Goal: Task Accomplishment & Management: Complete application form

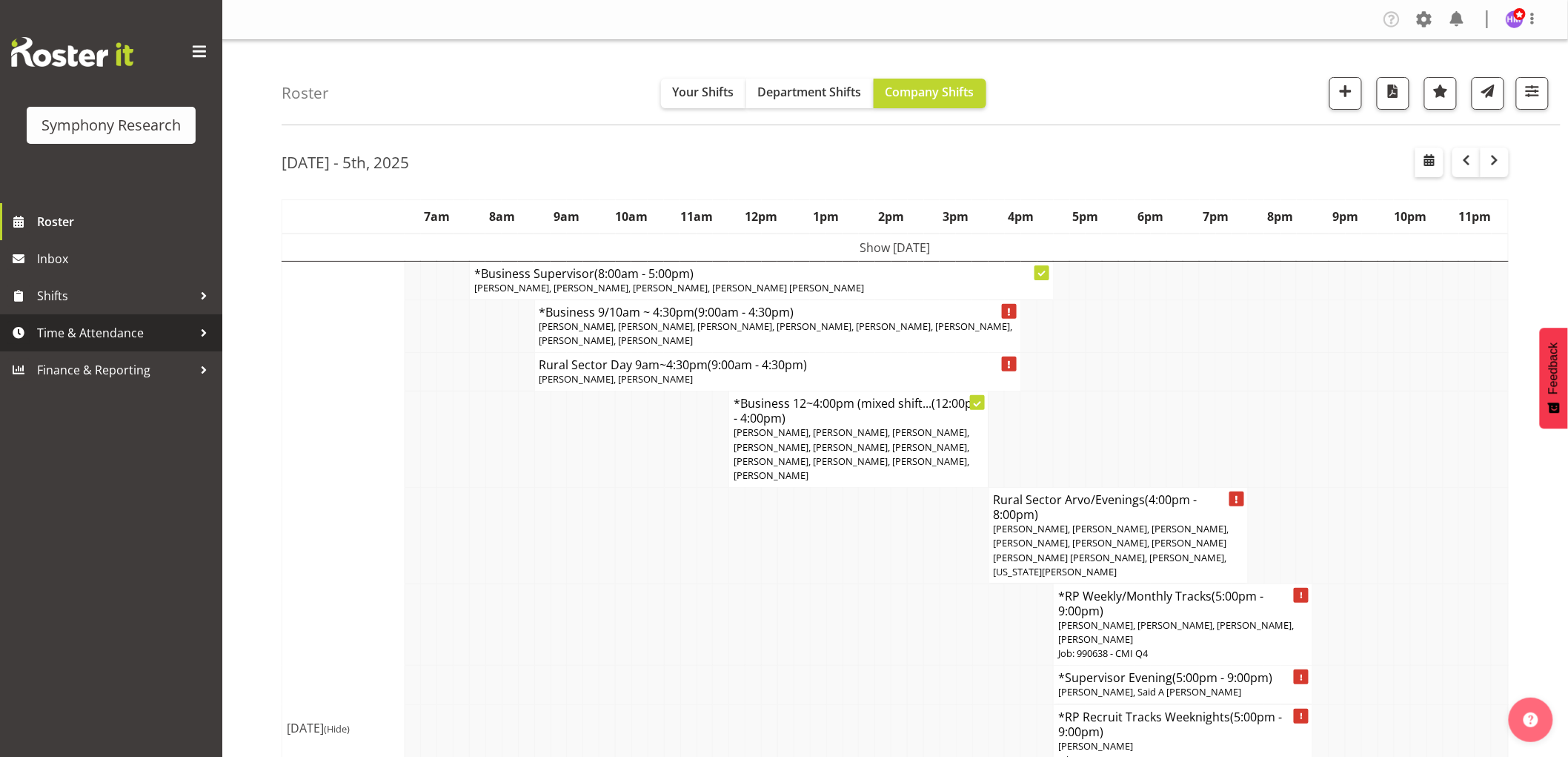
click at [128, 337] on span "Time & Attendance" at bounding box center [115, 333] width 156 height 23
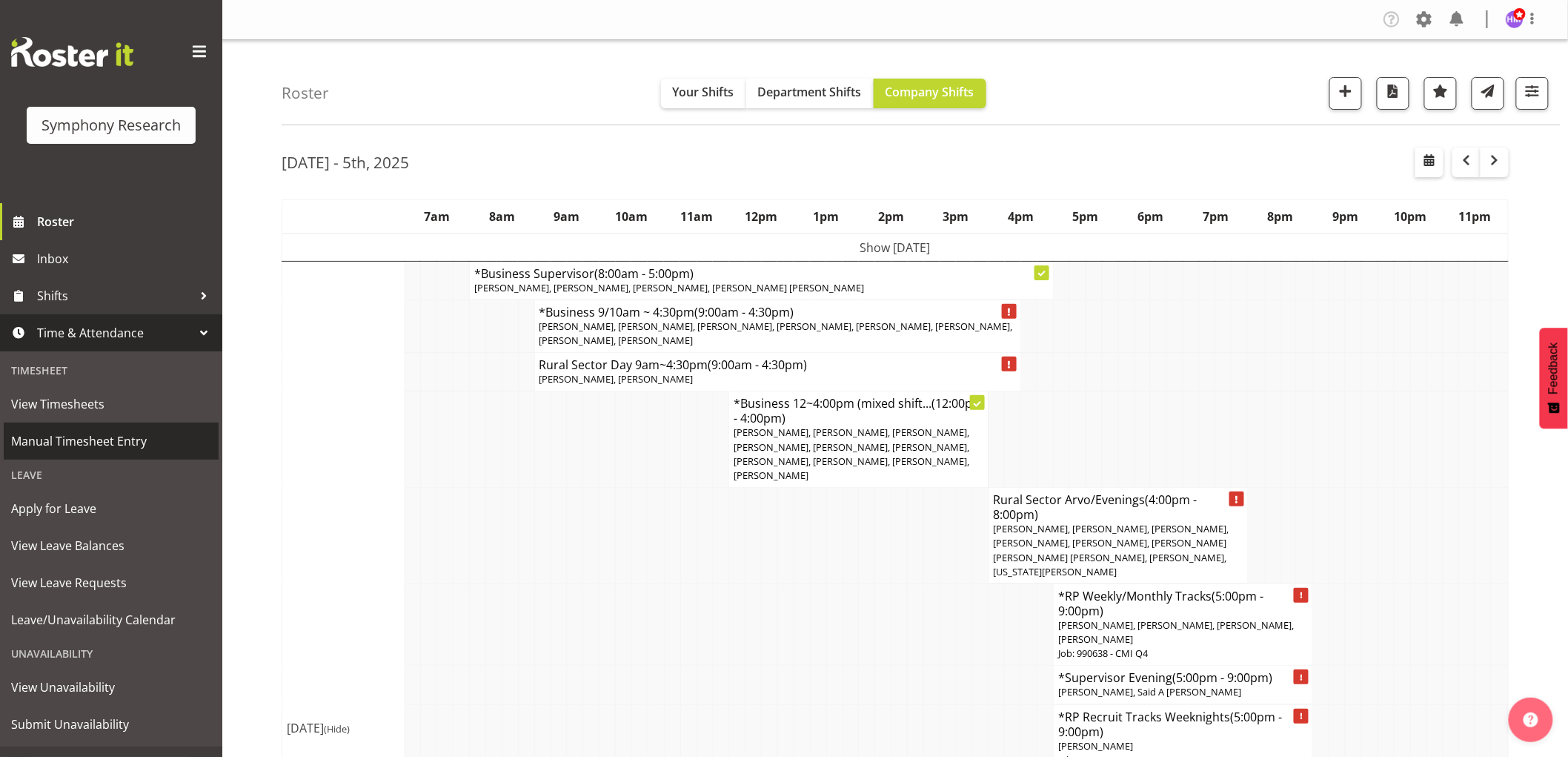
click at [131, 433] on span "Manual Timesheet Entry" at bounding box center [111, 441] width 200 height 23
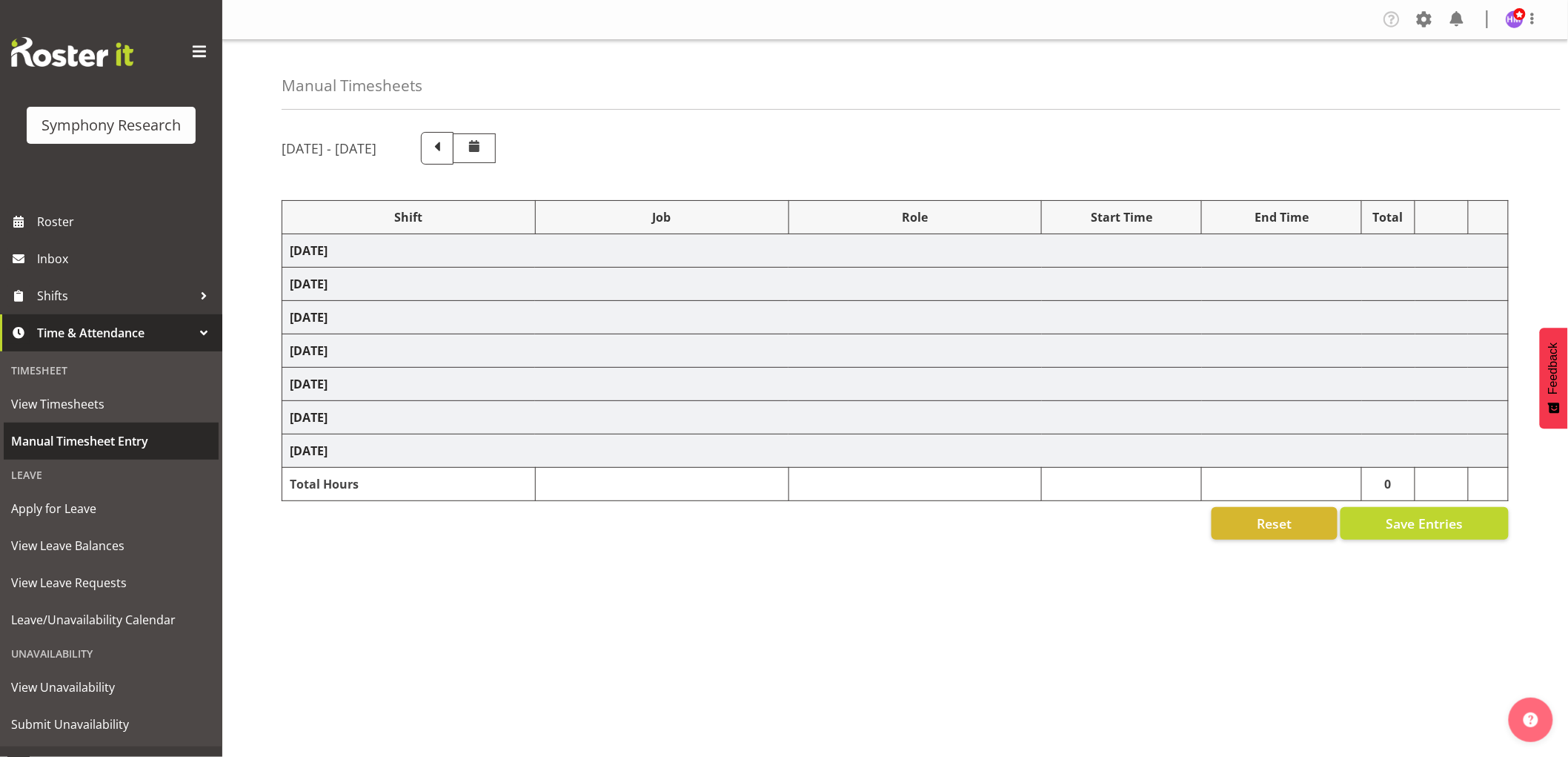
select select "1607"
select select "760"
select select "1607"
select select "743"
select select "1607"
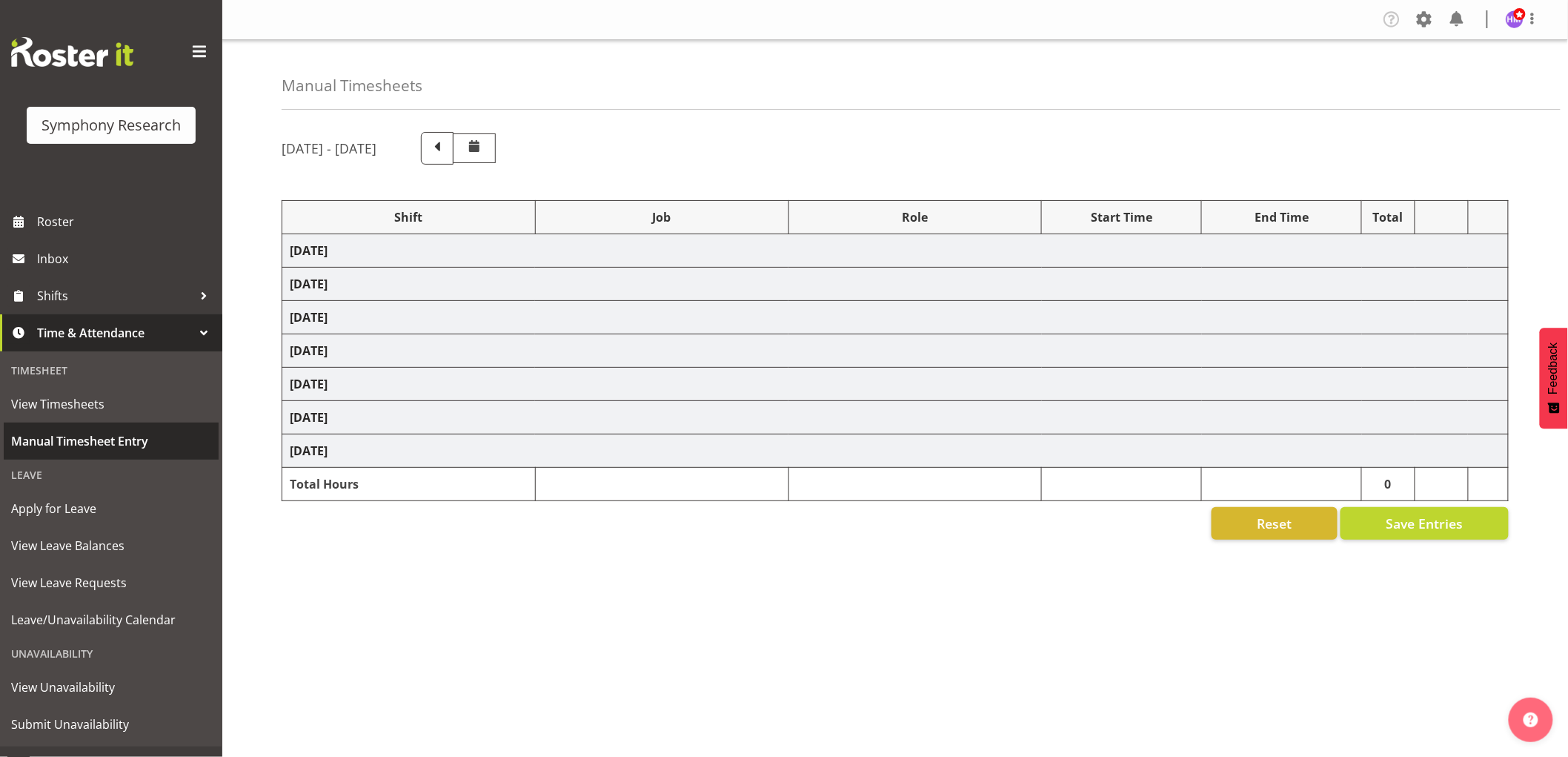
select select "10527"
select select "1607"
select select "10499"
select select "1607"
select select "743"
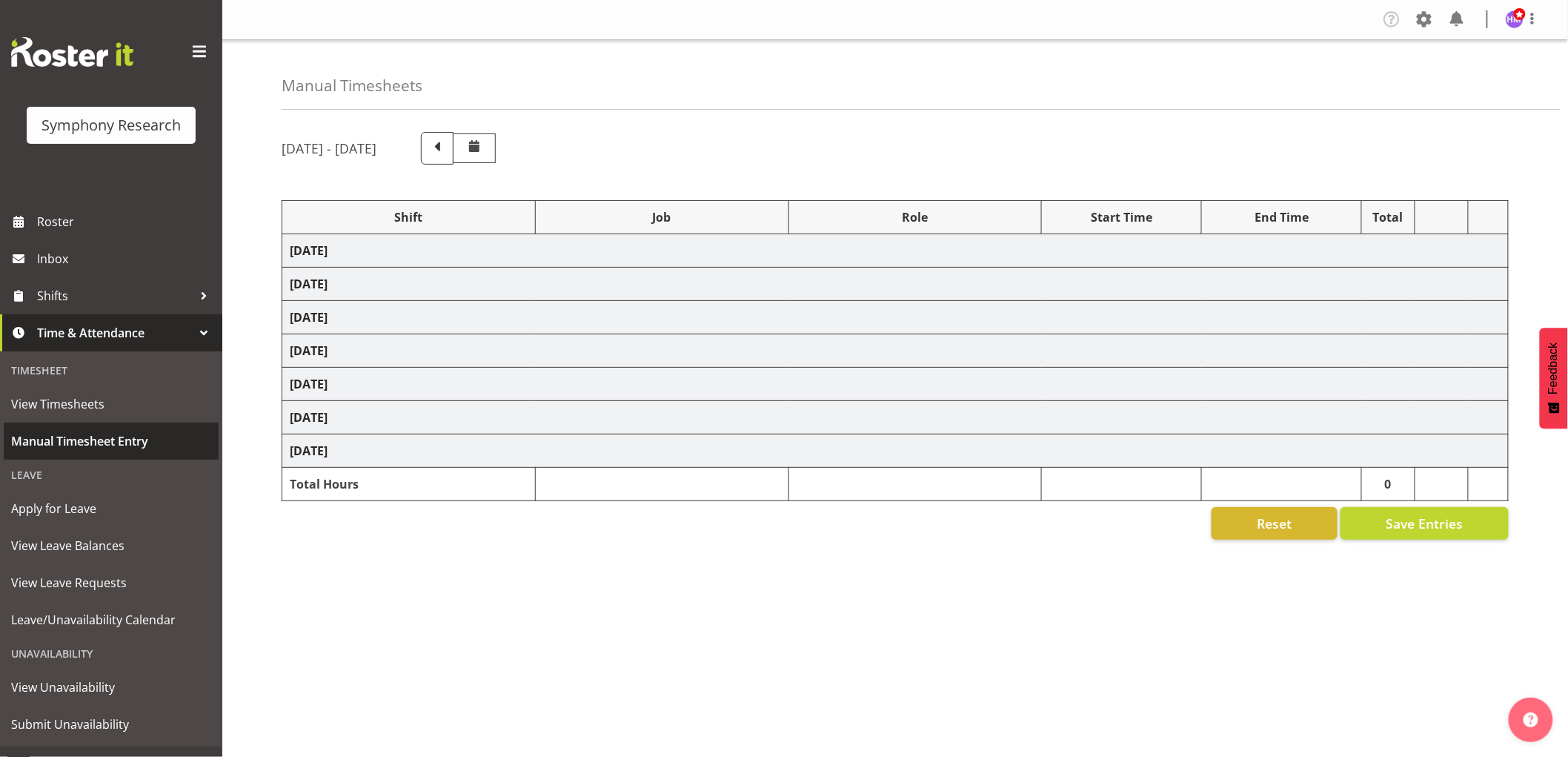
select select "1607"
select select "743"
select select "1607"
select select "10499"
select select "1607"
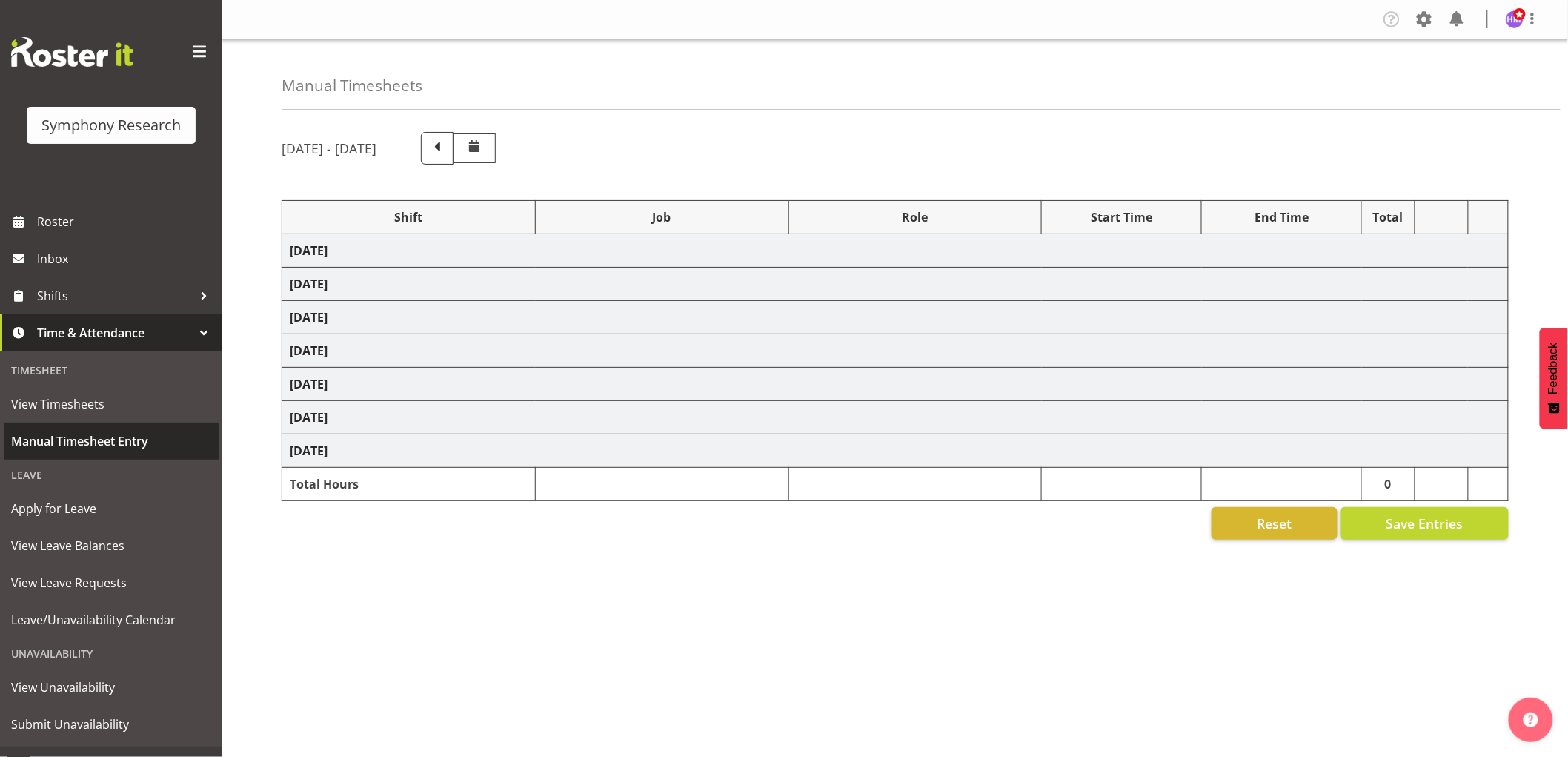
select select "10575"
select select "1607"
select select "10587"
select select "1607"
select select "743"
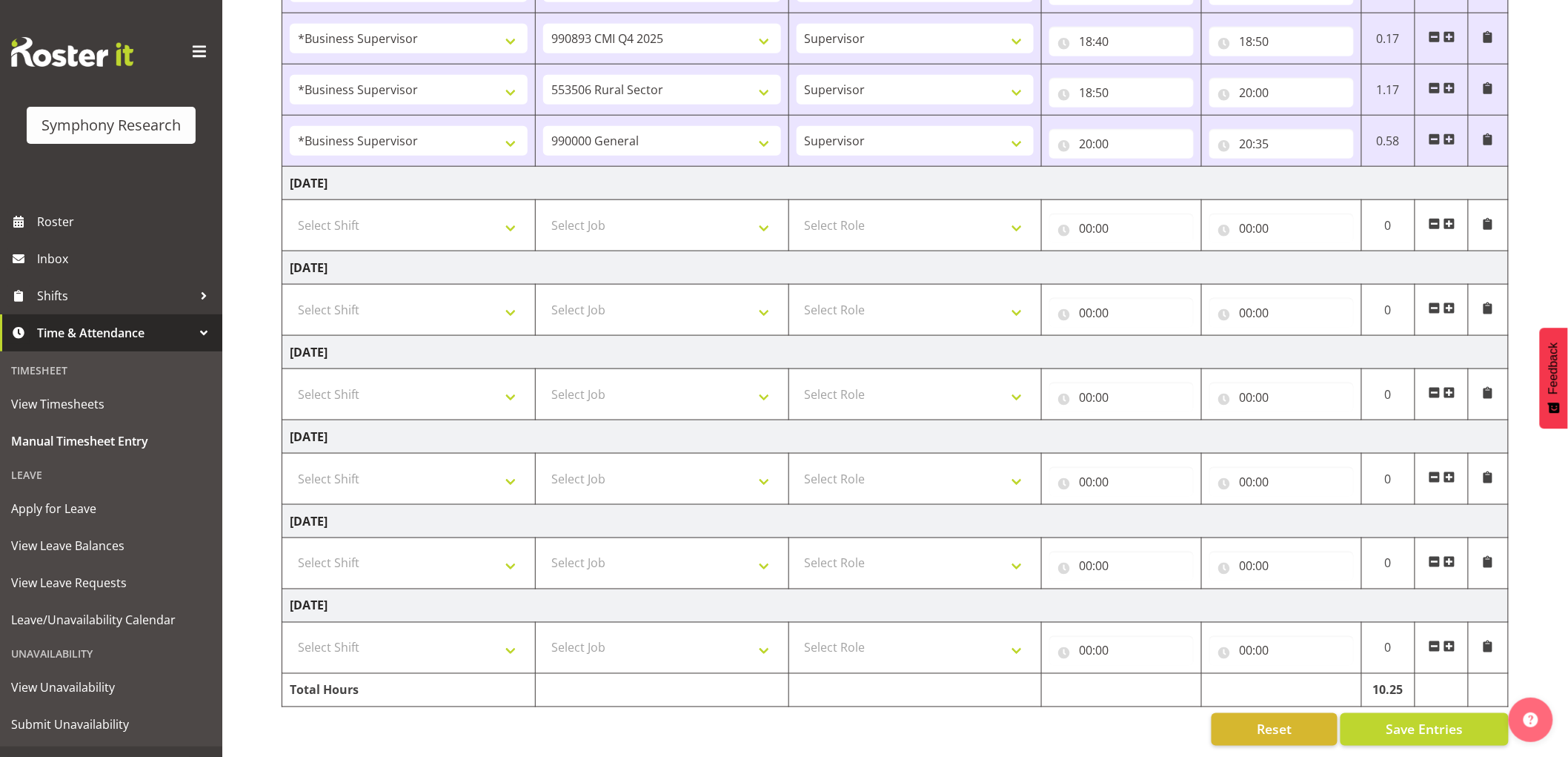
scroll to position [297, 0]
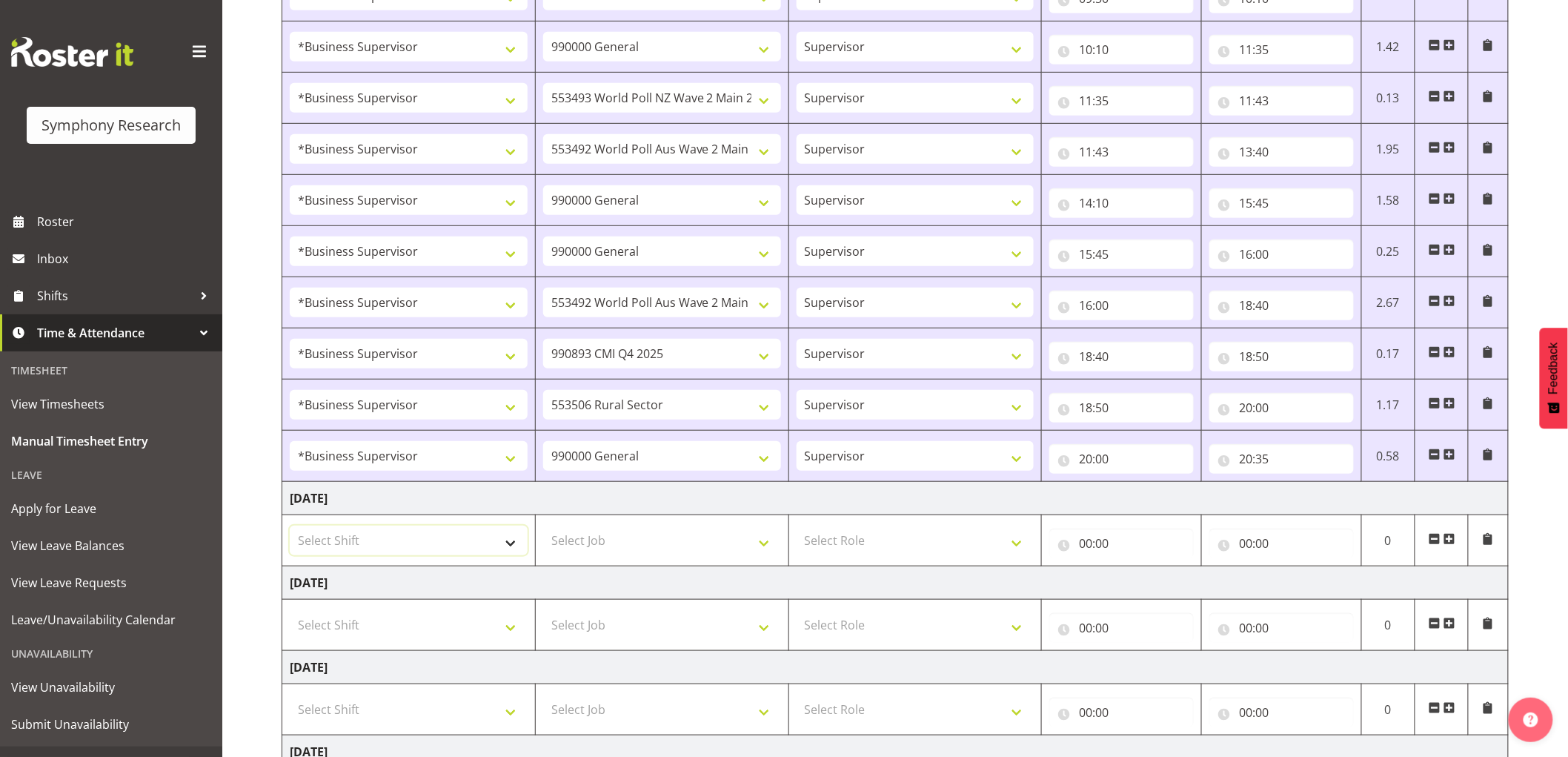
click at [455, 546] on select "Select Shift !!Weekend Residential (Roster IT Shift Label) *Business 9/10am ~ 4…" at bounding box center [408, 540] width 238 height 29
select select "1607"
click at [290, 526] on select "Select Shift !!Weekend Residential (Roster IT Shift Label) *Business 9/10am ~ 4…" at bounding box center [408, 540] width 238 height 29
click at [618, 527] on select "Select Job 550060 IF Admin 553492 World Poll Aus Wave 2 Main 2025 553493 World …" at bounding box center [662, 540] width 238 height 29
click at [591, 546] on select "Select Job 550060 IF Admin 553492 World Poll Aus Wave 2 Main 2025 553493 World …" at bounding box center [662, 540] width 238 height 29
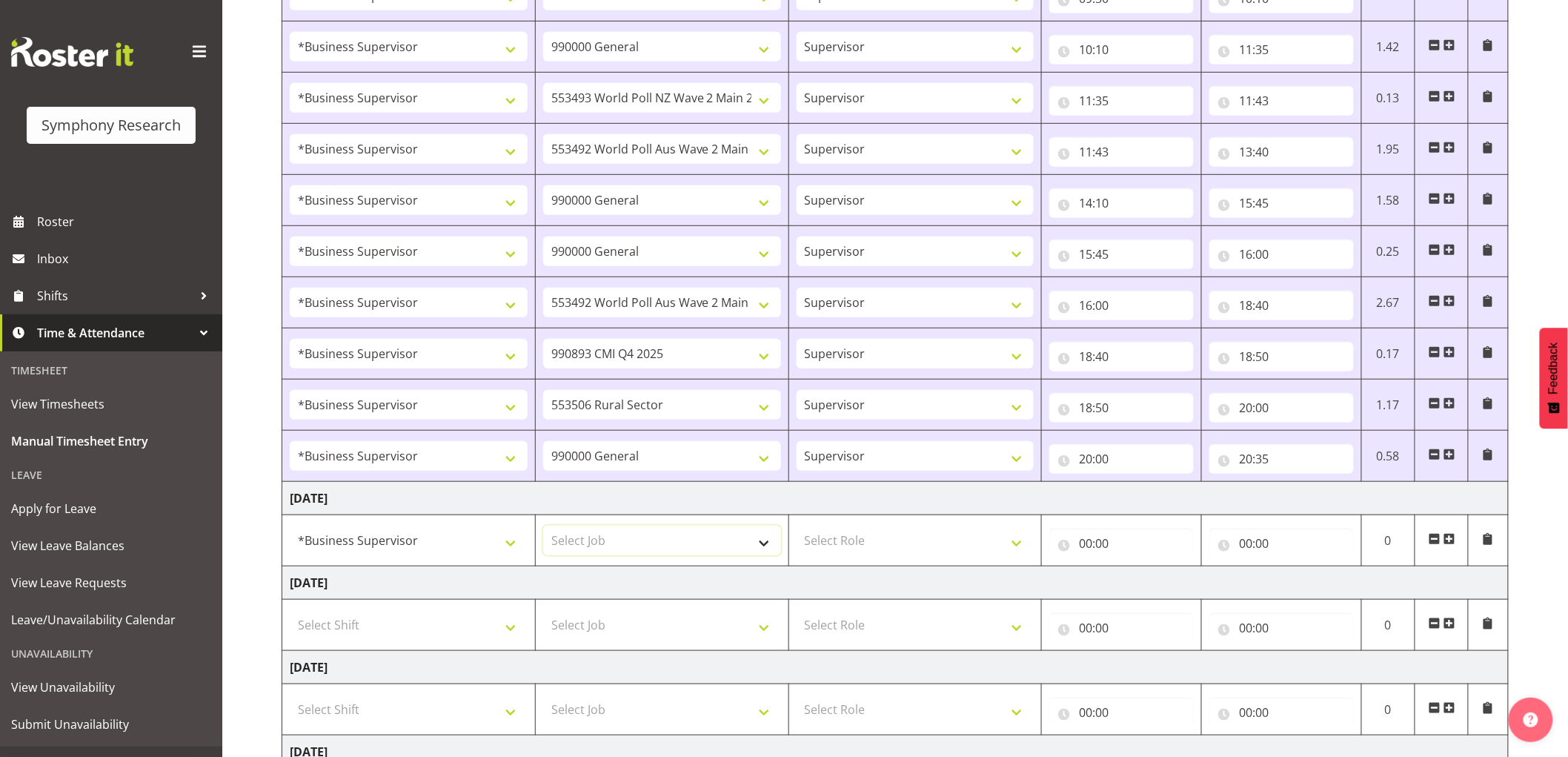
select select "10575"
click at [543, 526] on select "Select Job 550060 IF Admin 553492 World Poll Aus Wave 2 Main 2025 553493 World …" at bounding box center [662, 540] width 238 height 29
drag, startPoint x: 850, startPoint y: 537, endPoint x: 883, endPoint y: 553, distance: 36.7
click at [850, 537] on select "Select Role Supervisor Interviewing Briefing" at bounding box center [916, 540] width 238 height 29
select select "45"
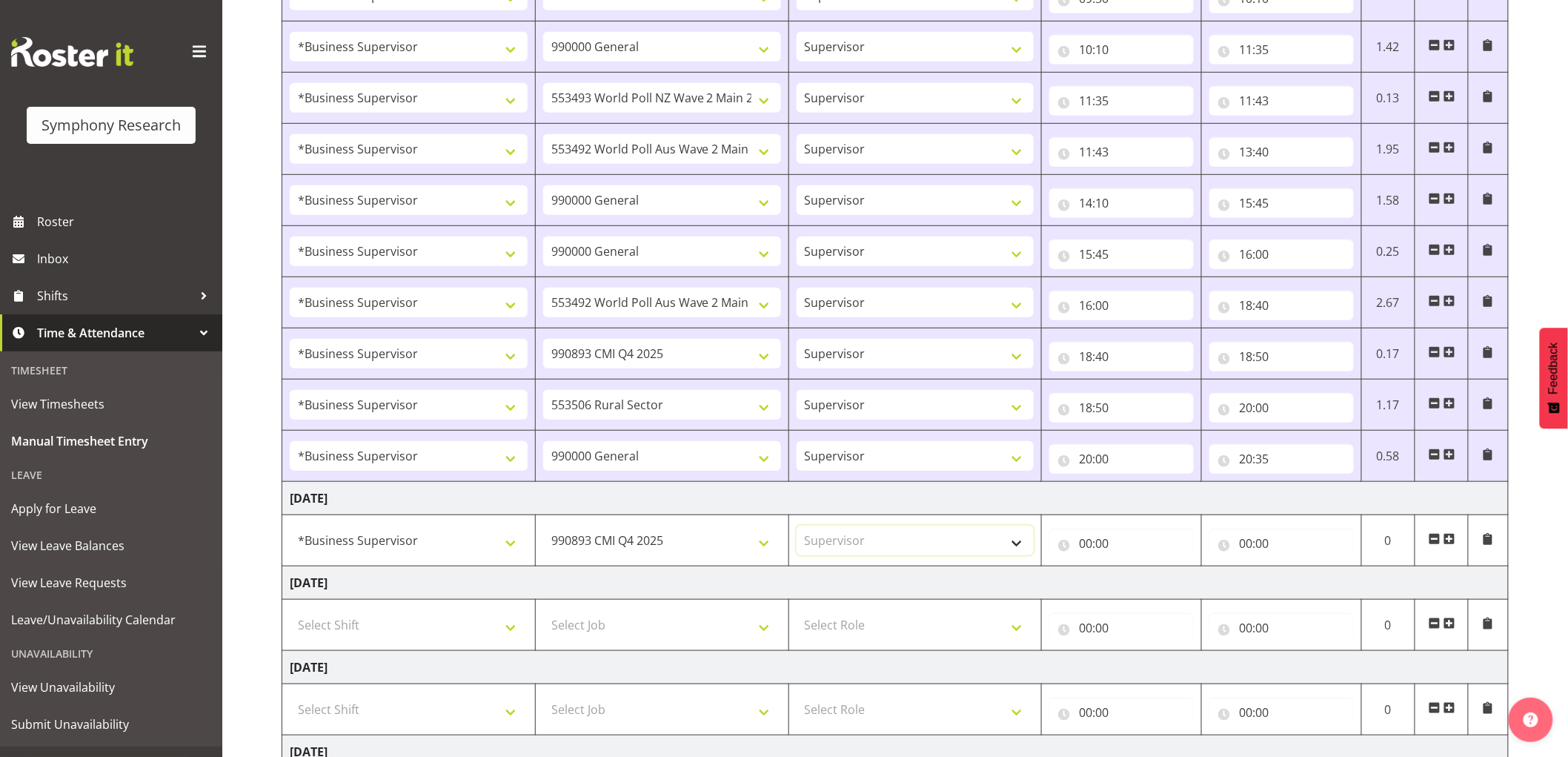
click at [797, 526] on select "Select Role Supervisor Interviewing Briefing" at bounding box center [916, 540] width 238 height 29
click at [1100, 542] on input "00:00" at bounding box center [1121, 543] width 144 height 29
drag, startPoint x: 1127, startPoint y: 570, endPoint x: 1153, endPoint y: 582, distance: 28.6
click at [1131, 571] on div "00 01 02 03 04 05 06 07 08 09 10 11 12 13 14 15 16 17 18 19 20 21 22 23 : 00 01…" at bounding box center [1168, 586] width 238 height 37
click at [1158, 583] on select "00 01 02 03 04 05 06 07 08 09 10 11 12 13 14 15 16 17 18 19 20 21 22 23" at bounding box center [1151, 582] width 33 height 29
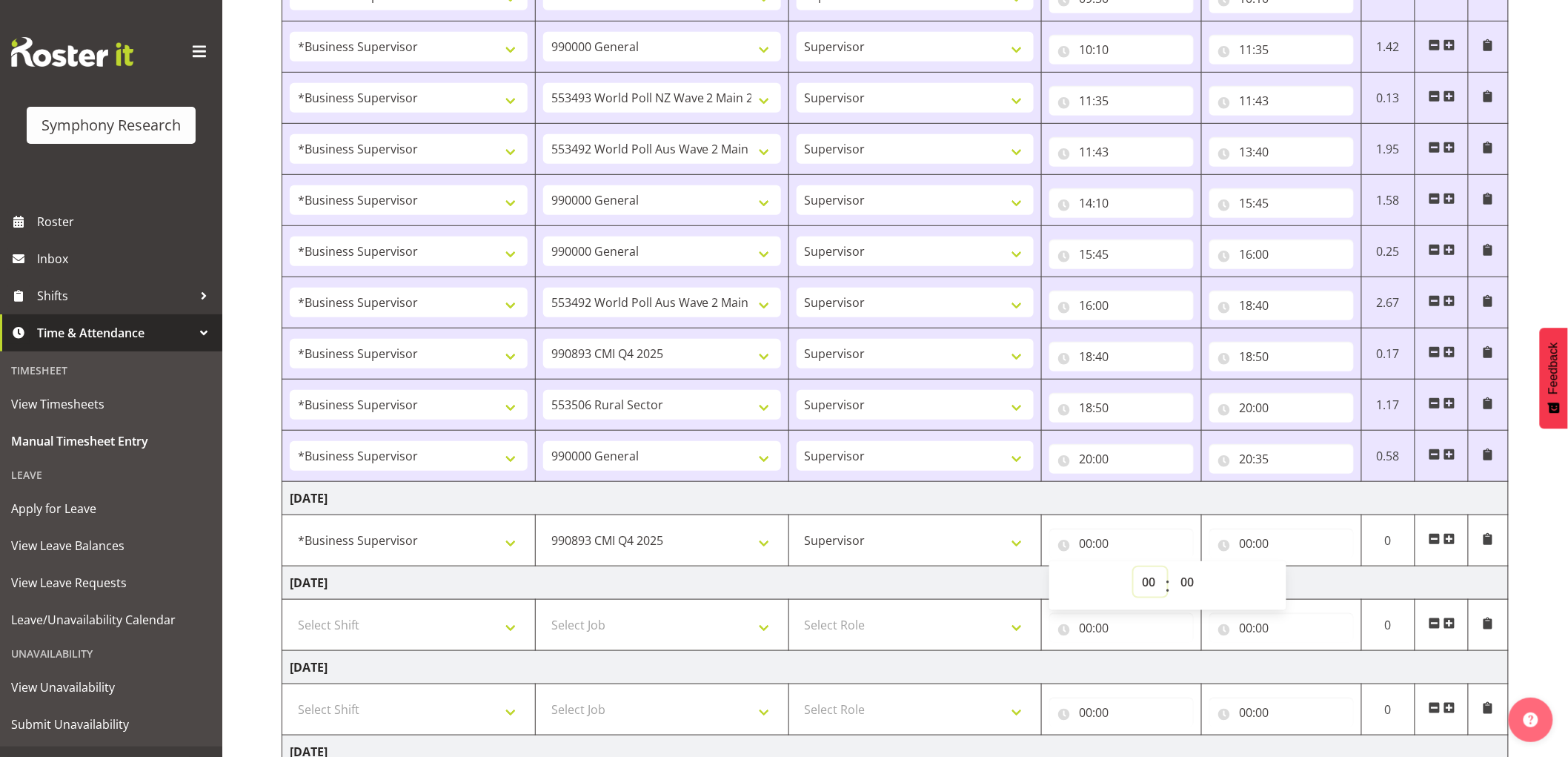
select select "8"
click at [1134, 568] on select "00 01 02 03 04 05 06 07 08 09 10 11 12 13 14 15 16 17 18 19 20 21 22 23" at bounding box center [1151, 582] width 33 height 29
type input "08:00"
click at [1250, 553] on input "00:00" at bounding box center [1281, 543] width 144 height 29
click at [1308, 579] on select "00 01 02 03 04 05 06 07 08 09 10 11 12 13 14 15 16 17 18 19 20 21 22 23" at bounding box center [1311, 582] width 33 height 29
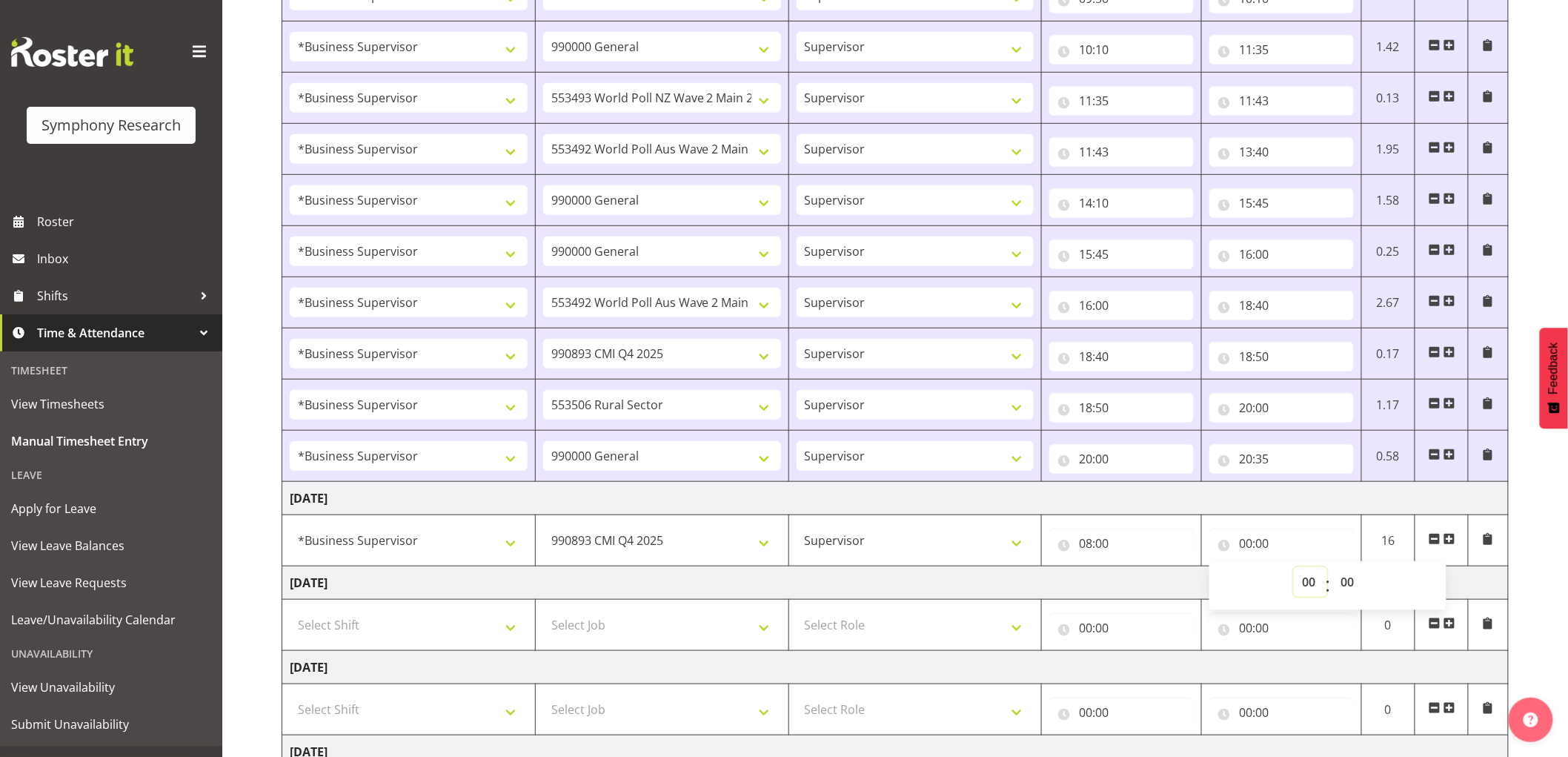
select select "9"
click at [1294, 568] on select "00 01 02 03 04 05 06 07 08 09 10 11 12 13 14 15 16 17 18 19 20 21 22 23" at bounding box center [1311, 582] width 33 height 29
type input "09:00"
click at [1446, 539] on span at bounding box center [1450, 539] width 12 height 12
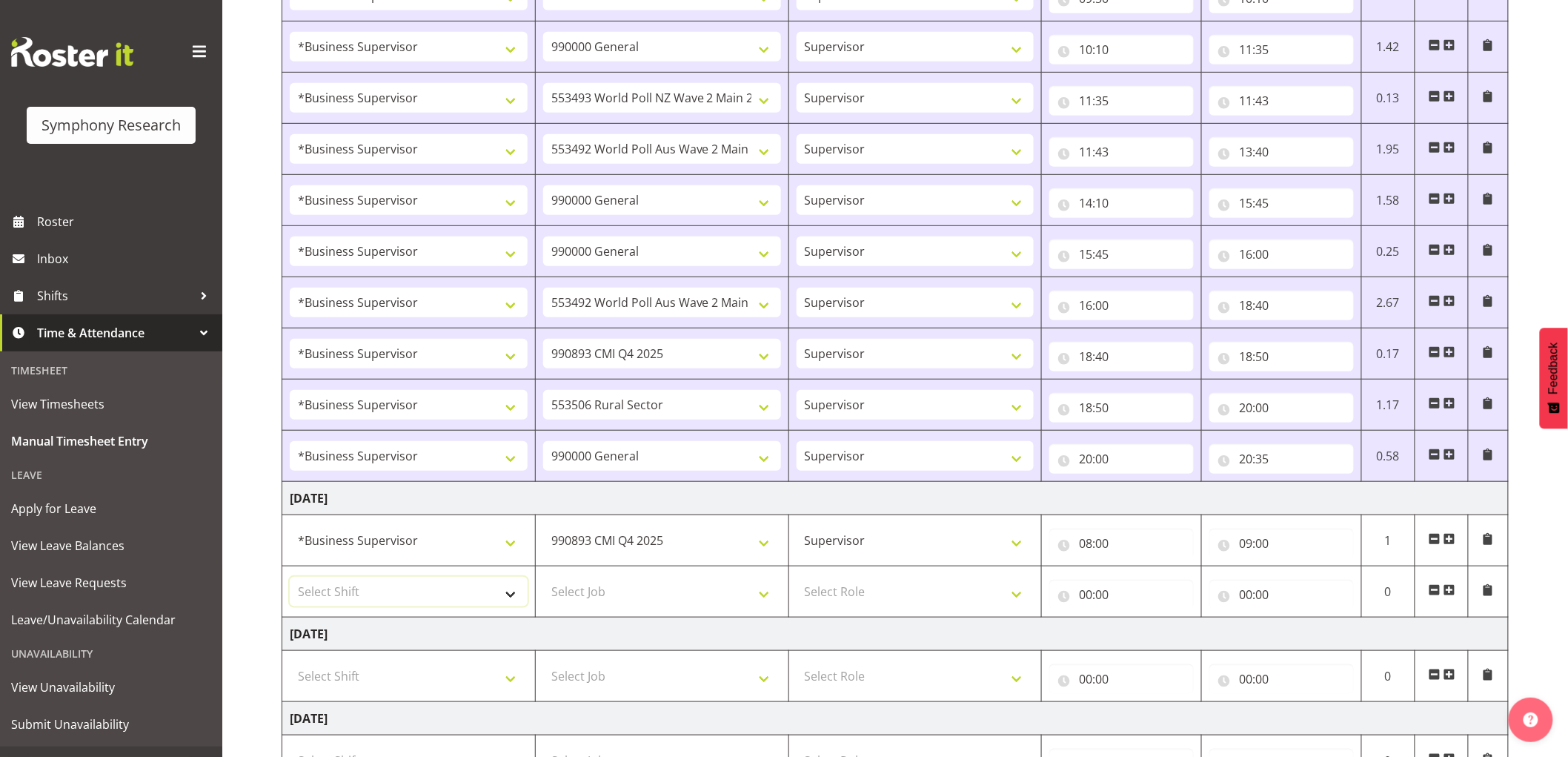
click at [350, 588] on select "Select Shift !!Weekend Residential (Roster IT Shift Label) *Business 9/10am ~ 4…" at bounding box center [408, 591] width 238 height 29
select select "1607"
click at [290, 577] on select "Select Shift !!Weekend Residential (Roster IT Shift Label) *Business 9/10am ~ 4…" at bounding box center [408, 591] width 238 height 29
click at [601, 595] on select "Select Job 550060 IF Admin 553492 World Poll Aus Wave 2 Main 2025 553493 World …" at bounding box center [662, 591] width 238 height 29
select select "10485"
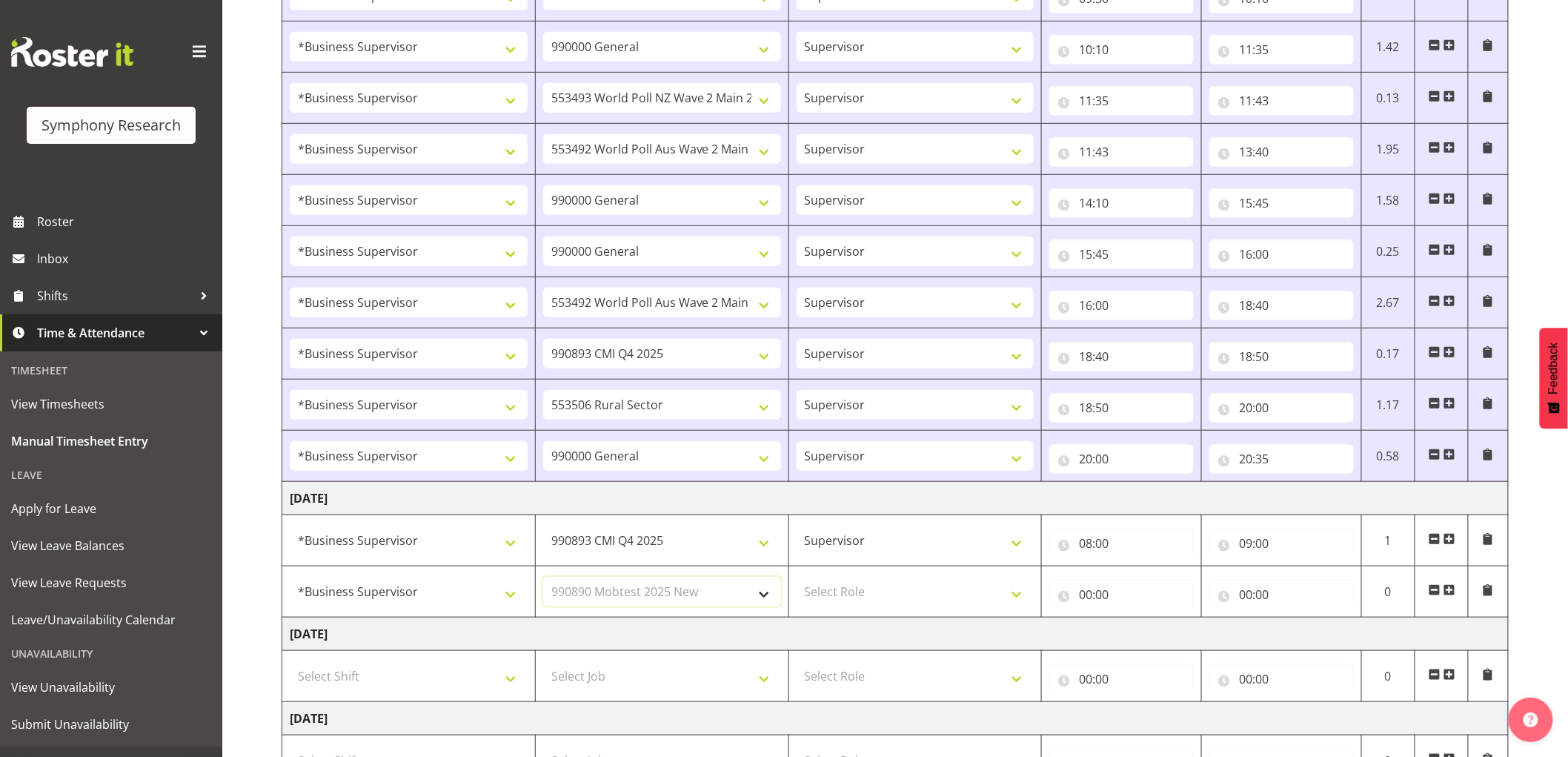
click at [543, 577] on select "Select Job 550060 IF Admin 553492 World Poll Aus Wave 2 Main 2025 553493 World …" at bounding box center [662, 591] width 238 height 29
drag, startPoint x: 841, startPoint y: 588, endPoint x: 839, endPoint y: 607, distance: 19.1
click at [841, 588] on select "Select Role Supervisor Interviewing Briefing" at bounding box center [916, 591] width 238 height 29
select select "45"
click at [797, 577] on select "Select Role Supervisor Interviewing Briefing" at bounding box center [916, 591] width 238 height 29
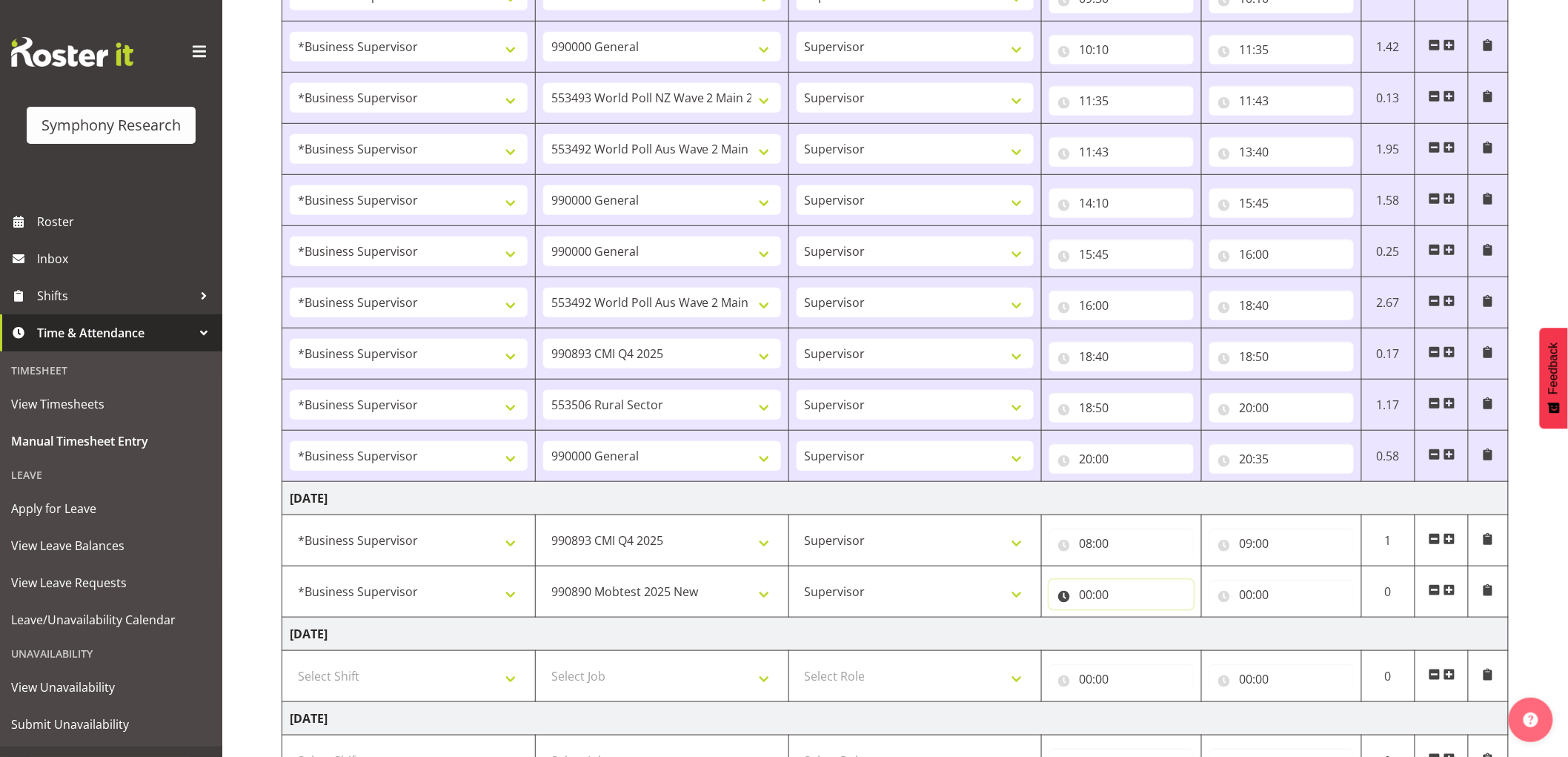
drag, startPoint x: 1081, startPoint y: 602, endPoint x: 1114, endPoint y: 617, distance: 36.2
click at [1082, 602] on input "00:00" at bounding box center [1121, 594] width 144 height 29
drag, startPoint x: 1152, startPoint y: 631, endPoint x: 1155, endPoint y: 622, distance: 9.5
click at [1152, 631] on select "00 01 02 03 04 05 06 07 08 09 10 11 12 13 14 15 16 17 18 19 20 21 22 23" at bounding box center [1151, 633] width 33 height 29
select select "9"
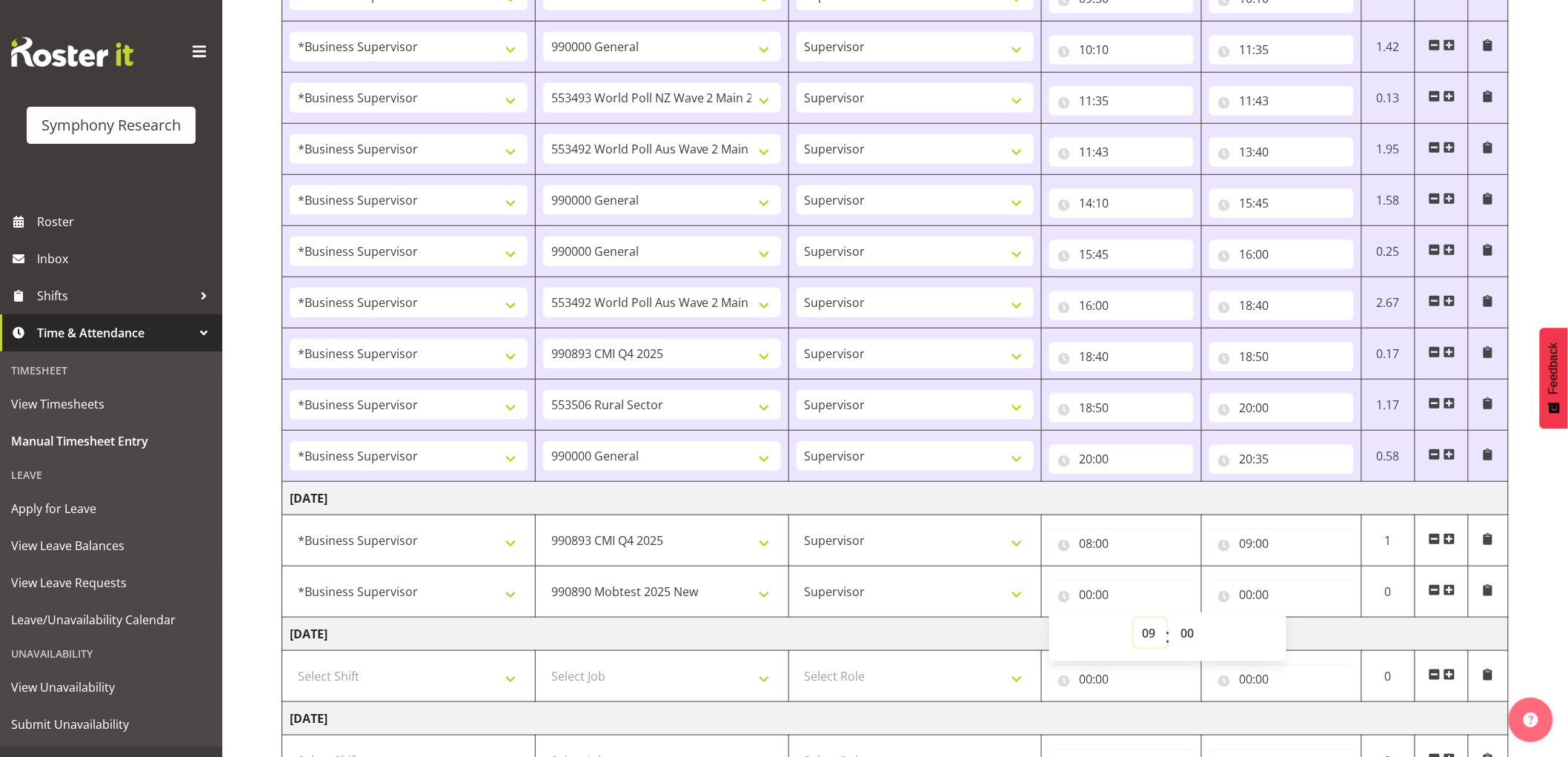
click at [1134, 619] on select "00 01 02 03 04 05 06 07 08 09 10 11 12 13 14 15 16 17 18 19 20 21 22 23" at bounding box center [1151, 633] width 33 height 29
type input "09:00"
click at [1246, 594] on input "00:00" at bounding box center [1281, 594] width 144 height 29
click at [1297, 639] on select "00 01 02 03 04 05 06 07 08 09 10 11 12 13 14 15 16 17 18 19 20 21 22 23" at bounding box center [1311, 633] width 33 height 29
select select "10"
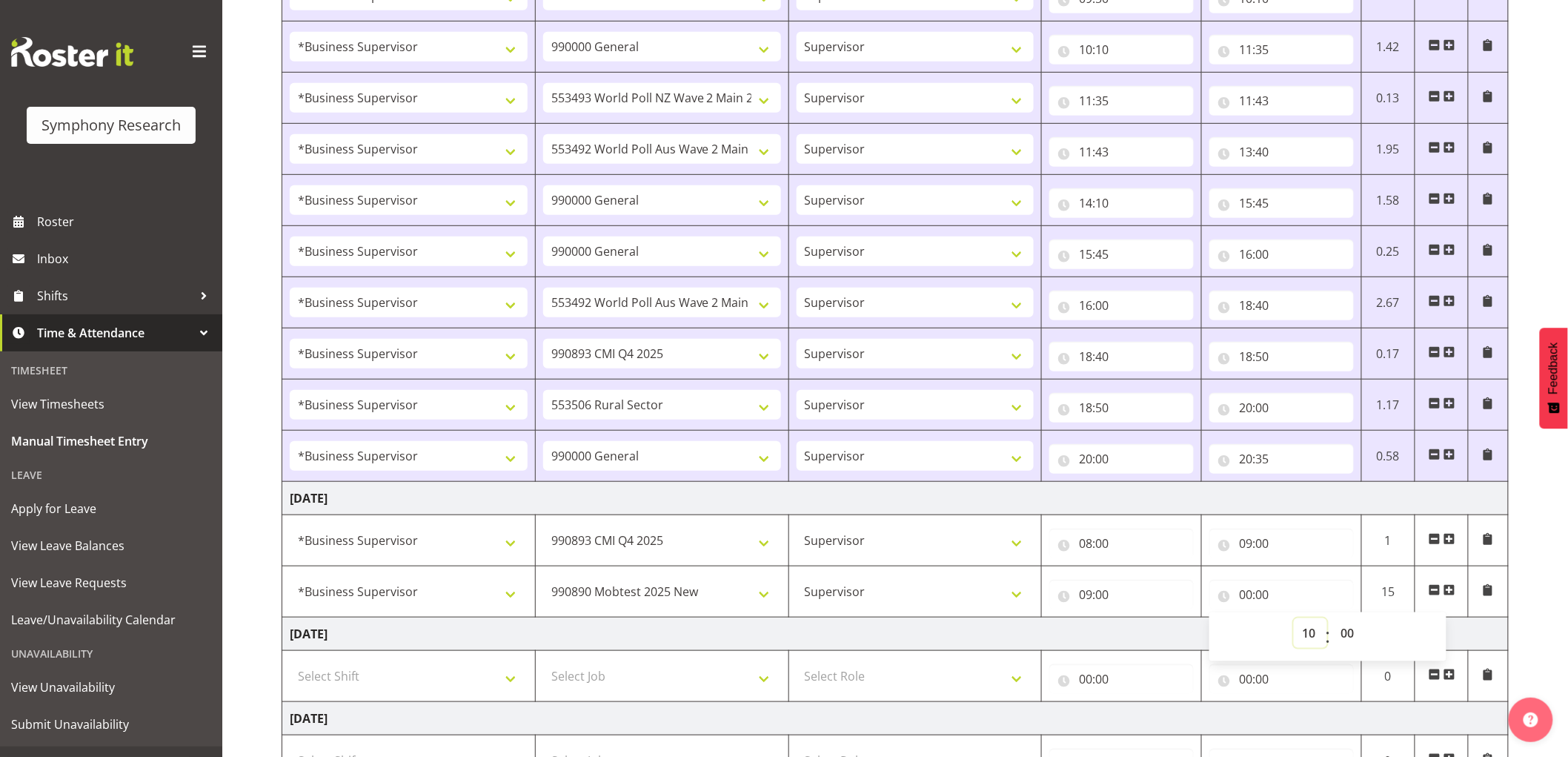
click at [1294, 619] on select "00 01 02 03 04 05 06 07 08 09 10 11 12 13 14 15 16 17 18 19 20 21 22 23" at bounding box center [1311, 633] width 33 height 29
type input "10:00"
click at [1453, 594] on span at bounding box center [1450, 590] width 12 height 12
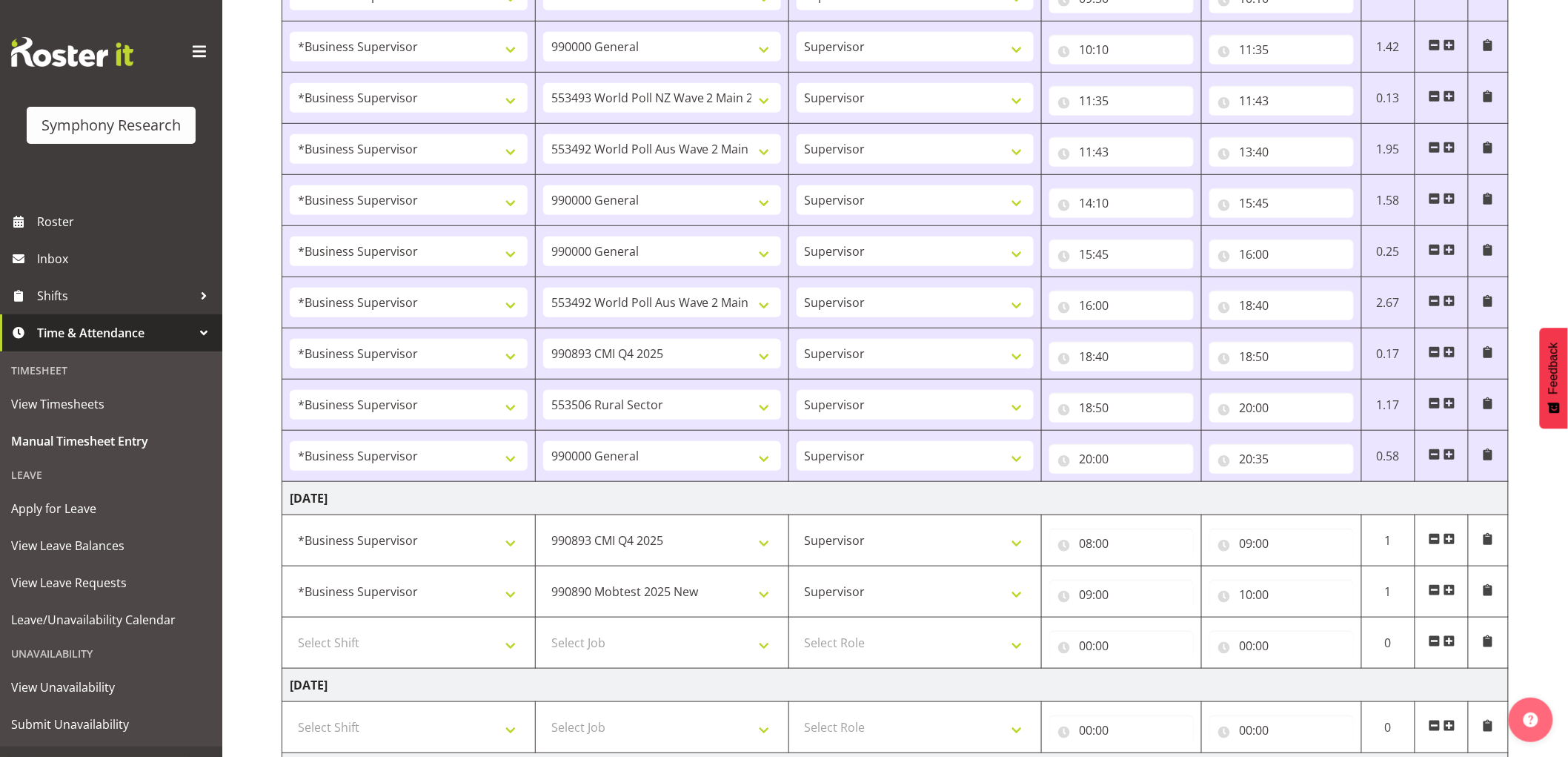
click at [425, 661] on td "Select Shift !!Weekend Residential (Roster IT Shift Label) *Business 9/10am ~ 4…" at bounding box center [409, 643] width 253 height 51
click at [434, 649] on select "Select Shift !!Weekend Residential (Roster IT Shift Label) *Business 9/10am ~ 4…" at bounding box center [408, 642] width 238 height 29
select select "1607"
click at [290, 628] on select "Select Shift !!Weekend Residential (Roster IT Shift Label) *Business 9/10am ~ 4…" at bounding box center [408, 642] width 238 height 29
click at [671, 636] on select "Select Job 550060 IF Admin 553492 World Poll Aus Wave 2 Main 2025 553493 World …" at bounding box center [662, 642] width 238 height 29
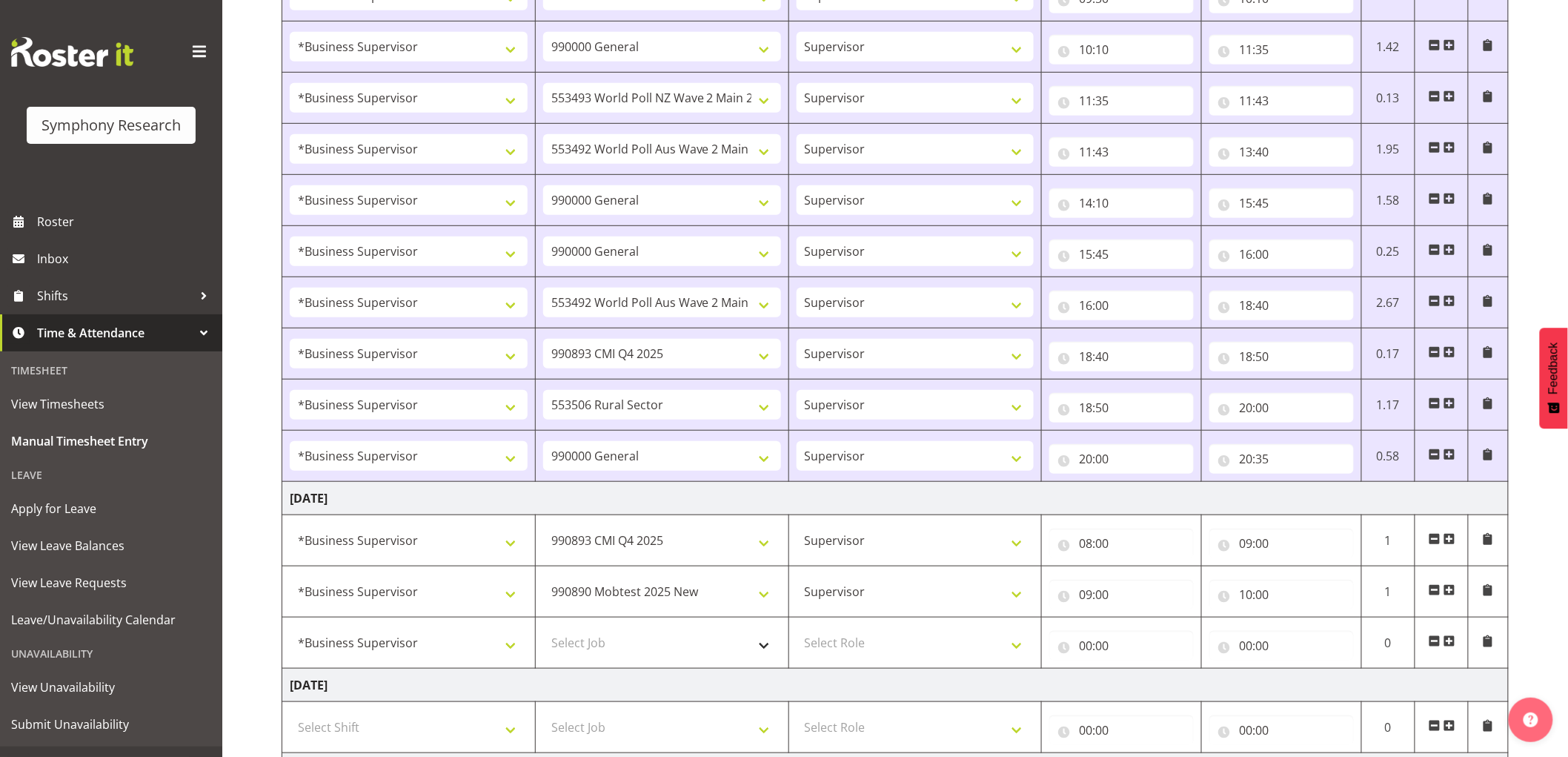
click at [691, 663] on td "Select Job 550060 IF Admin 553492 World Poll Aus Wave 2 Main 2025 553493 World …" at bounding box center [662, 643] width 253 height 51
click at [697, 648] on select "Select Job 550060 IF Admin 553492 World Poll Aus Wave 2 Main 2025 553493 World …" at bounding box center [662, 642] width 238 height 29
select select "10633"
click at [543, 628] on select "Select Job 550060 IF Admin 553492 World Poll Aus Wave 2 Main 2025 553493 World …" at bounding box center [662, 642] width 238 height 29
drag, startPoint x: 871, startPoint y: 633, endPoint x: 895, endPoint y: 657, distance: 33.9
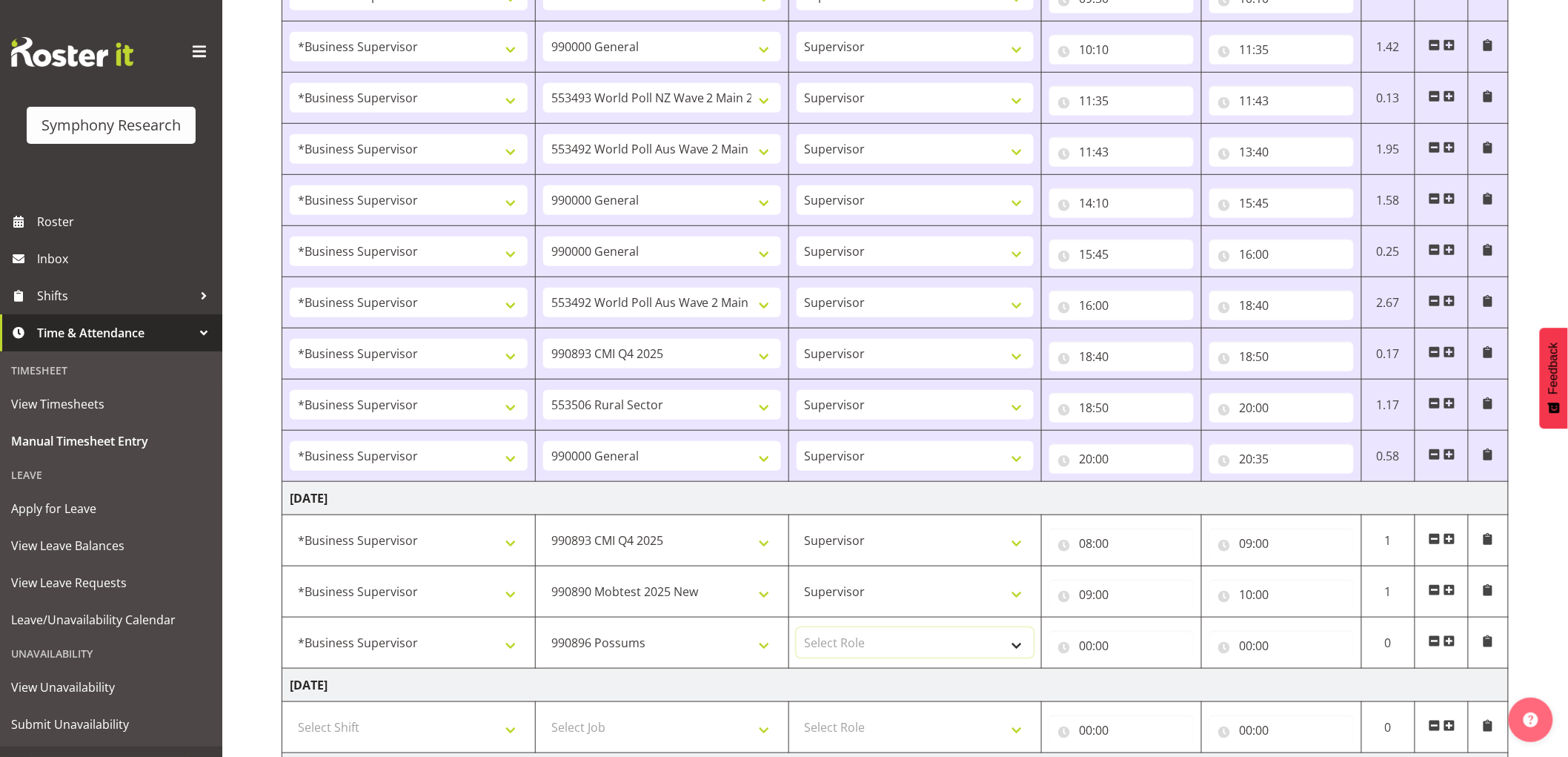
click at [871, 633] on select "Select Role Supervisor Interviewing Briefing" at bounding box center [916, 642] width 238 height 29
select select "45"
click at [797, 628] on select "Select Role Supervisor Interviewing Briefing" at bounding box center [916, 642] width 238 height 29
click at [1076, 653] on input "00:00" at bounding box center [1121, 645] width 144 height 29
click at [1153, 676] on select "00 01 02 03 04 05 06 07 08 09 10 11 12 13 14 15 16 17 18 19 20 21 22 23" at bounding box center [1151, 684] width 33 height 29
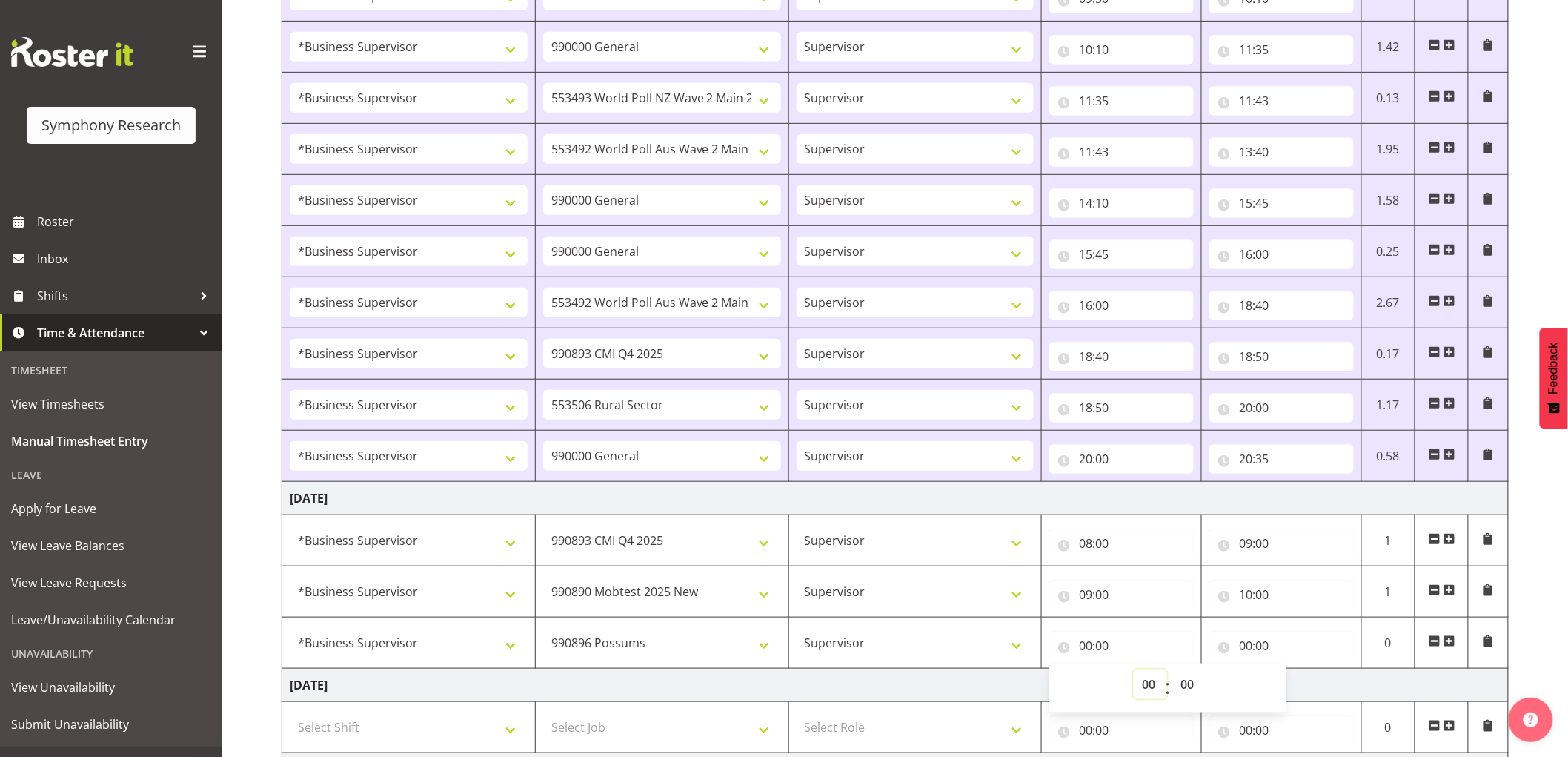
select select "10"
click at [1134, 670] on select "00 01 02 03 04 05 06 07 08 09 10 11 12 13 14 15 16 17 18 19 20 21 22 23" at bounding box center [1151, 684] width 33 height 29
type input "10:00"
click at [1261, 647] on input "00:00" at bounding box center [1281, 645] width 144 height 29
drag, startPoint x: 1302, startPoint y: 690, endPoint x: 1407, endPoint y: 694, distance: 105.1
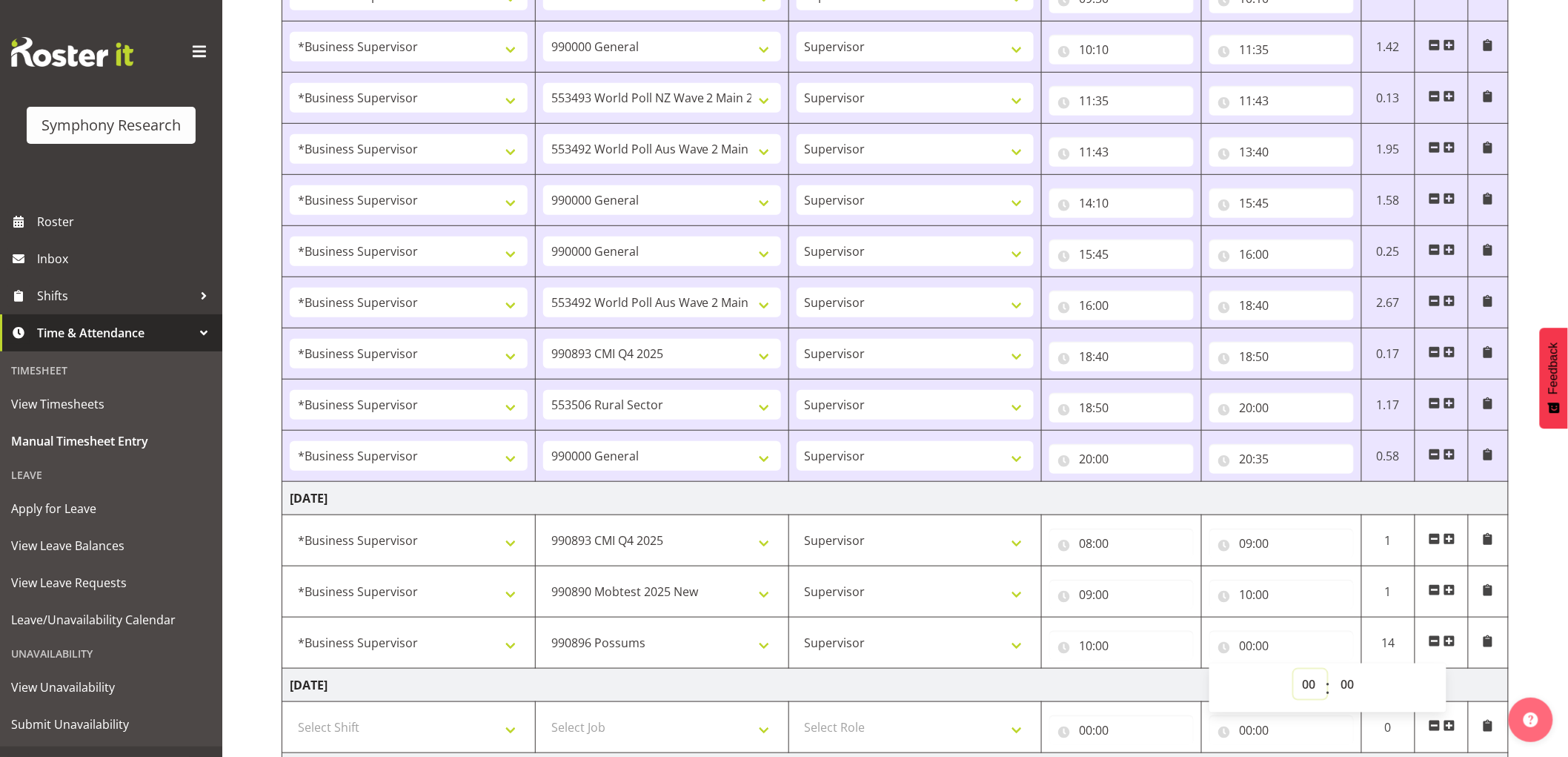
click at [1302, 690] on select "00 01 02 03 04 05 06 07 08 09 10 11 12 13 14 15 16 17 18 19 20 21 22 23" at bounding box center [1311, 684] width 33 height 29
select select "11"
click at [1294, 670] on select "00 01 02 03 04 05 06 07 08 09 10 11 12 13 14 15 16 17 18 19 20 21 22 23" at bounding box center [1311, 684] width 33 height 29
type input "11:00"
click at [1453, 639] on span at bounding box center [1450, 641] width 12 height 12
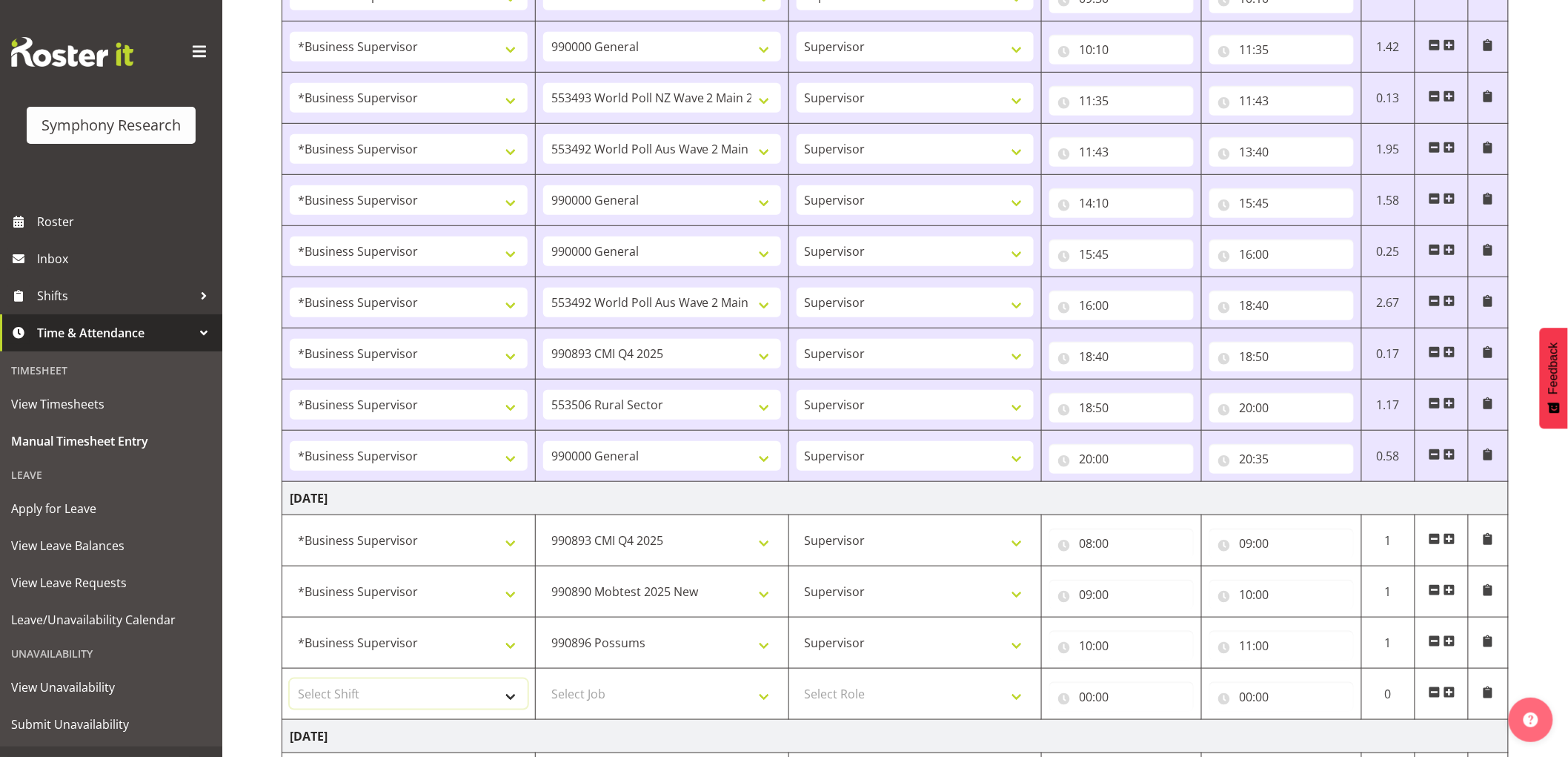
click at [416, 701] on select "Select Shift !!Weekend Residential (Roster IT Shift Label) *Business 9/10am ~ 4…" at bounding box center [408, 693] width 238 height 29
select select "1607"
click at [290, 680] on select "Select Shift !!Weekend Residential (Roster IT Shift Label) *Business 9/10am ~ 4…" at bounding box center [408, 693] width 238 height 29
click at [588, 715] on td "Select Job 550060 IF Admin 553492 World Poll Aus Wave 2 Main 2025 553493 World …" at bounding box center [662, 694] width 253 height 51
drag, startPoint x: 590, startPoint y: 706, endPoint x: 619, endPoint y: 714, distance: 30.1
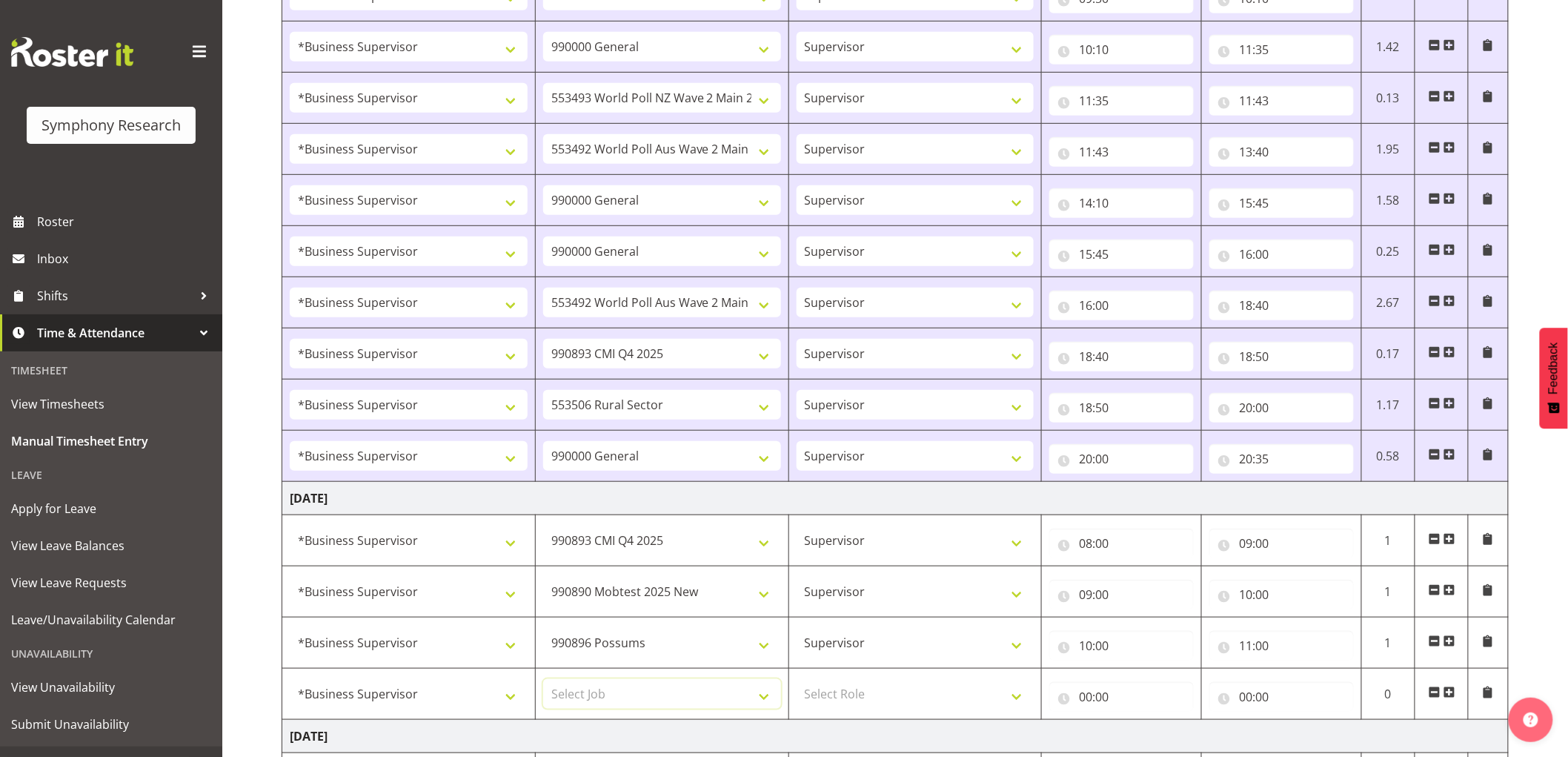
click at [590, 706] on select "Select Job 550060 IF Admin 553492 World Poll Aus Wave 2 Main 2025 553493 World …" at bounding box center [662, 693] width 238 height 29
select select "10527"
click at [543, 680] on select "Select Job 550060 IF Admin 553492 World Poll Aus Wave 2 Main 2025 553493 World …" at bounding box center [662, 693] width 238 height 29
click at [710, 691] on select "550060 IF Admin 553492 World Poll Aus Wave 2 Main 2025 553493 World Poll NZ Wav…" at bounding box center [662, 693] width 238 height 29
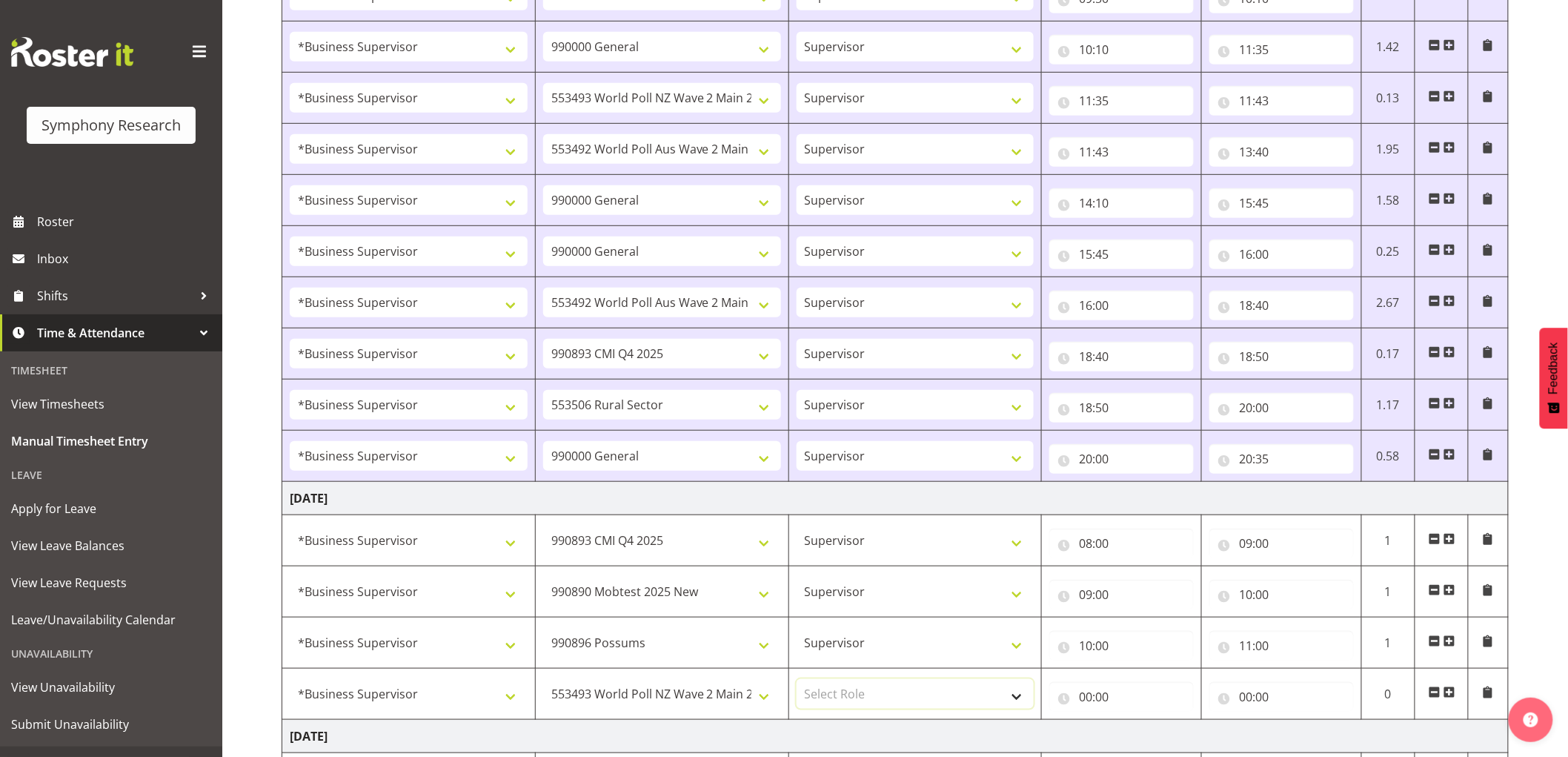
click at [869, 679] on select "Select Role Supervisor Interviewing Briefing" at bounding box center [916, 693] width 238 height 29
select select "45"
click at [797, 680] on select "Select Role Supervisor Interviewing Briefing" at bounding box center [916, 693] width 238 height 29
click at [1100, 700] on input "00:00" at bounding box center [1121, 697] width 144 height 29
click at [1153, 737] on select "00 01 02 03 04 05 06 07 08 09 10 11 12 13 14 15 16 17 18 19 20 21 22 23" at bounding box center [1151, 735] width 33 height 29
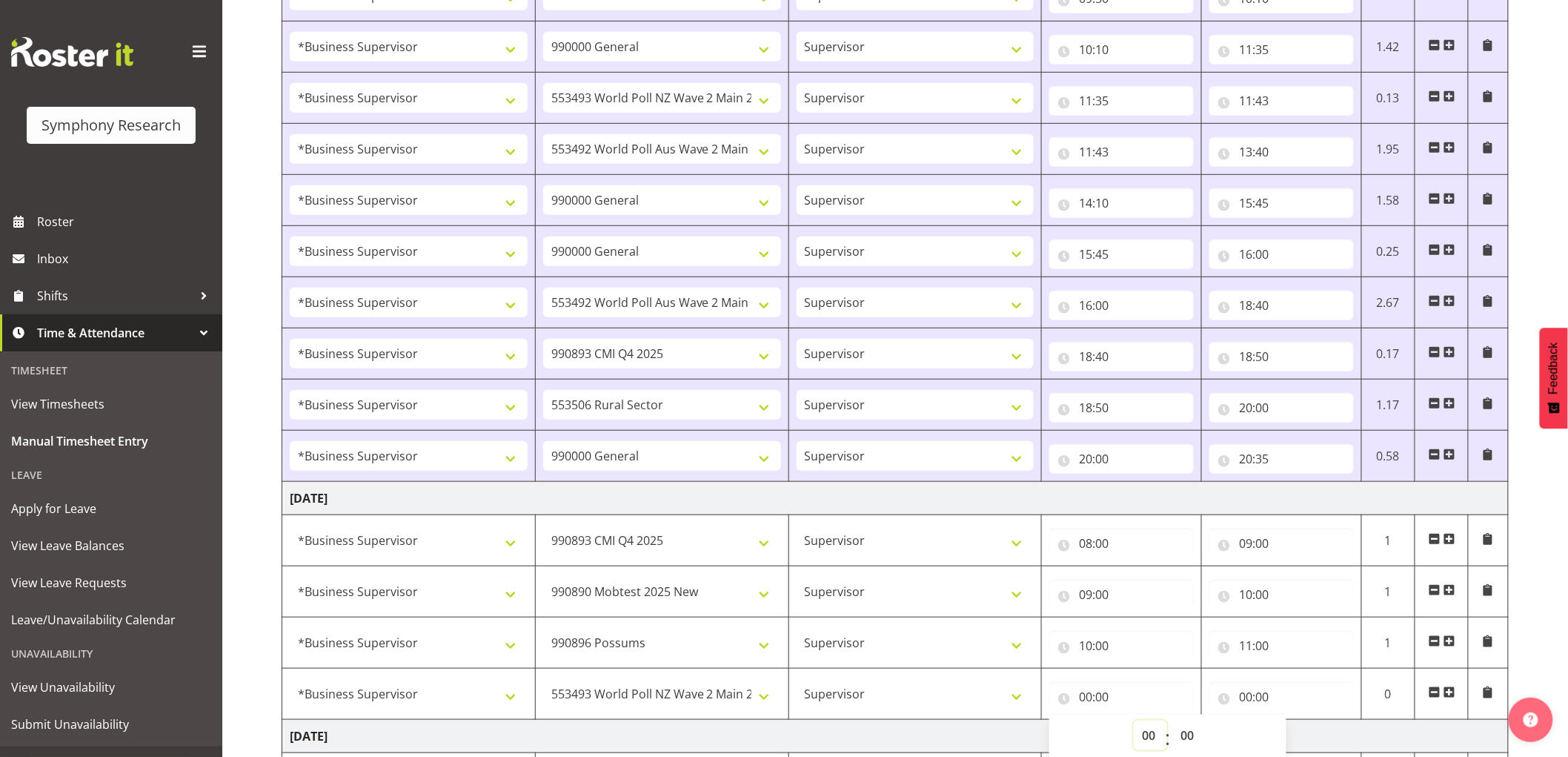
select select "11"
click at [1134, 722] on select "00 01 02 03 04 05 06 07 08 09 10 11 12 13 14 15 16 17 18 19 20 21 22 23" at bounding box center [1151, 735] width 33 height 29
type input "11:00"
click at [1249, 698] on input "00:00" at bounding box center [1281, 697] width 144 height 29
click at [1296, 734] on select "00 01 02 03 04 05 06 07 08 09 10 11 12 13 14 15 16 17 18 19 20 21 22 23" at bounding box center [1311, 735] width 33 height 29
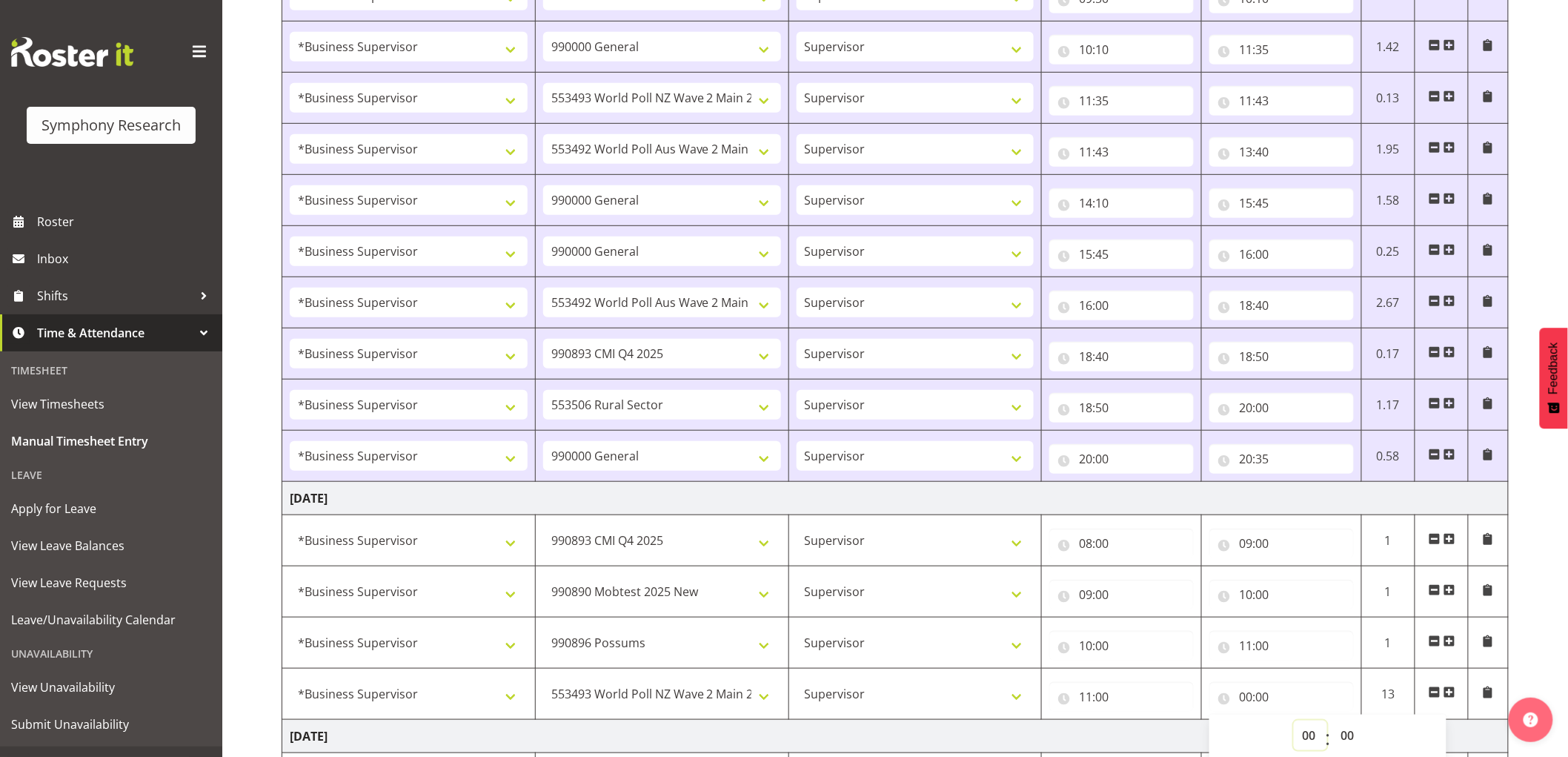
select select "12"
click at [1294, 722] on select "00 01 02 03 04 05 06 07 08 09 10 11 12 13 14 15 16 17 18 19 20 21 22 23" at bounding box center [1311, 735] width 33 height 29
type input "12:00"
click at [1450, 688] on span at bounding box center [1450, 692] width 12 height 12
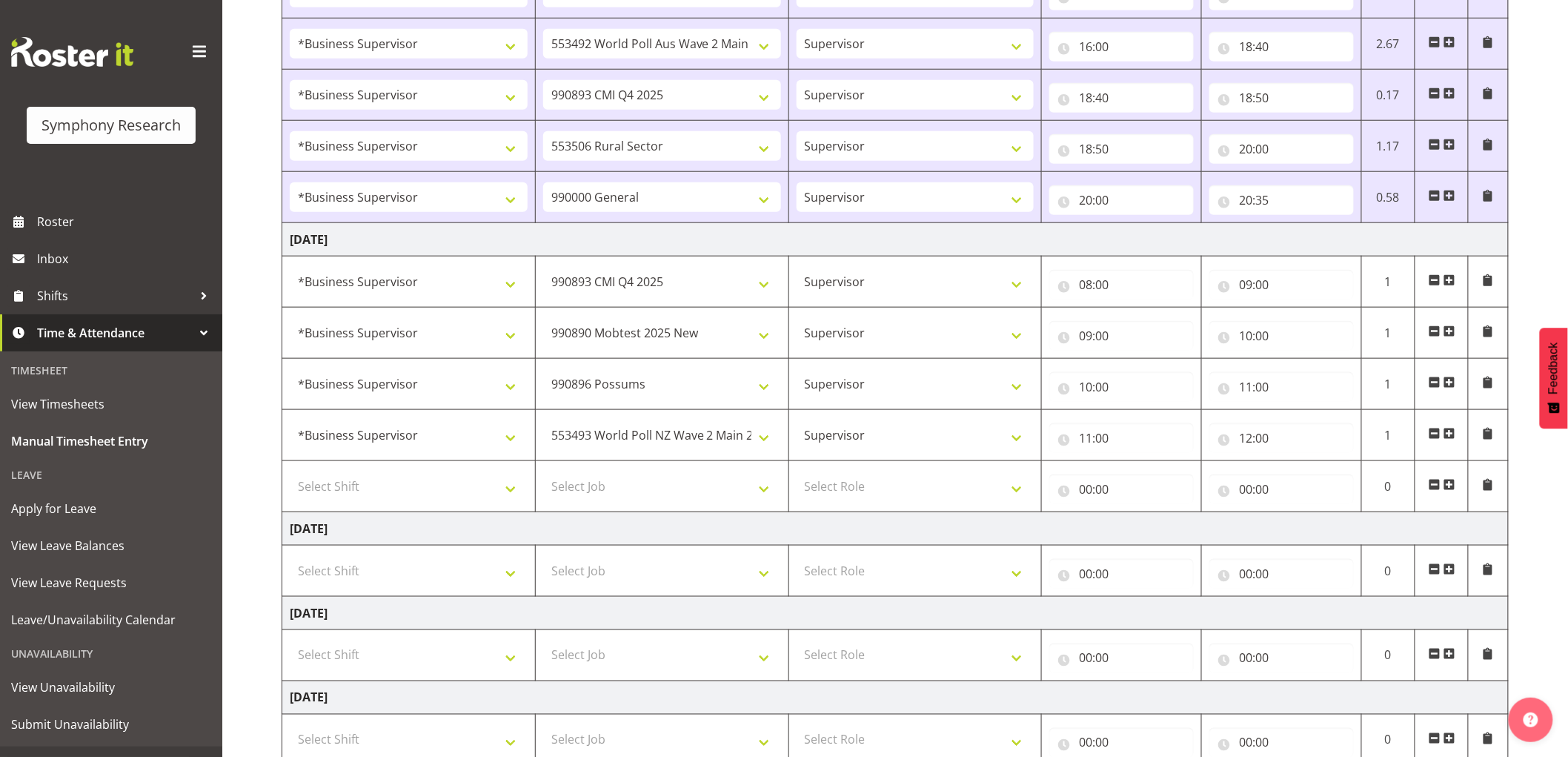
scroll to position [626, 0]
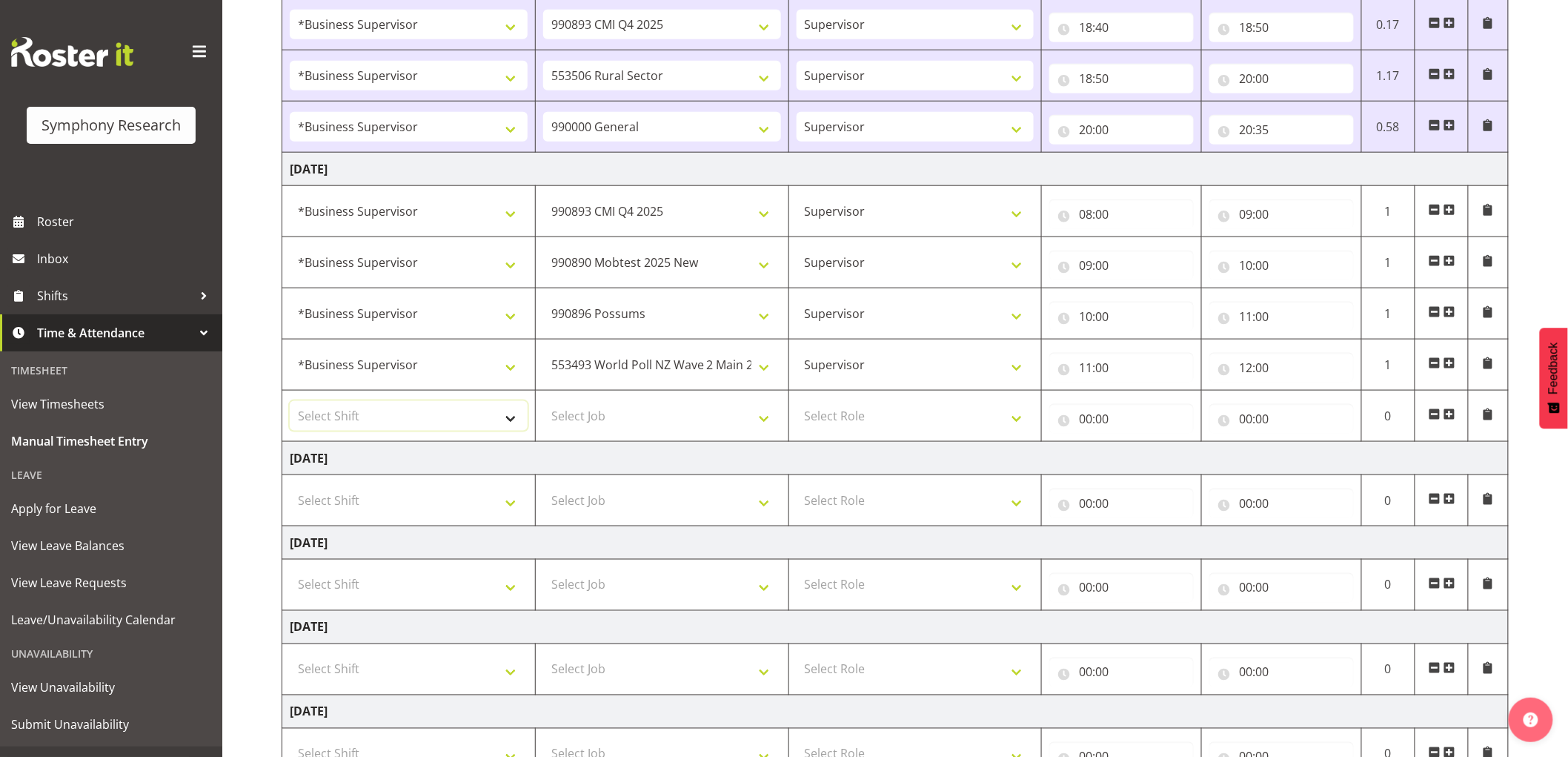
click at [428, 420] on select "Select Shift !!Weekend Residential (Roster IT Shift Label) *Business 9/10am ~ 4…" at bounding box center [408, 415] width 238 height 29
select select "1607"
click at [290, 402] on select "Select Shift !!Weekend Residential (Roster IT Shift Label) *Business 9/10am ~ 4…" at bounding box center [408, 415] width 238 height 29
click at [642, 419] on select "Select Job 550060 IF Admin 553492 World Poll Aus Wave 2 Main 2025 553493 World …" at bounding box center [662, 415] width 238 height 29
click at [932, 457] on td "[DATE]" at bounding box center [895, 459] width 1226 height 33
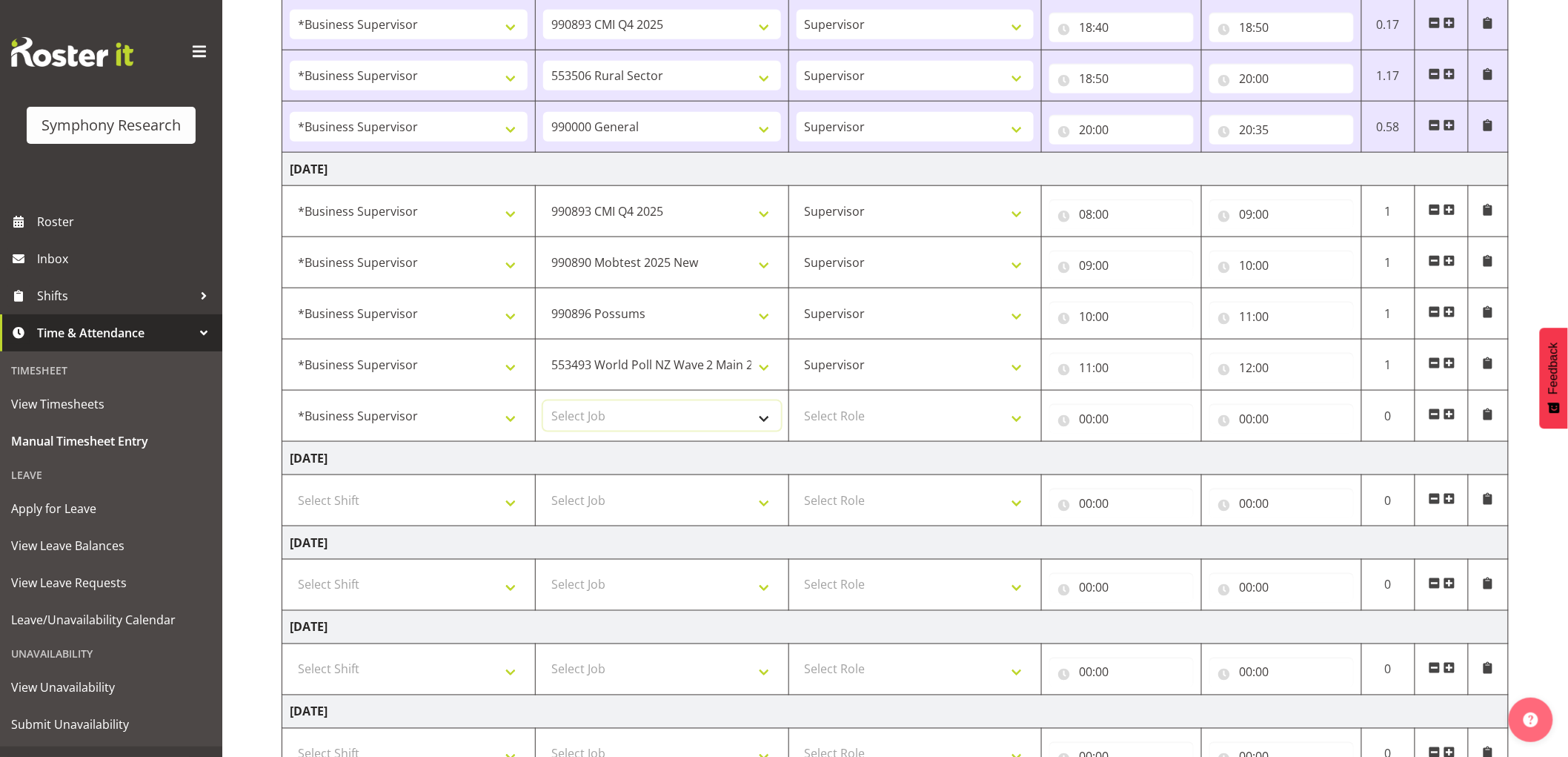
click at [705, 427] on select "Select Job 550060 IF Admin 553492 World Poll Aus Wave 2 Main 2025 553493 World …" at bounding box center [662, 415] width 238 height 29
select select "10499"
click at [543, 402] on select "Select Job 550060 IF Admin 553492 World Poll Aus Wave 2 Main 2025 553493 World …" at bounding box center [662, 415] width 238 height 29
click at [924, 416] on select "Select Role Supervisor Interviewing Briefing" at bounding box center [916, 415] width 238 height 29
select select "45"
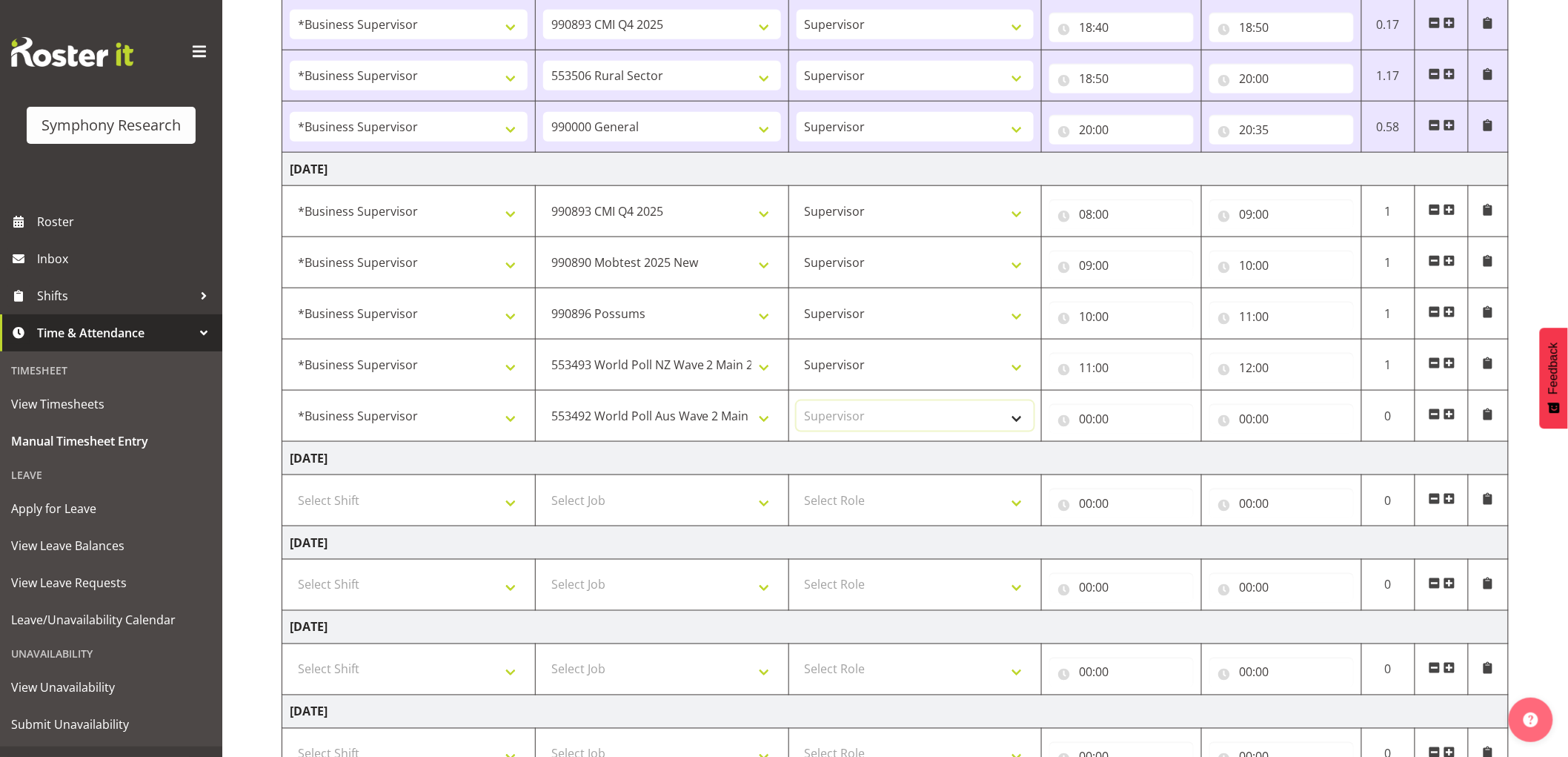
click at [797, 402] on select "Select Role Supervisor Interviewing Briefing" at bounding box center [916, 415] width 238 height 29
click at [1070, 424] on input "00:00" at bounding box center [1121, 418] width 144 height 29
click at [1163, 464] on select "00 01 02 03 04 05 06 07 08 09 10 11 12 13 14 15 16 17 18 19 20 21 22 23" at bounding box center [1151, 458] width 33 height 29
select select "12"
click at [1134, 443] on select "00 01 02 03 04 05 06 07 08 09 10 11 12 13 14 15 16 17 18 19 20 21 22 23" at bounding box center [1151, 458] width 33 height 29
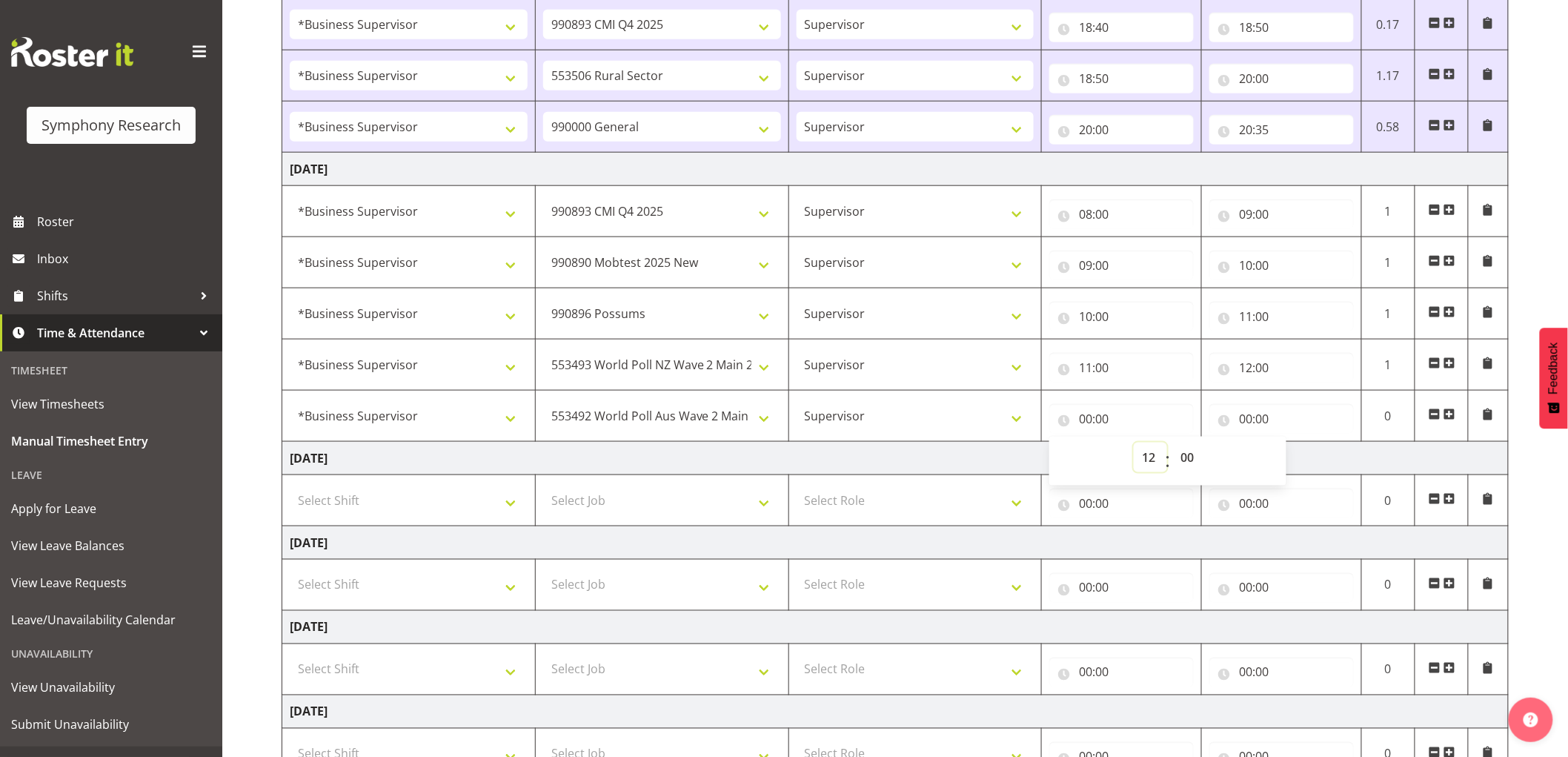
type input "12:00"
click at [1254, 419] on input "00:00" at bounding box center [1281, 418] width 144 height 29
drag, startPoint x: 1297, startPoint y: 460, endPoint x: 1302, endPoint y: 467, distance: 8.6
click at [1297, 460] on select "00 01 02 03 04 05 06 07 08 09 10 11 12 13 14 15 16 17 18 19 20 21 22 23" at bounding box center [1311, 458] width 33 height 29
select select "13"
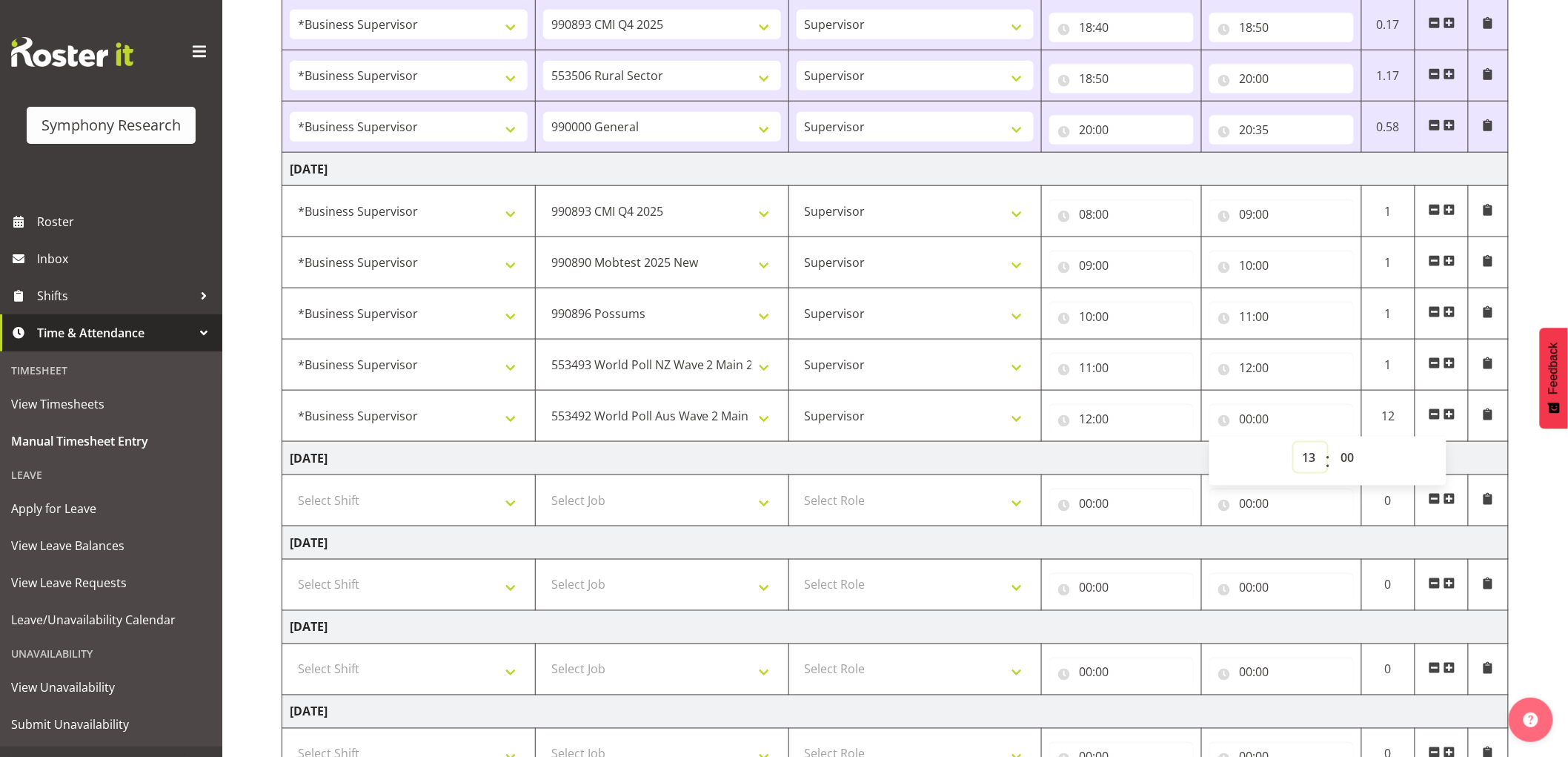
click at [1294, 443] on select "00 01 02 03 04 05 06 07 08 09 10 11 12 13 14 15 16 17 18 19 20 21 22 23" at bounding box center [1311, 458] width 33 height 29
type input "13:00"
click at [1453, 418] on span at bounding box center [1450, 414] width 12 height 12
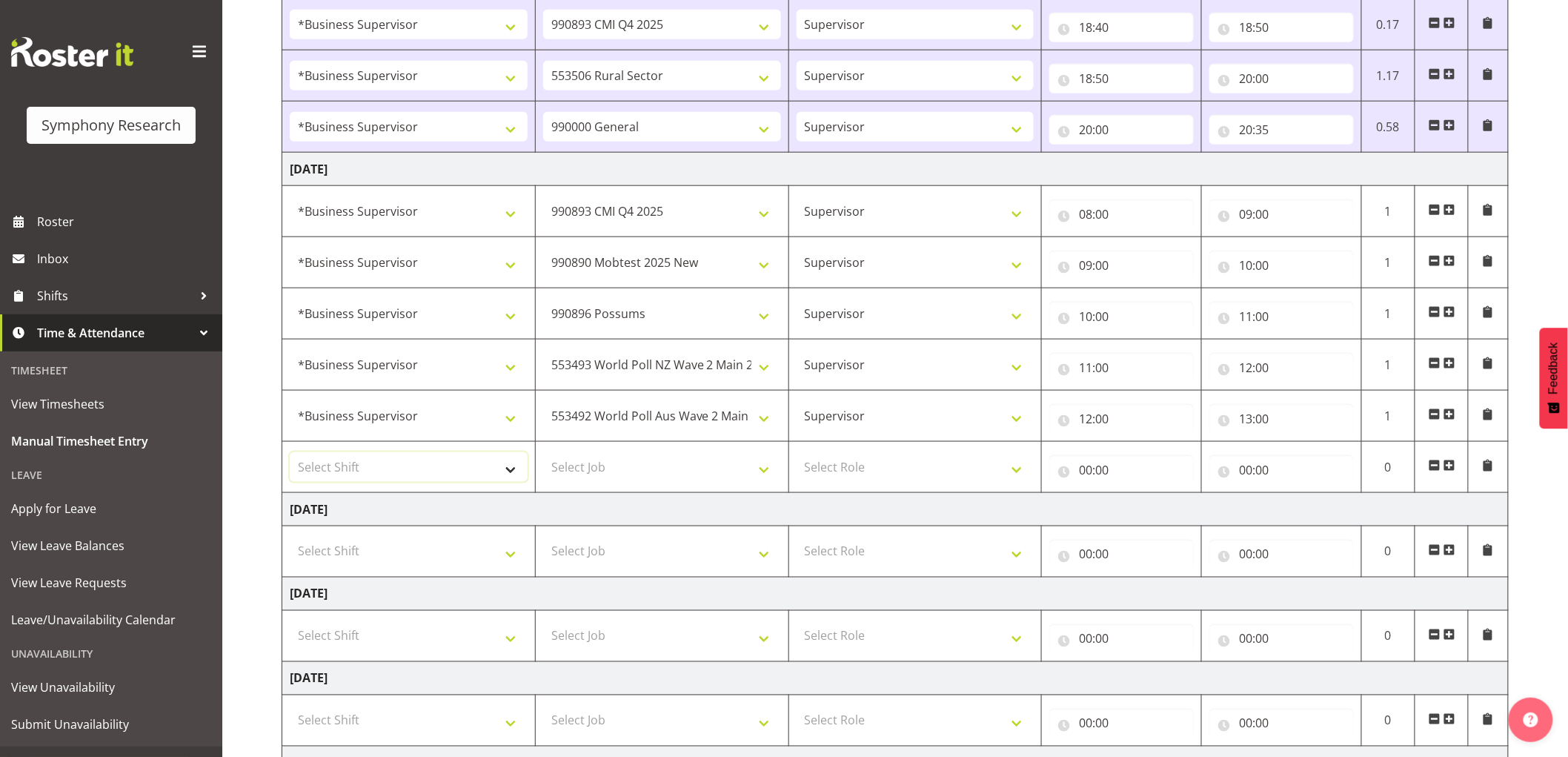
click at [392, 465] on select "Select Shift !!Weekend Residential (Roster IT Shift Label) *Business 9/10am ~ 4…" at bounding box center [408, 466] width 238 height 29
select select "1607"
click at [290, 453] on select "Select Shift !!Weekend Residential (Roster IT Shift Label) *Business 9/10am ~ 4…" at bounding box center [408, 466] width 238 height 29
click at [643, 461] on select "Select Job 550060 IF Admin 553492 World Poll Aus Wave 2 Main 2025 553493 World …" at bounding box center [662, 466] width 238 height 29
click at [543, 453] on select "Select Job 550060 IF Admin 553492 World Poll Aus Wave 2 Main 2025 553493 World …" at bounding box center [662, 466] width 238 height 29
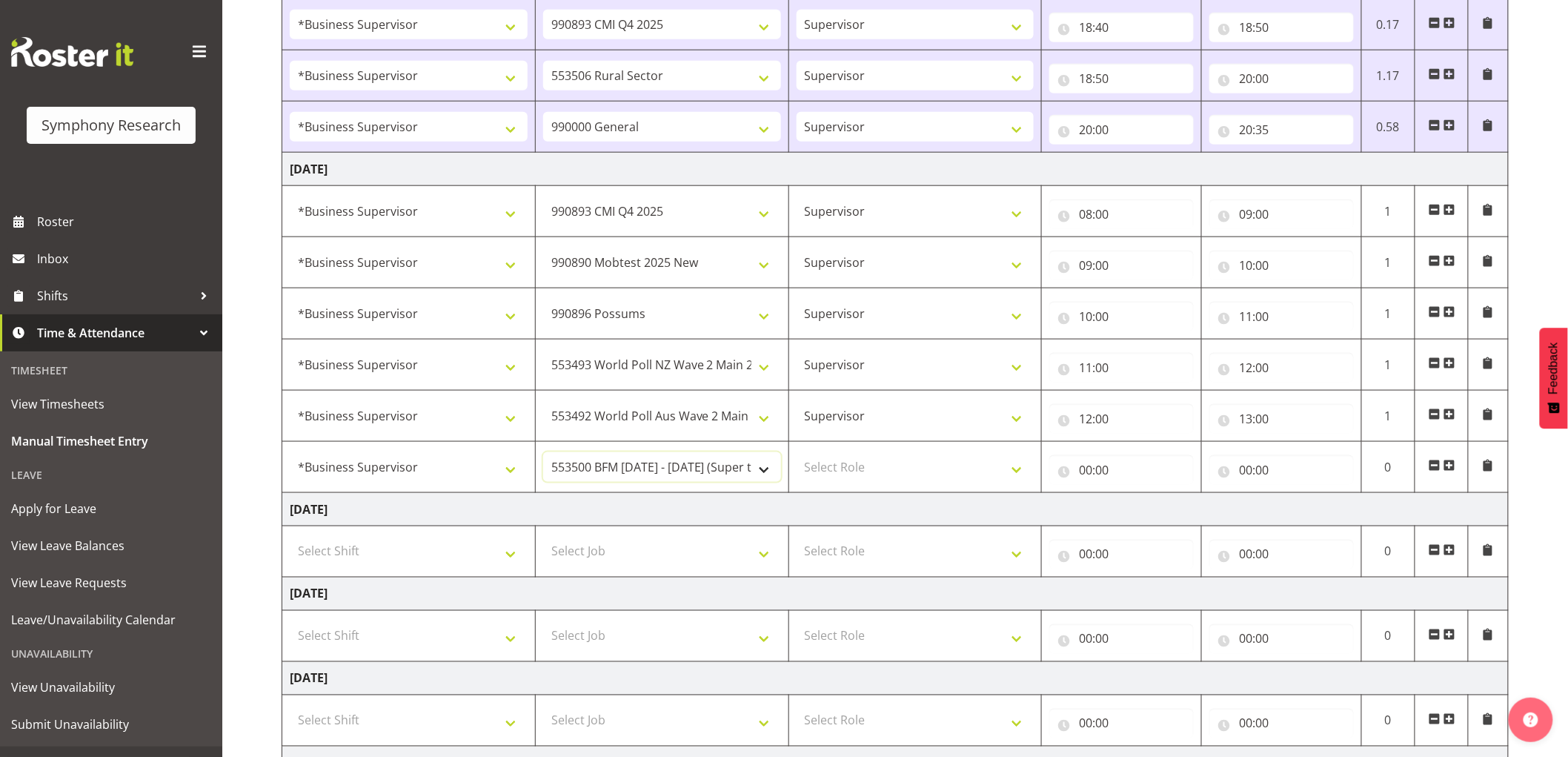
drag, startPoint x: 709, startPoint y: 476, endPoint x: 709, endPoint y: 456, distance: 20.0
click at [709, 476] on select "550060 IF Admin 553492 World Poll Aus Wave 2 Main 2025 553493 World Poll NZ Wav…" at bounding box center [662, 466] width 238 height 29
select select "10731"
click at [543, 453] on select "550060 IF Admin 553492 World Poll Aus Wave 2 Main 2025 553493 World Poll NZ Wav…" at bounding box center [662, 466] width 238 height 29
drag, startPoint x: 881, startPoint y: 468, endPoint x: 881, endPoint y: 482, distance: 14.0
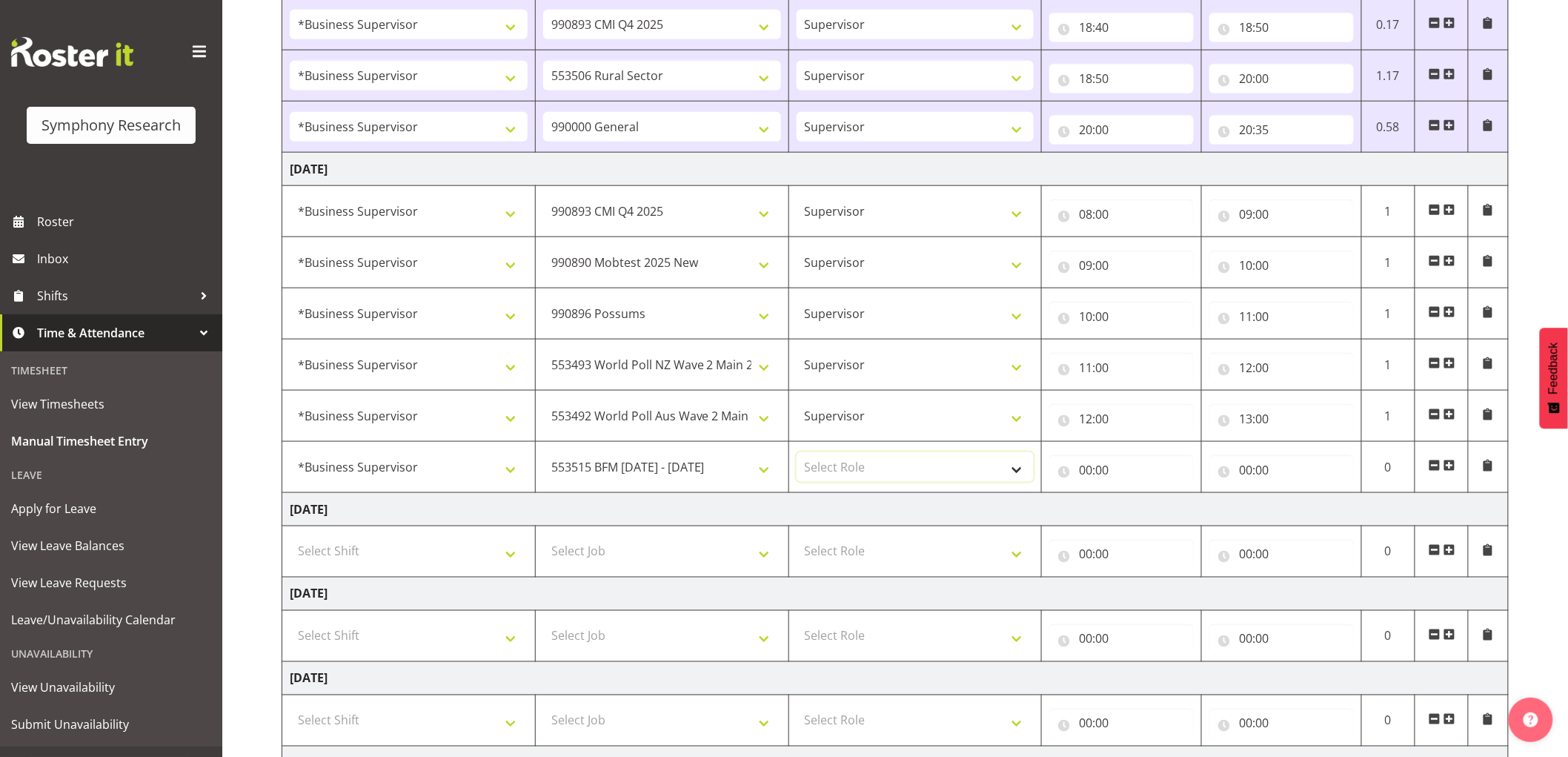
click at [881, 468] on select "Select Role Supervisor Interviewing Briefing" at bounding box center [916, 466] width 238 height 29
select select "45"
click at [797, 453] on select "Select Role Supervisor Interviewing Briefing" at bounding box center [916, 466] width 238 height 29
click at [1084, 479] on input "00:00" at bounding box center [1121, 470] width 144 height 29
click at [1143, 512] on select "00 01 02 03 04 05 06 07 08 09 10 11 12 13 14 15 16 17 18 19 20 21 22 23" at bounding box center [1151, 509] width 33 height 29
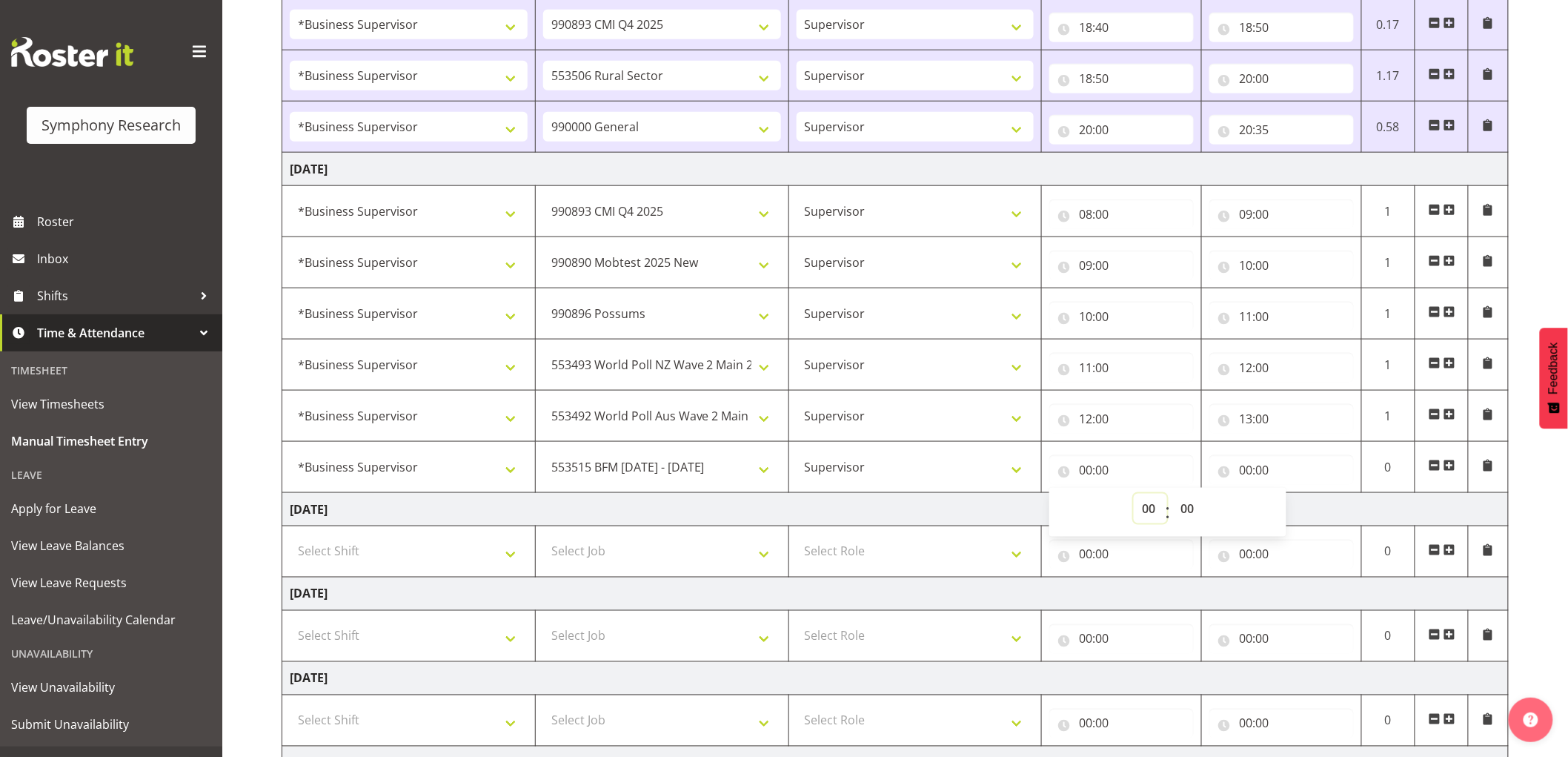
select select "13"
click at [1134, 495] on select "00 01 02 03 04 05 06 07 08 09 10 11 12 13 14 15 16 17 18 19 20 21 22 23" at bounding box center [1151, 509] width 33 height 29
type input "13:00"
drag, startPoint x: 1246, startPoint y: 469, endPoint x: 1305, endPoint y: 495, distance: 64.5
click at [1246, 470] on input "00:00" at bounding box center [1281, 470] width 144 height 29
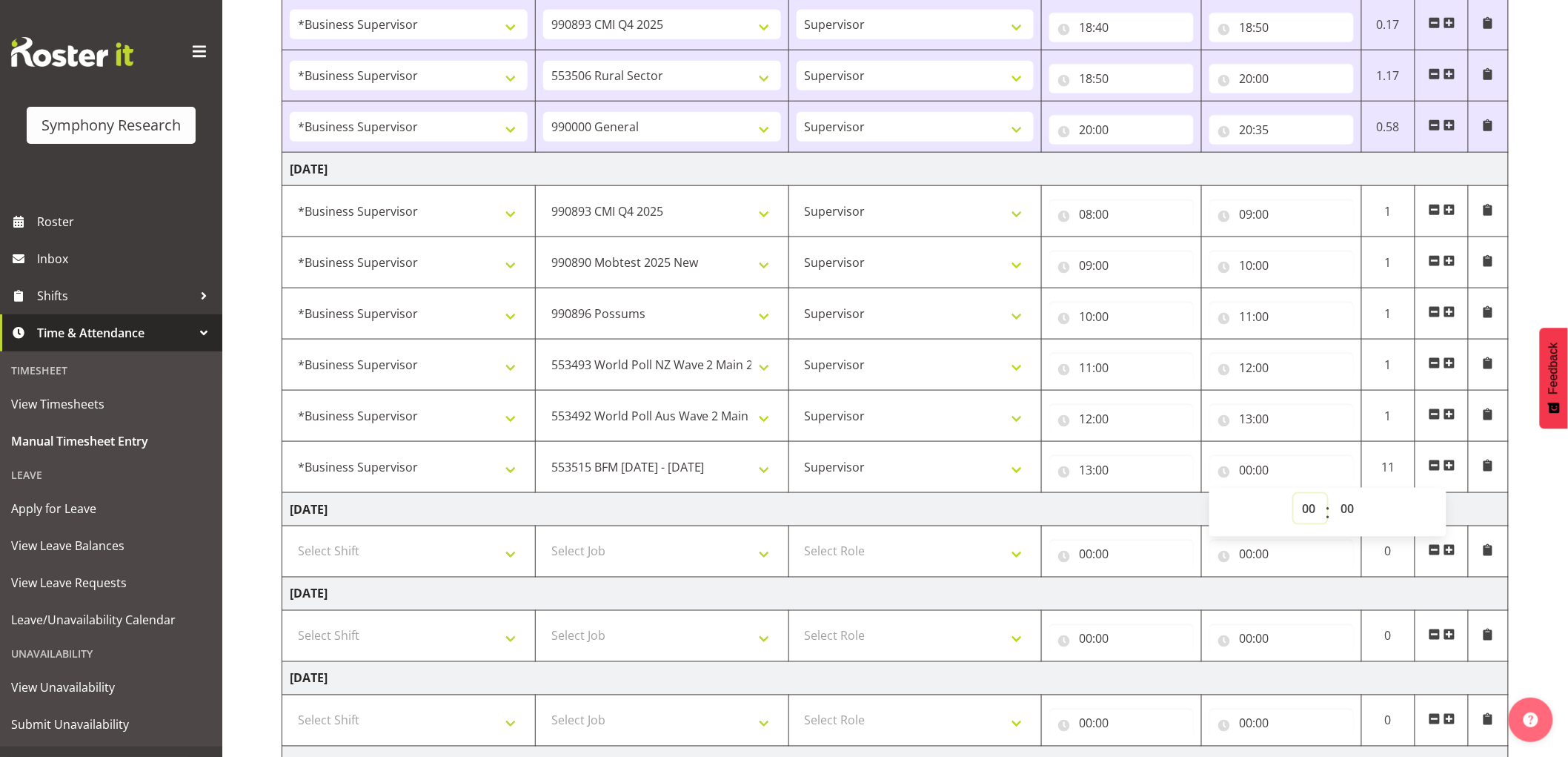
click at [1311, 509] on select "00 01 02 03 04 05 06 07 08 09 10 11 12 13 14 15 16 17 18 19 20 21 22 23" at bounding box center [1311, 509] width 33 height 29
drag, startPoint x: 1108, startPoint y: 476, endPoint x: 1148, endPoint y: 492, distance: 43.1
click at [1112, 476] on input "13:00" at bounding box center [1121, 470] width 144 height 29
drag, startPoint x: 1192, startPoint y: 514, endPoint x: 1199, endPoint y: 515, distance: 7.1
click at [1192, 514] on select "00 01 02 03 04 05 06 07 08 09 10 11 12 13 14 15 16 17 18 19 20 21 22 23 24 25 2…" at bounding box center [1189, 509] width 33 height 29
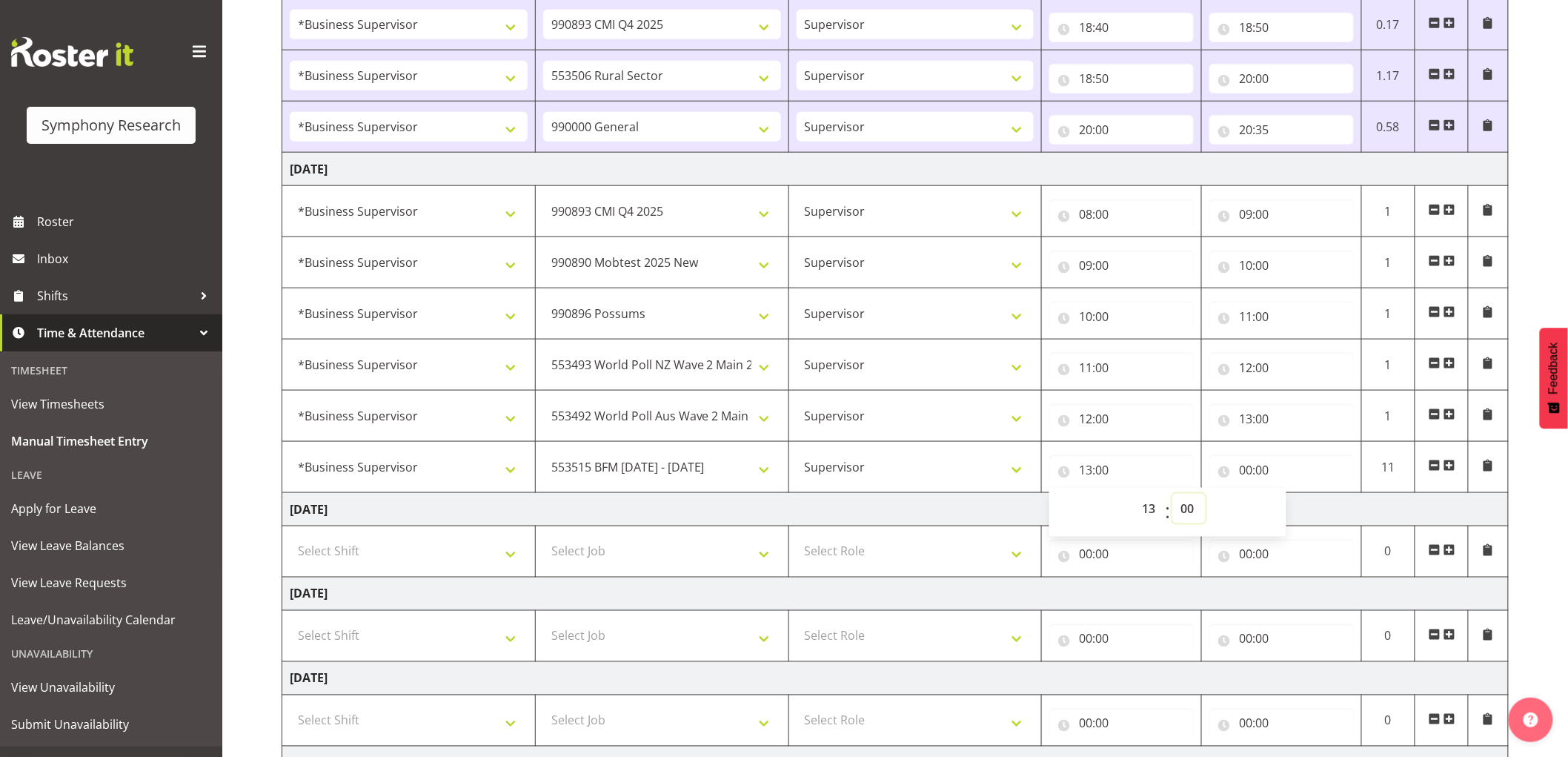
select select "30"
click at [1172, 495] on select "00 01 02 03 04 05 06 07 08 09 10 11 12 13 14 15 16 17 18 19 20 21 22 23 24 25 2…" at bounding box center [1189, 509] width 33 height 29
type input "13:30"
drag, startPoint x: 1245, startPoint y: 467, endPoint x: 1295, endPoint y: 514, distance: 68.6
click at [1247, 468] on input "00:00" at bounding box center [1281, 470] width 144 height 29
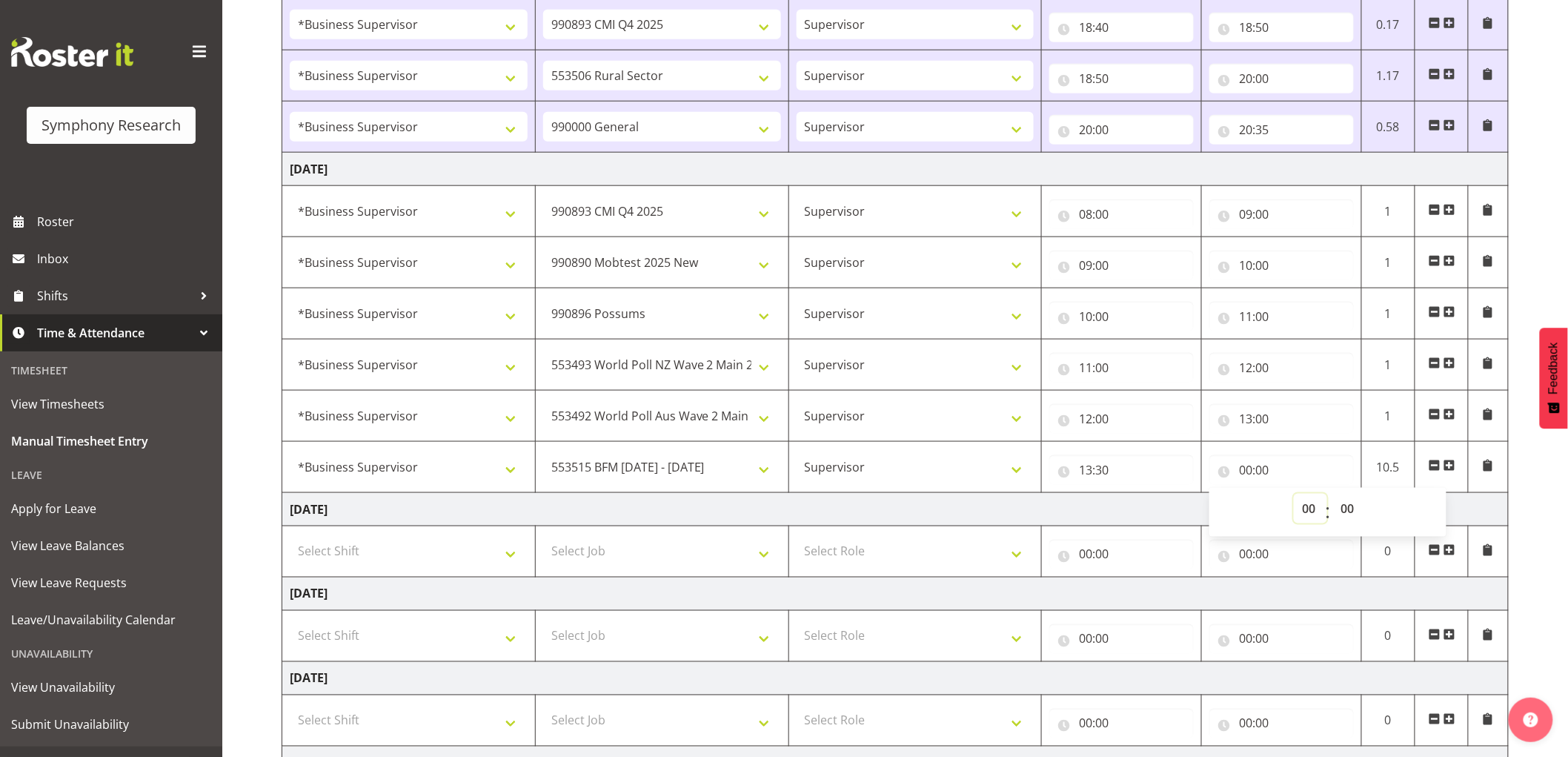
click at [1311, 515] on select "00 01 02 03 04 05 06 07 08 09 10 11 12 13 14 15 16 17 18 19 20 21 22 23" at bounding box center [1311, 509] width 33 height 29
select select "15"
click at [1294, 495] on select "00 01 02 03 04 05 06 07 08 09 10 11 12 13 14 15 16 17 18 19 20 21 22 23" at bounding box center [1311, 509] width 33 height 29
type input "15:00"
click at [1354, 499] on select "00 01 02 03 04 05 06 07 08 09 10 11 12 13 14 15 16 17 18 19 20 21 22 23 24 25 2…" at bounding box center [1349, 509] width 33 height 29
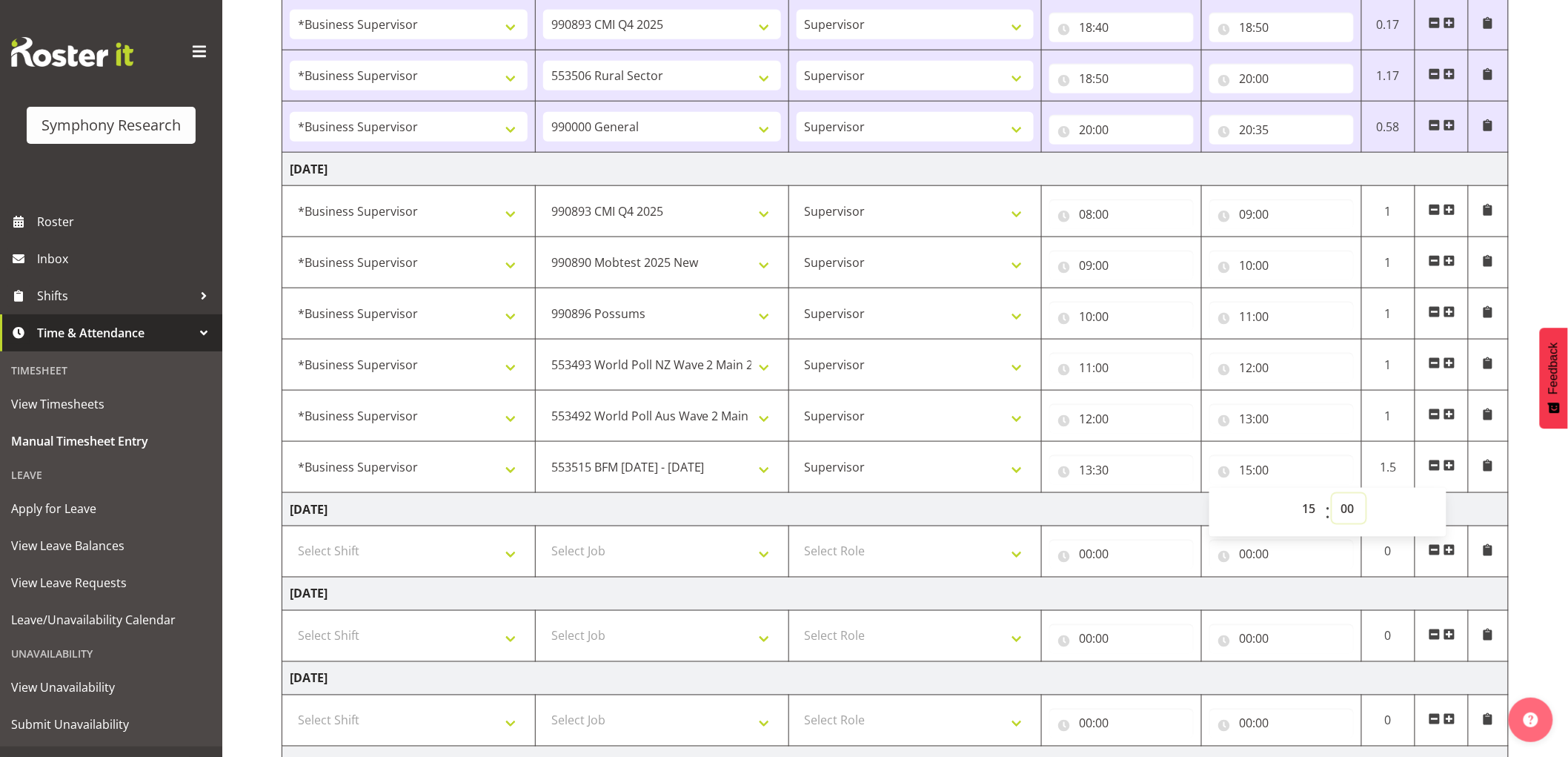
select select "30"
click at [1332, 495] on select "00 01 02 03 04 05 06 07 08 09 10 11 12 13 14 15 16 17 18 19 20 21 22 23 24 25 2…" at bounding box center [1349, 509] width 33 height 29
type input "15:30"
click at [1450, 464] on span at bounding box center [1450, 465] width 12 height 12
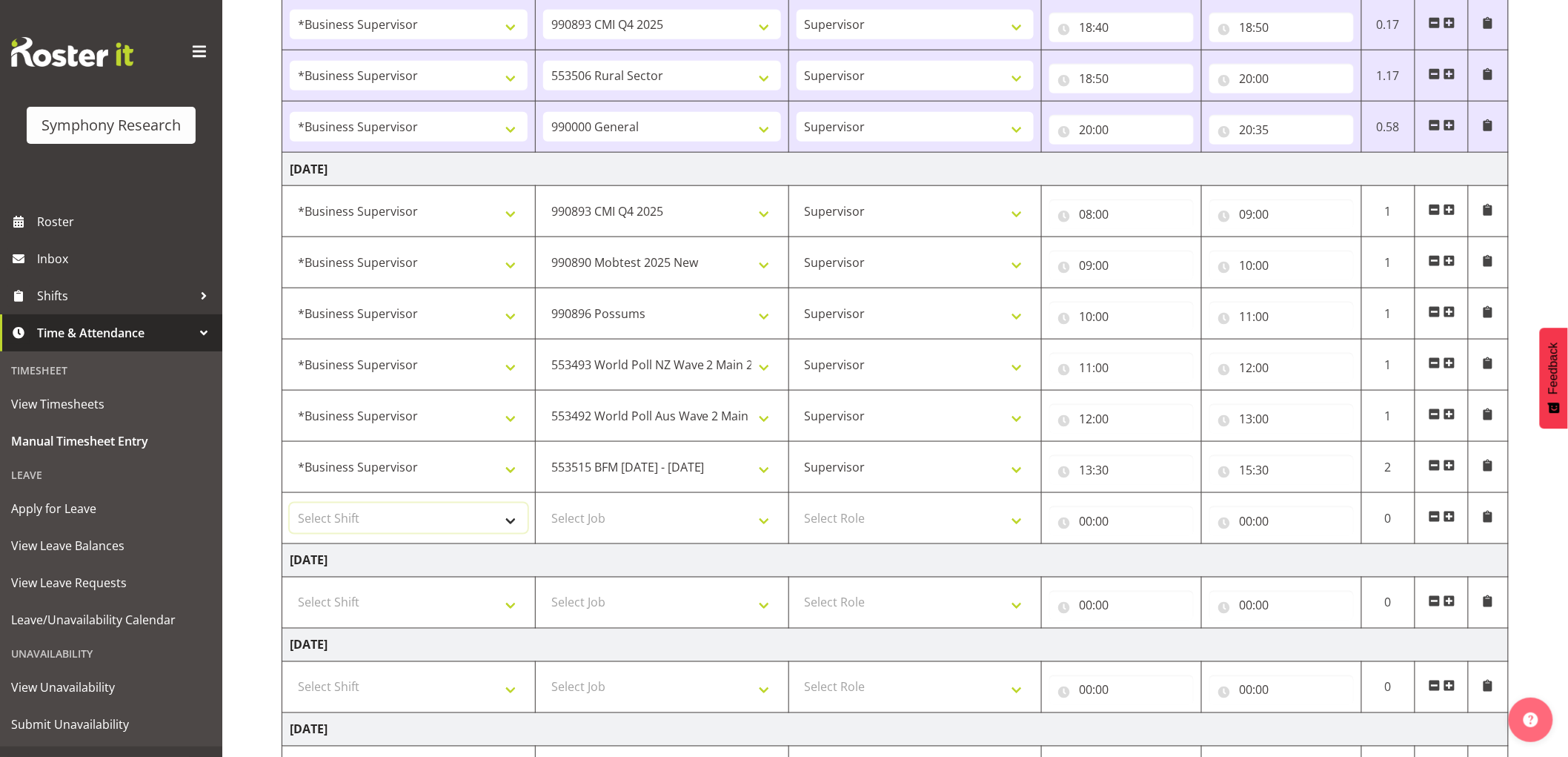
click at [364, 526] on select "Select Shift !!Weekend Residential (Roster IT Shift Label) *Business 9/10am ~ 4…" at bounding box center [408, 518] width 238 height 29
select select "1607"
click at [290, 504] on select "Select Shift !!Weekend Residential (Roster IT Shift Label) *Business 9/10am ~ 4…" at bounding box center [408, 518] width 238 height 29
drag, startPoint x: 612, startPoint y: 534, endPoint x: 625, endPoint y: 531, distance: 13.3
click at [612, 533] on select "Select Job 550060 IF Admin 553492 World Poll Aus Wave 2 Main 2025 553493 World …" at bounding box center [662, 518] width 238 height 29
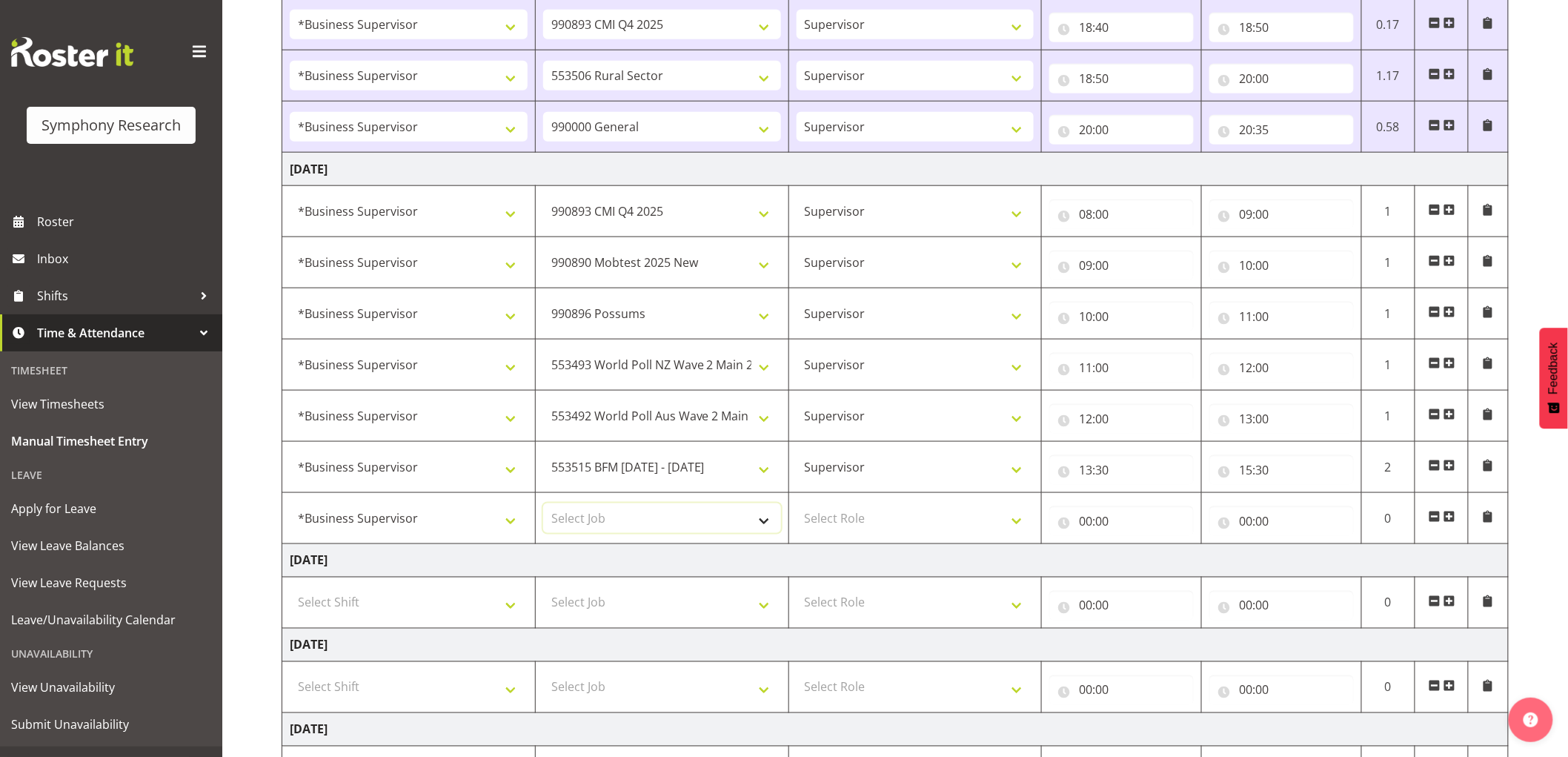
click at [673, 521] on select "Select Job 550060 IF Admin 553492 World Poll Aus Wave 2 Main 2025 553493 World …" at bounding box center [662, 518] width 238 height 29
drag, startPoint x: 779, startPoint y: 544, endPoint x: 772, endPoint y: 535, distance: 11.4
click at [779, 544] on td "[DATE]" at bounding box center [895, 561] width 1226 height 33
click at [736, 521] on select "Select Job 550060 IF Admin 553492 World Poll Aus Wave 2 Main 2025 553493 World …" at bounding box center [662, 518] width 238 height 29
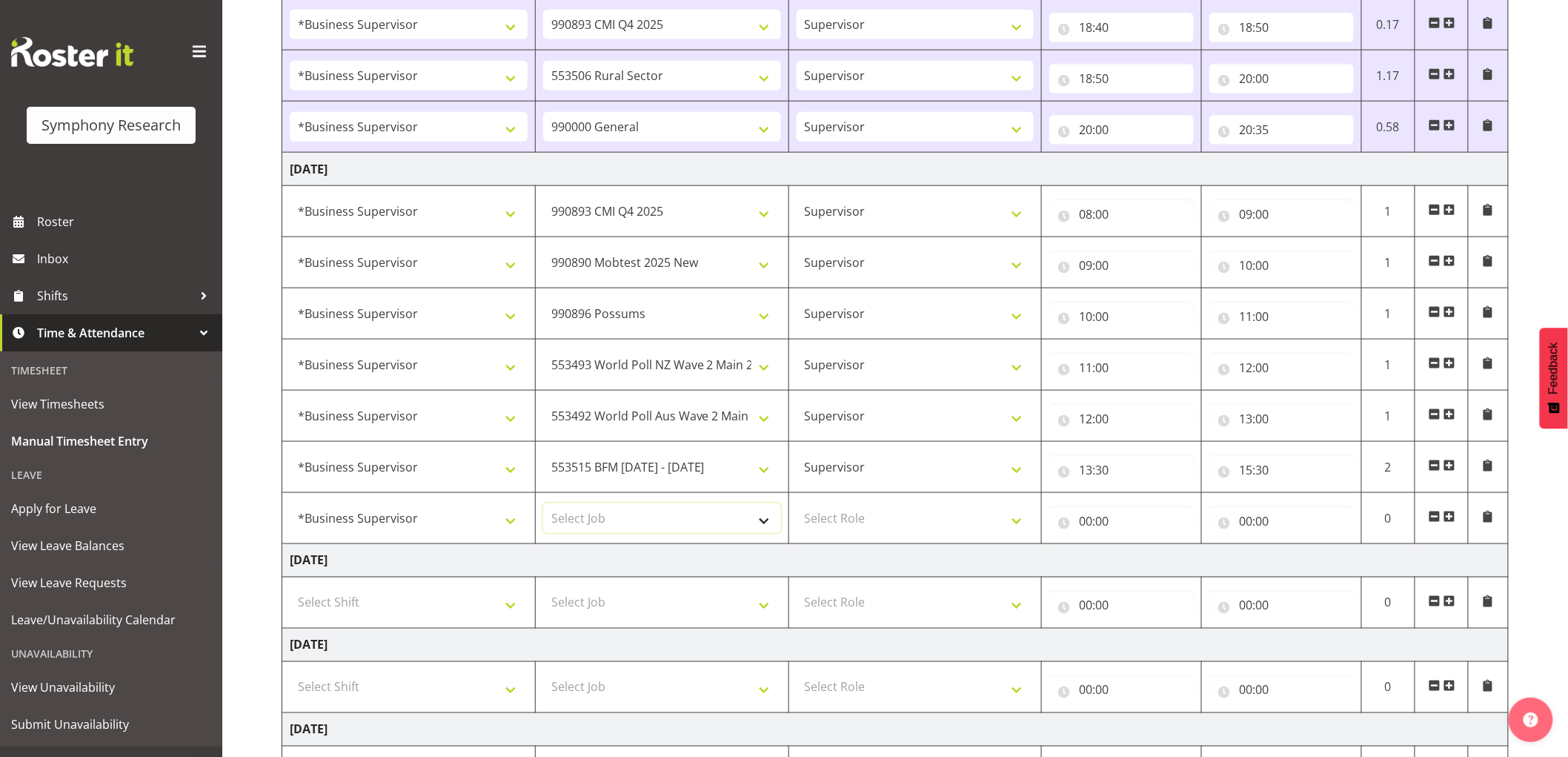
select select "10587"
click at [543, 504] on select "Select Job 550060 IF Admin 553492 World Poll Aus Wave 2 Main 2025 553493 World …" at bounding box center [662, 518] width 238 height 29
click at [902, 519] on select "Select Role Supervisor Interviewing Briefing" at bounding box center [916, 518] width 238 height 29
select select "45"
click at [797, 504] on select "Select Role Supervisor Interviewing Briefing" at bounding box center [916, 518] width 238 height 29
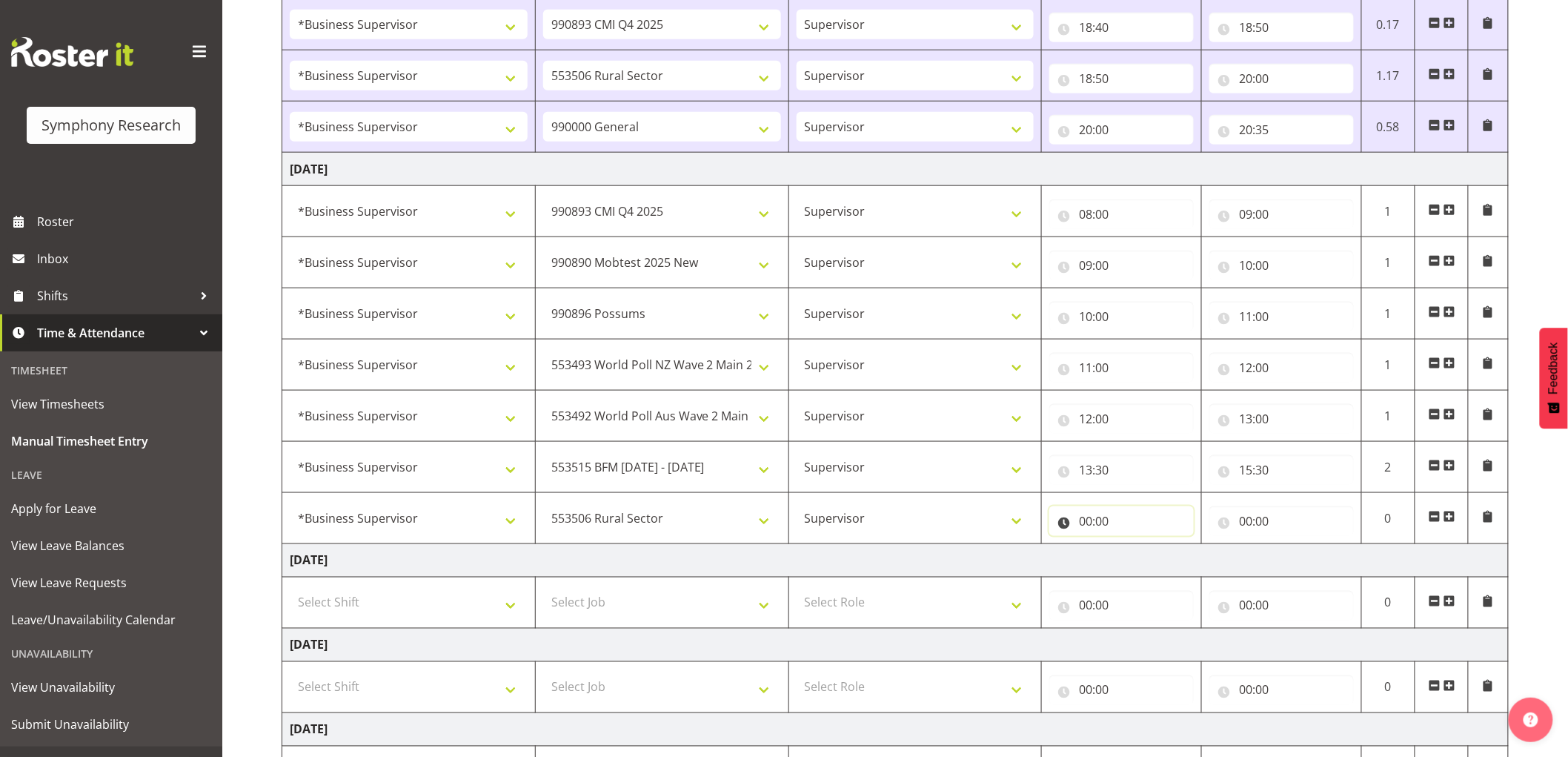
click at [1079, 527] on input "00:00" at bounding box center [1121, 521] width 144 height 29
click at [1145, 561] on select "00 01 02 03 04 05 06 07 08 09 10 11 12 13 14 15 16 17 18 19 20 21 22 23" at bounding box center [1151, 560] width 33 height 29
select select "15"
click at [1134, 546] on select "00 01 02 03 04 05 06 07 08 09 10 11 12 13 14 15 16 17 18 19 20 21 22 23" at bounding box center [1151, 560] width 33 height 29
type input "15:00"
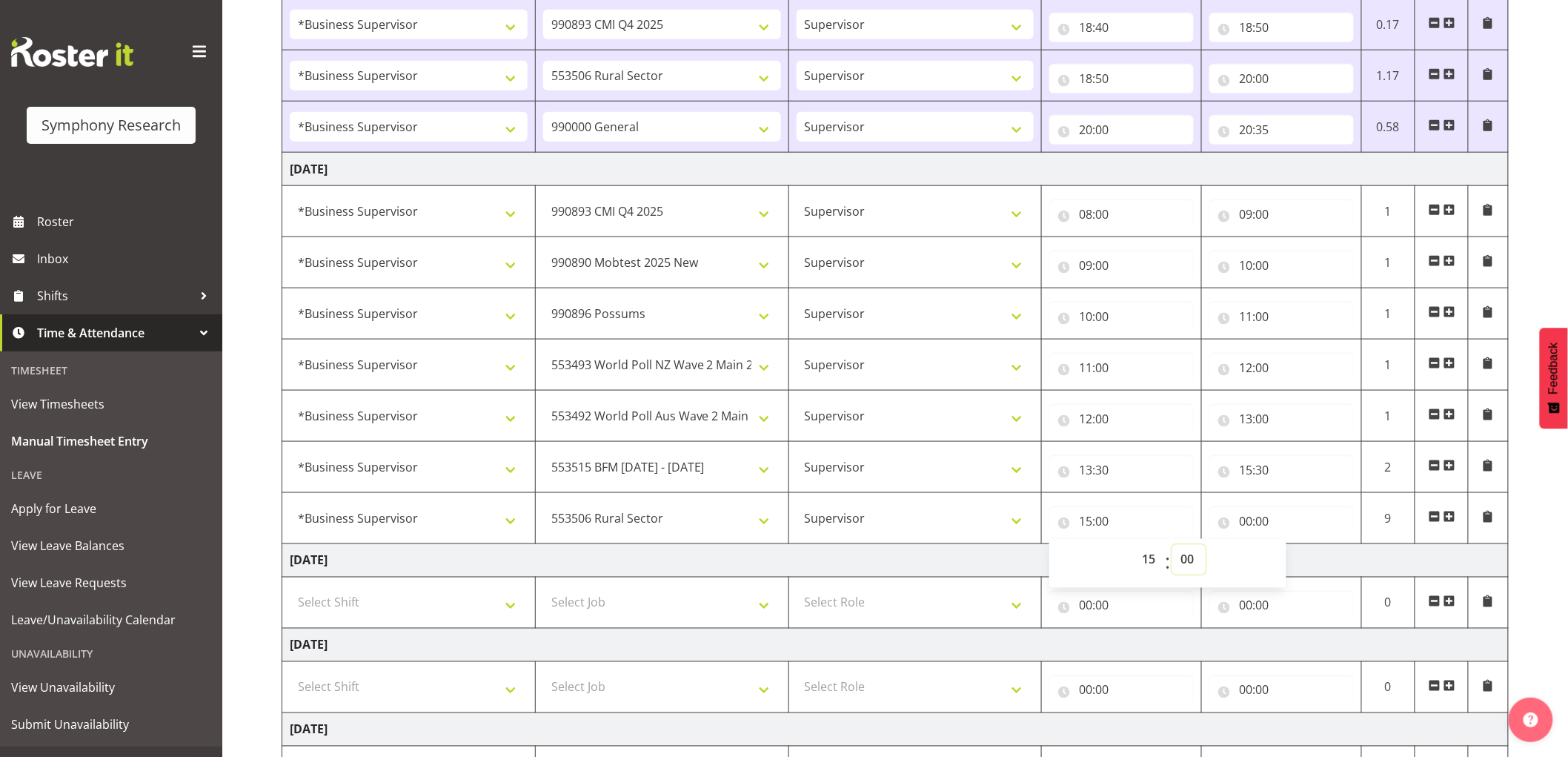
click at [1177, 561] on select "00 01 02 03 04 05 06 07 08 09 10 11 12 13 14 15 16 17 18 19 20 21 22 23 24 25 2…" at bounding box center [1189, 560] width 33 height 29
select select "30"
click at [1172, 546] on select "00 01 02 03 04 05 06 07 08 09 10 11 12 13 14 15 16 17 18 19 20 21 22 23 24 25 2…" at bounding box center [1189, 560] width 33 height 29
type input "15:30"
click at [1255, 521] on input "00:00" at bounding box center [1281, 521] width 144 height 29
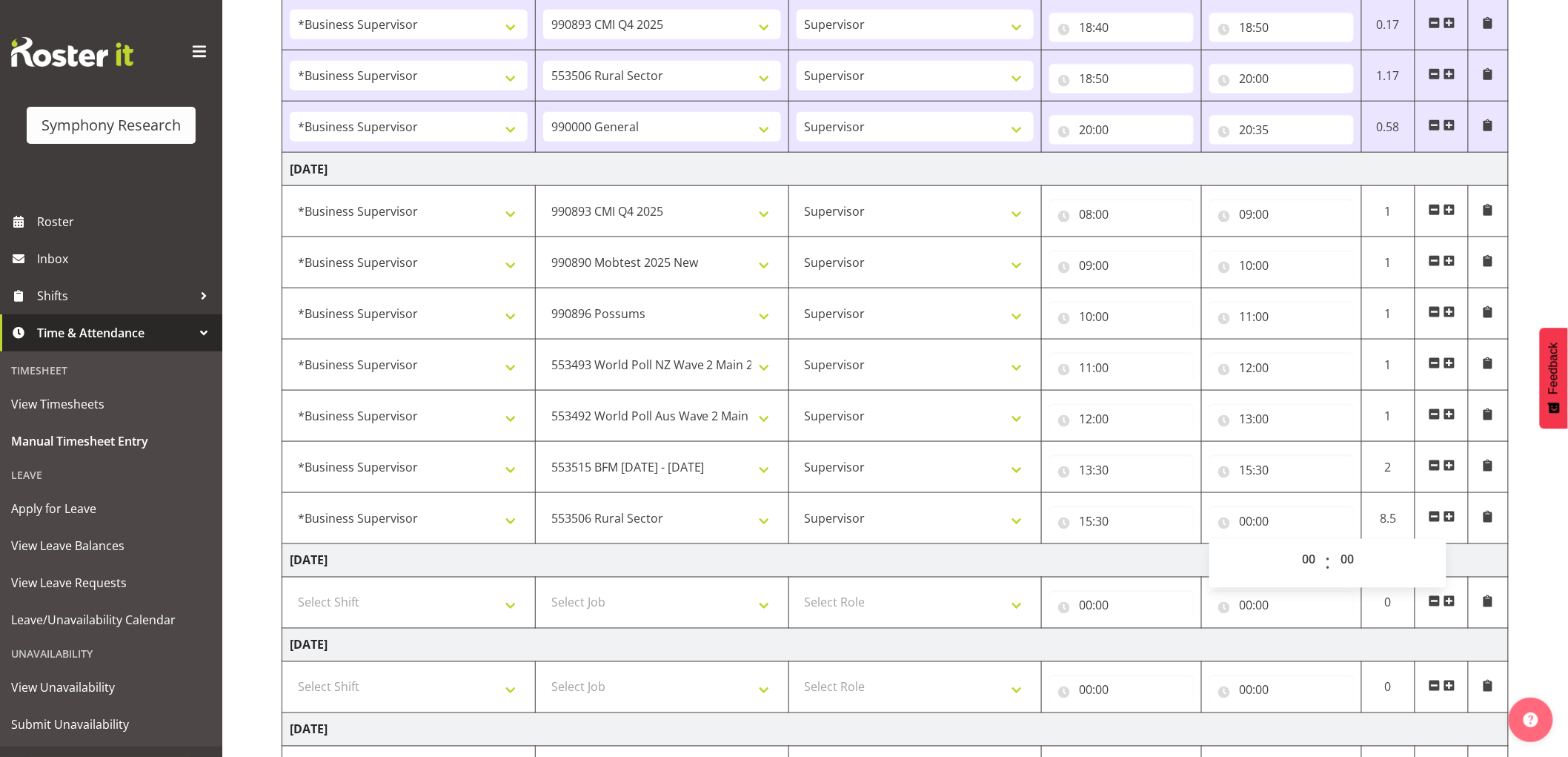
click at [987, 565] on td "[DATE]" at bounding box center [895, 561] width 1226 height 33
click at [1251, 527] on input "00:00" at bounding box center [1281, 521] width 144 height 29
drag, startPoint x: 1034, startPoint y: 571, endPoint x: 1057, endPoint y: 557, distance: 26.9
click at [1035, 569] on td "[DATE]" at bounding box center [895, 561] width 1226 height 33
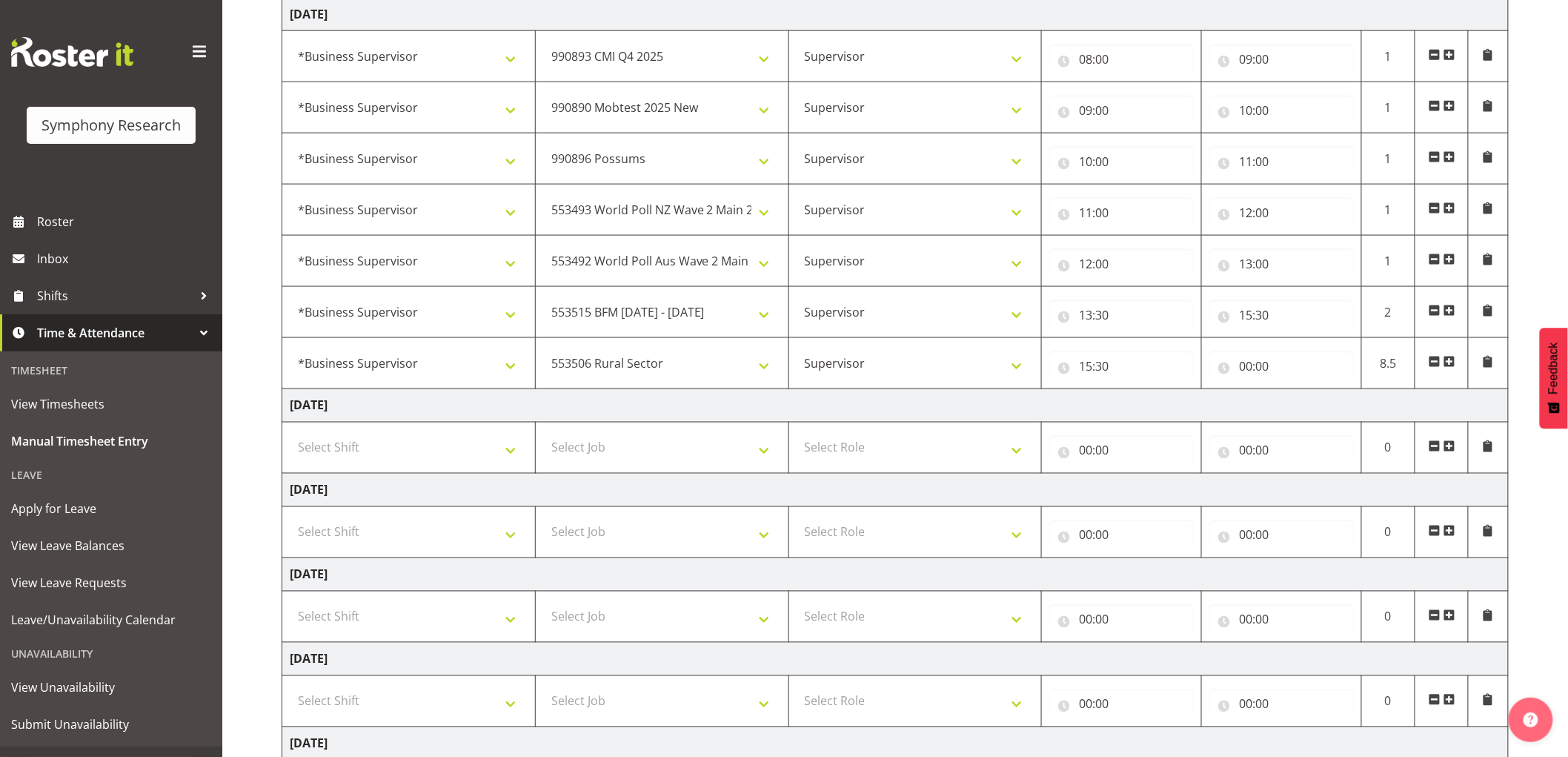
scroll to position [769, 0]
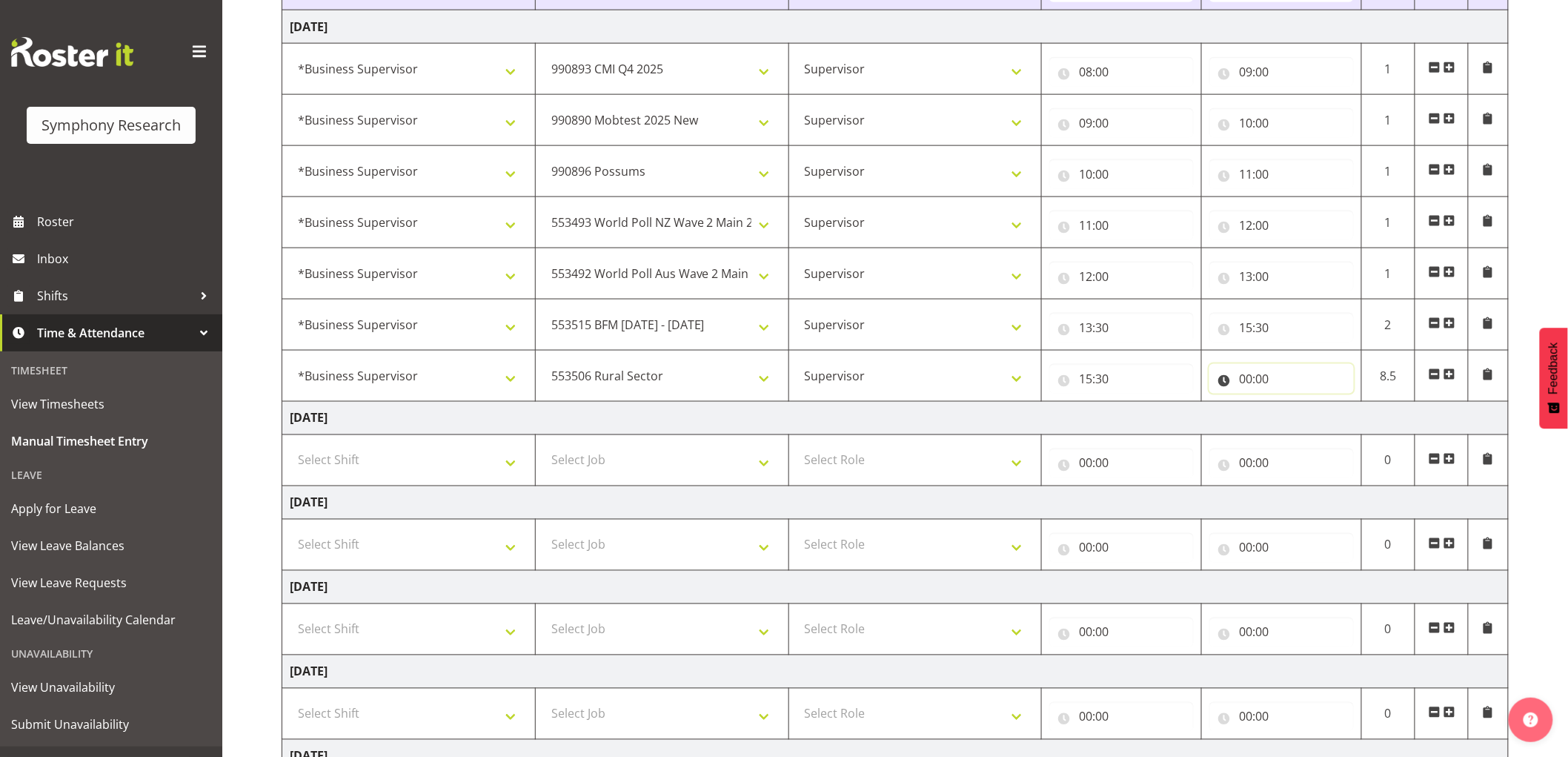
click at [1245, 382] on input "00:00" at bounding box center [1281, 379] width 144 height 29
drag, startPoint x: 1309, startPoint y: 413, endPoint x: 1328, endPoint y: 427, distance: 23.6
click at [1309, 413] on select "00 01 02 03 04 05 06 07 08 09 10 11 12 13 14 15 16 17 18 19 20 21 22 23" at bounding box center [1311, 417] width 33 height 29
select select "18"
click at [1294, 404] on select "00 01 02 03 04 05 06 07 08 09 10 11 12 13 14 15 16 17 18 19 20 21 22 23" at bounding box center [1311, 417] width 33 height 29
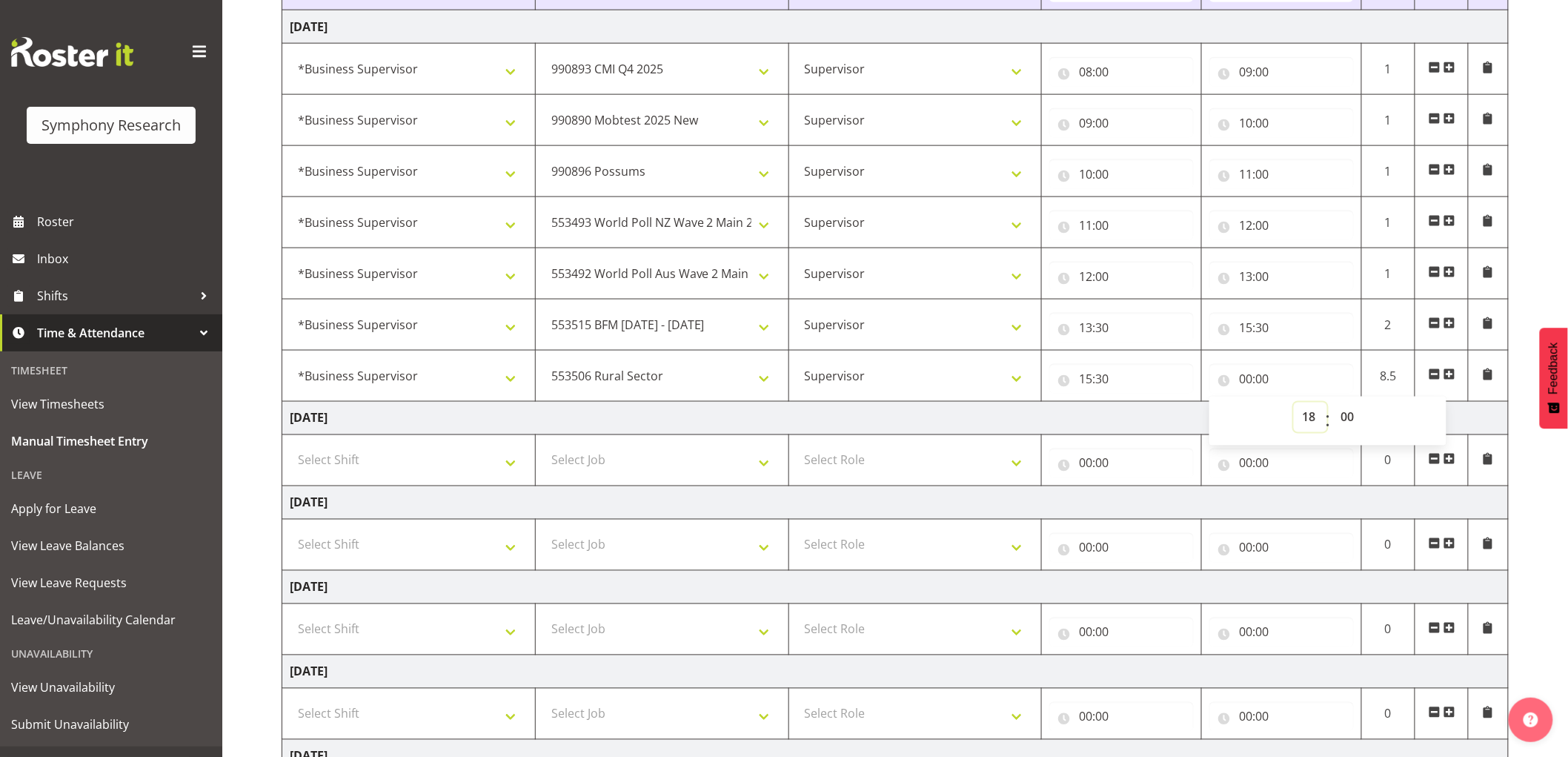
type input "18:00"
click at [1315, 412] on select "00 01 02 03 04 05 06 07 08 09 10 11 12 13 14 15 16 17 18 19 20 21 22 23" at bounding box center [1311, 417] width 33 height 29
select select "17"
click at [1294, 404] on select "00 01 02 03 04 05 06 07 08 09 10 11 12 13 14 15 16 17 18 19 20 21 22 23" at bounding box center [1311, 417] width 33 height 29
type input "17:00"
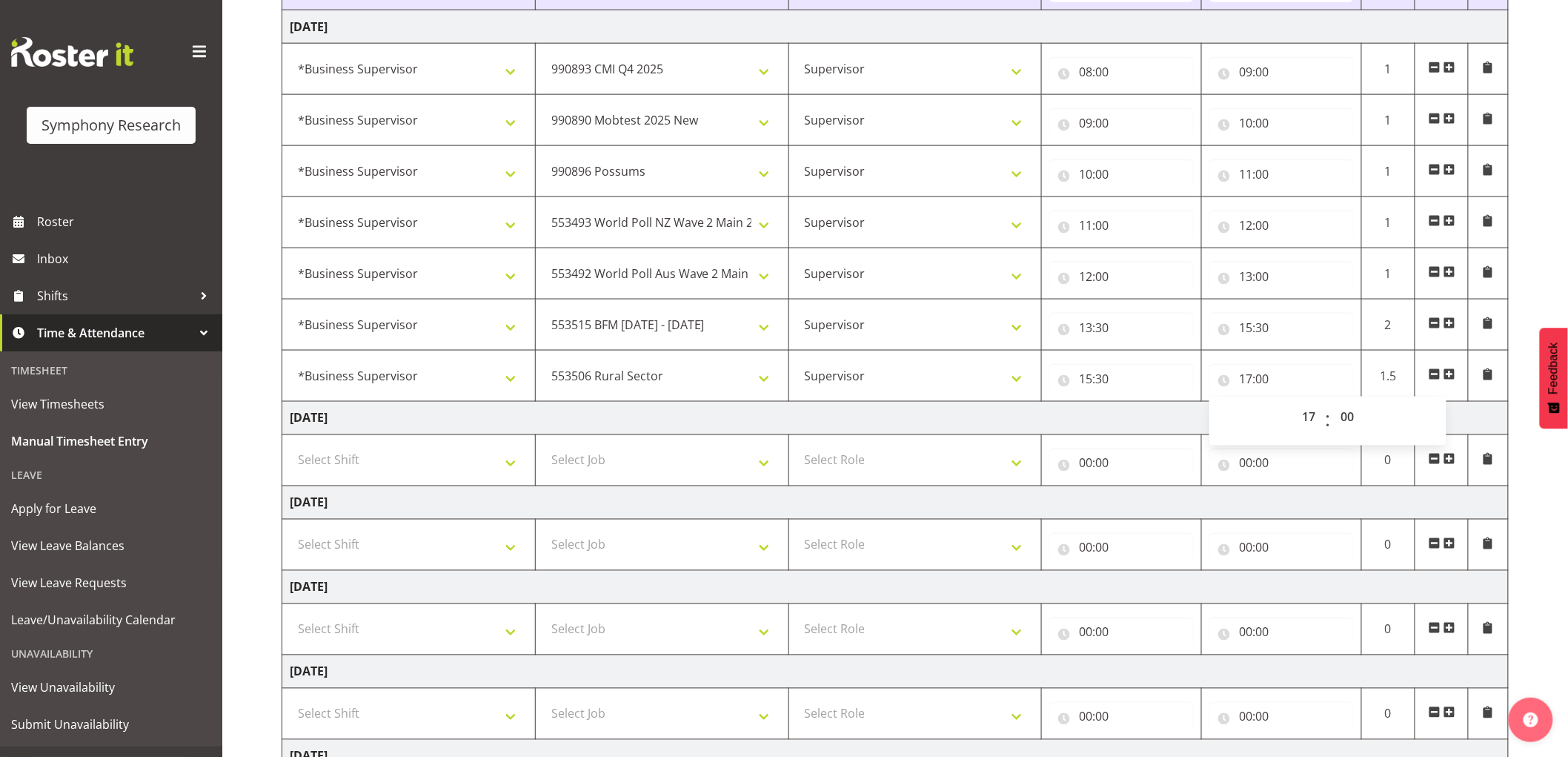
click at [1449, 373] on span at bounding box center [1450, 374] width 12 height 12
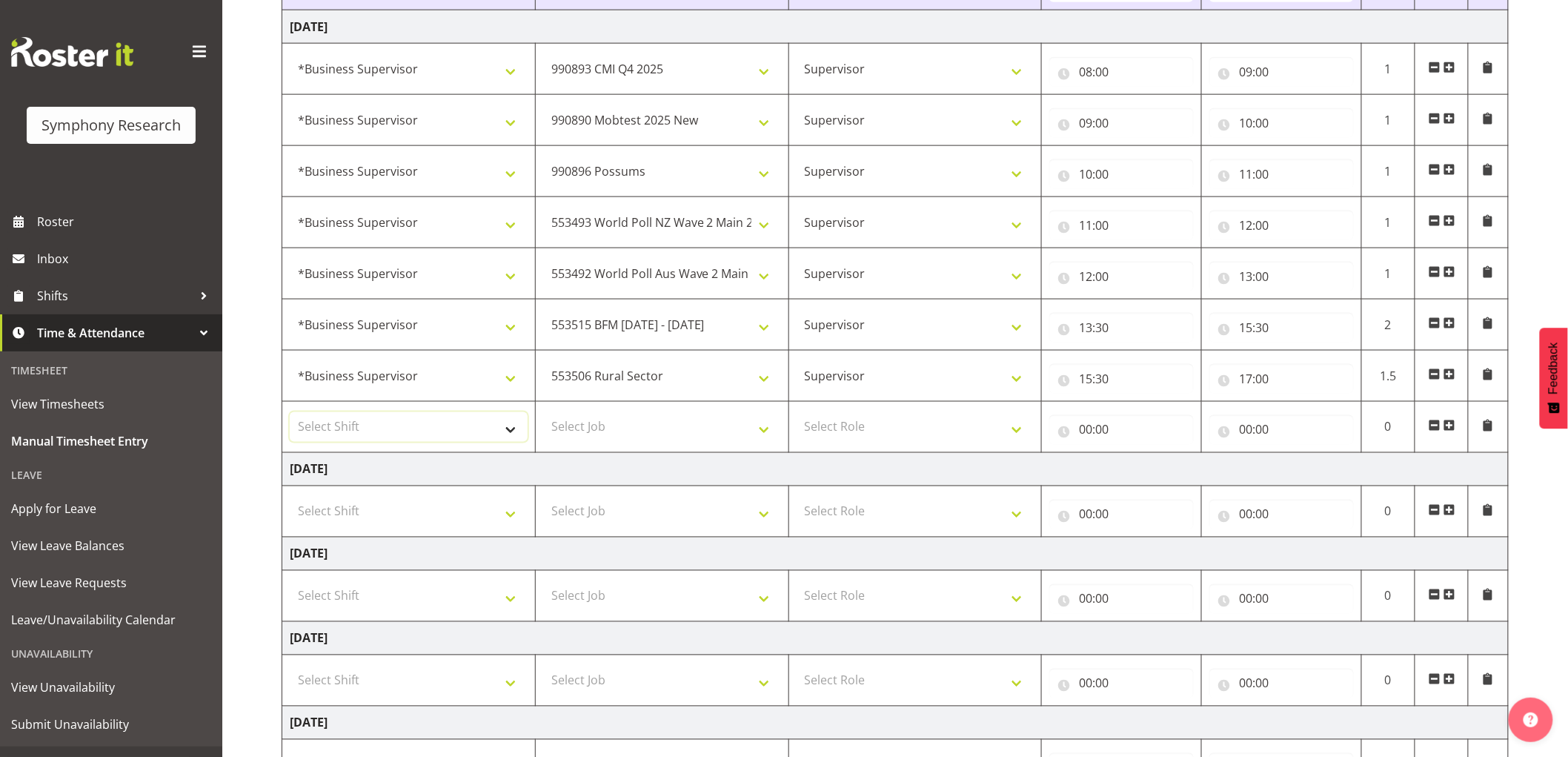
click at [347, 433] on select "Select Shift !!Weekend Residential (Roster IT Shift Label) *Business 9/10am ~ 4…" at bounding box center [408, 427] width 238 height 29
click at [653, 431] on select "Select Job 550060 IF Admin 553492 World Poll Aus Wave 2 Main 2025 553493 World …" at bounding box center [662, 427] width 238 height 29
select select "10575"
click at [543, 412] on select "Select Job 550060 IF Admin 553492 World Poll Aus Wave 2 Main 2025 553493 World …" at bounding box center [662, 427] width 238 height 29
click at [872, 433] on select "Select Role Supervisor Interviewing Briefing" at bounding box center [916, 427] width 238 height 29
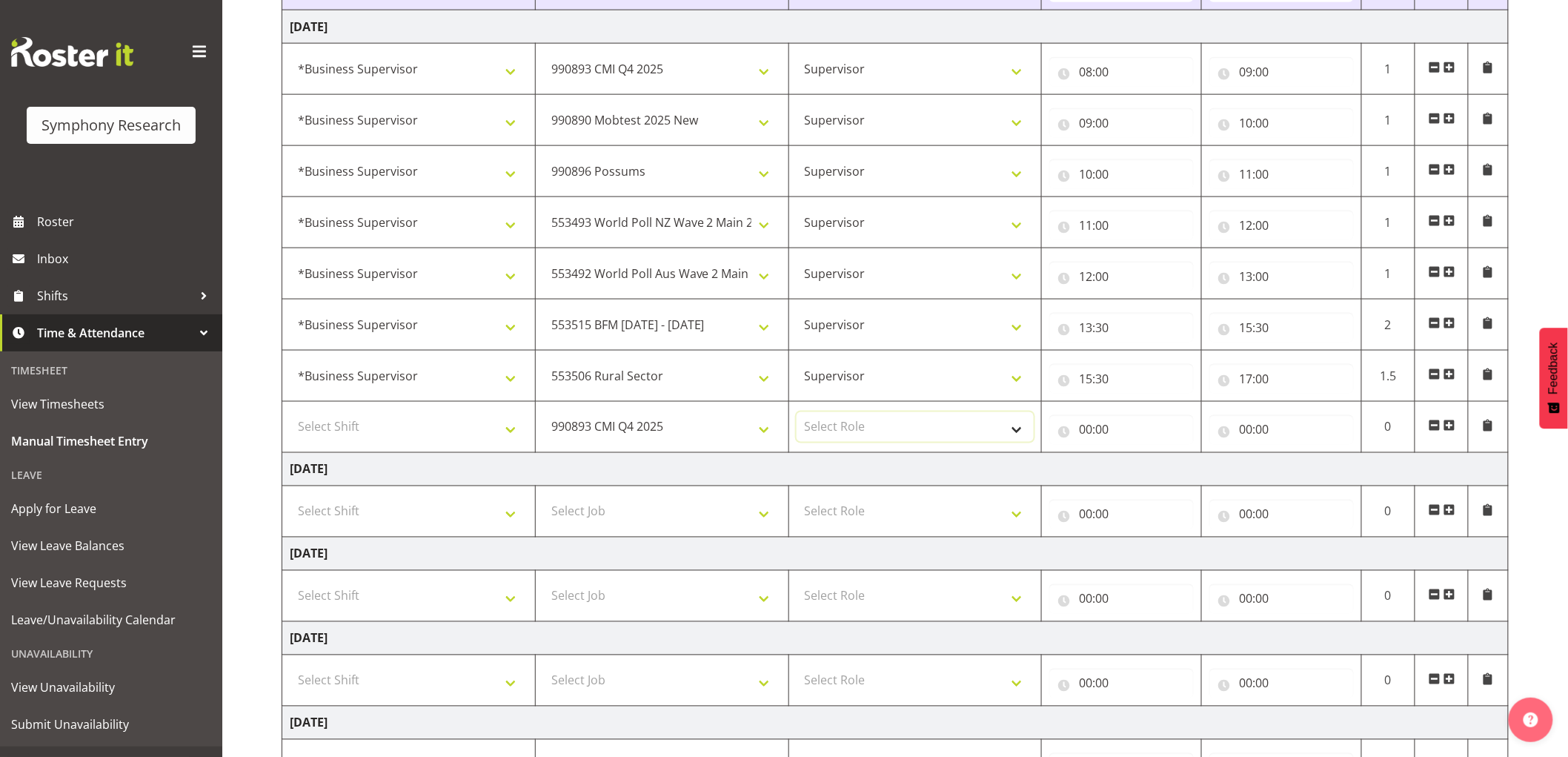
select select "45"
click at [797, 412] on select "Select Role Supervisor Interviewing Briefing" at bounding box center [916, 427] width 238 height 29
click at [1055, 434] on input "00:00" at bounding box center [1121, 430] width 144 height 29
click at [1145, 468] on select "00 01 02 03 04 05 06 07 08 09 10 11 12 13 14 15 16 17 18 19 20 21 22 23" at bounding box center [1151, 468] width 33 height 29
select select "17"
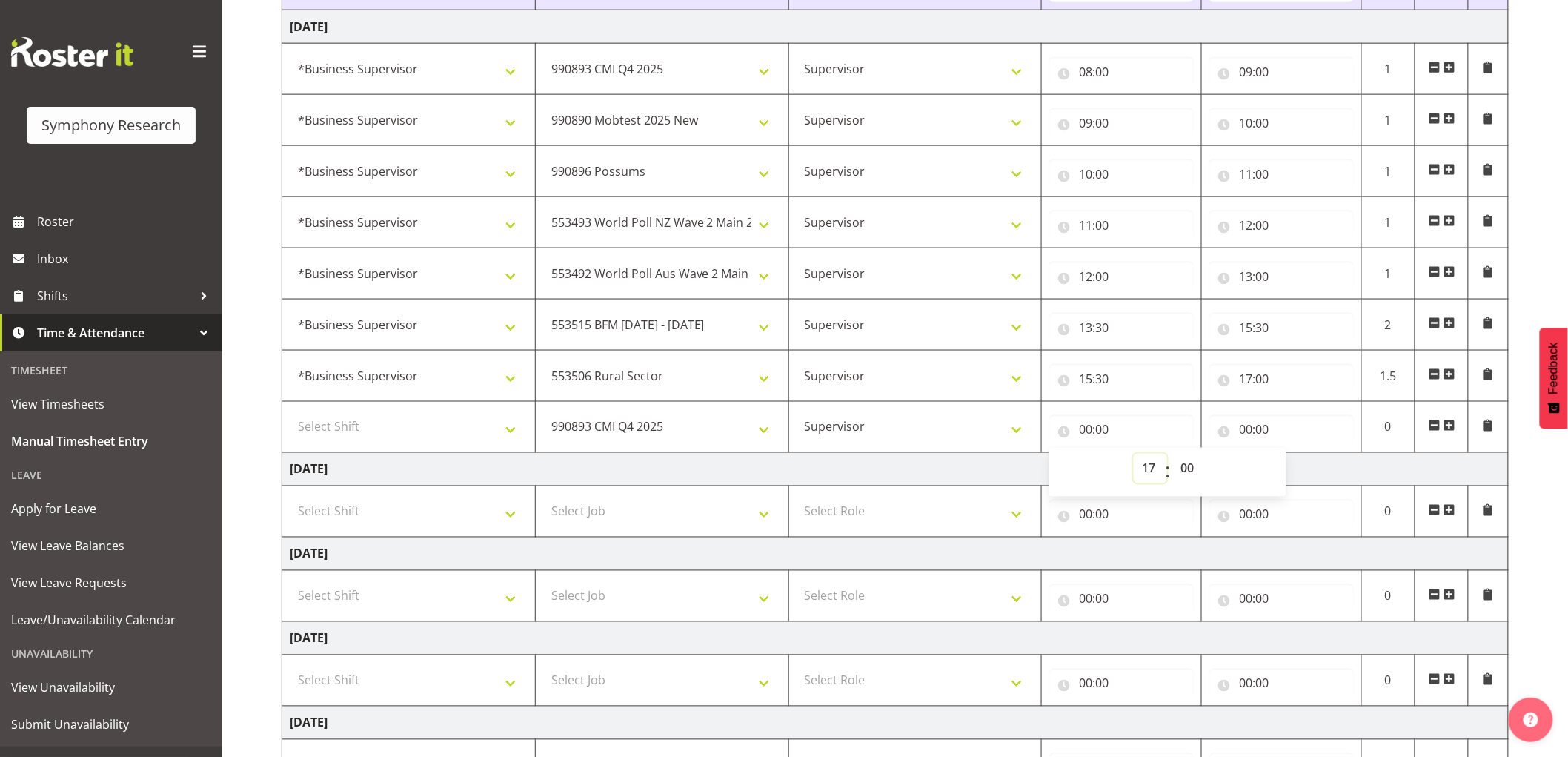
click at [1134, 455] on select "00 01 02 03 04 05 06 07 08 09 10 11 12 13 14 15 16 17 18 19 20 21 22 23" at bounding box center [1151, 468] width 33 height 29
type input "17:00"
click at [1254, 434] on input "00:00" at bounding box center [1281, 430] width 144 height 29
click at [1301, 464] on select "00 01 02 03 04 05 06 07 08 09 10 11 12 13 14 15 16 17 18 19 20 21 22 23" at bounding box center [1311, 468] width 33 height 29
select select "19"
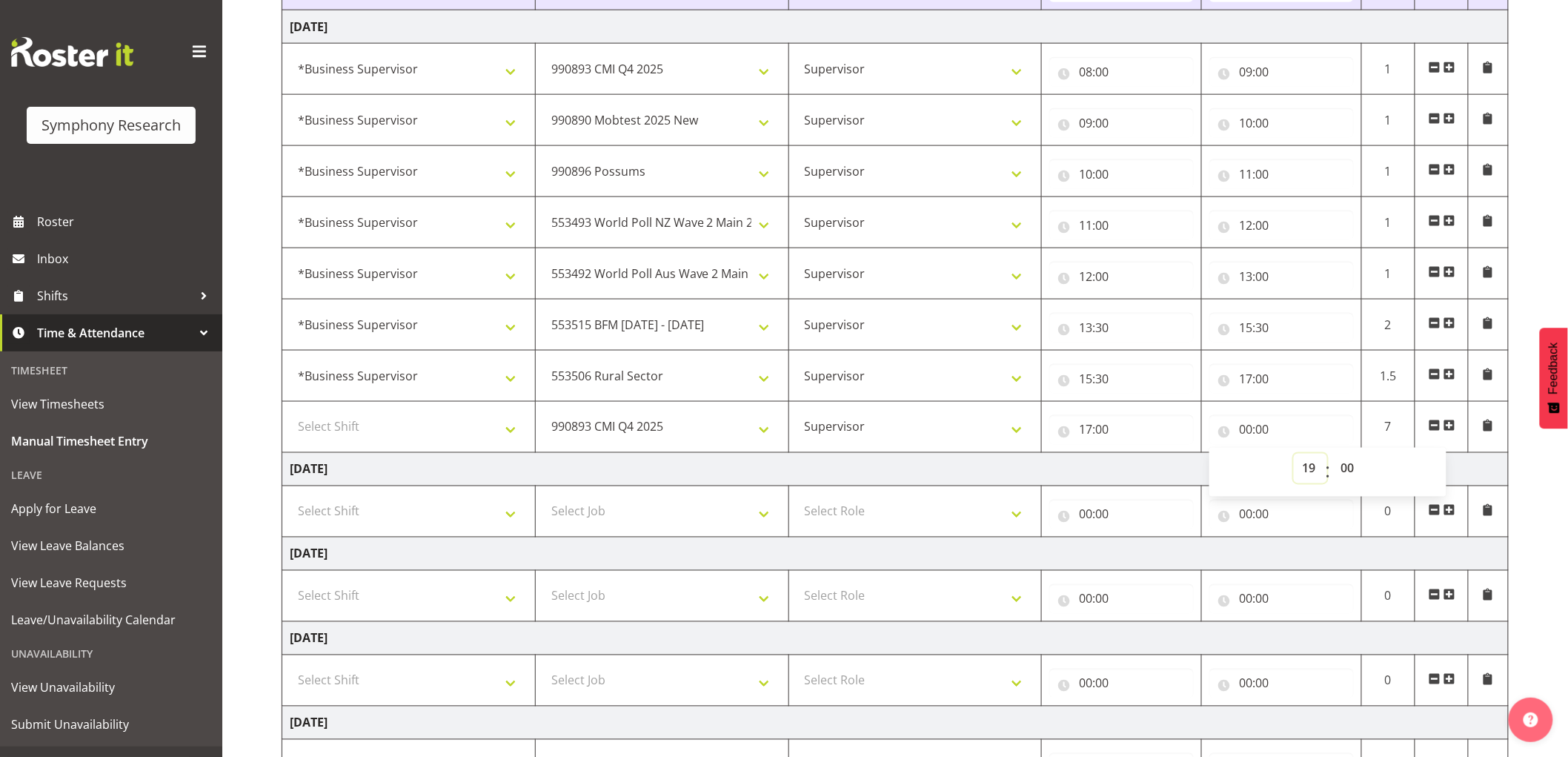
click at [1294, 455] on select "00 01 02 03 04 05 06 07 08 09 10 11 12 13 14 15 16 17 18 19 20 21 22 23" at bounding box center [1311, 468] width 33 height 29
type input "19:00"
click at [1157, 462] on td "[DATE]" at bounding box center [895, 469] width 1226 height 33
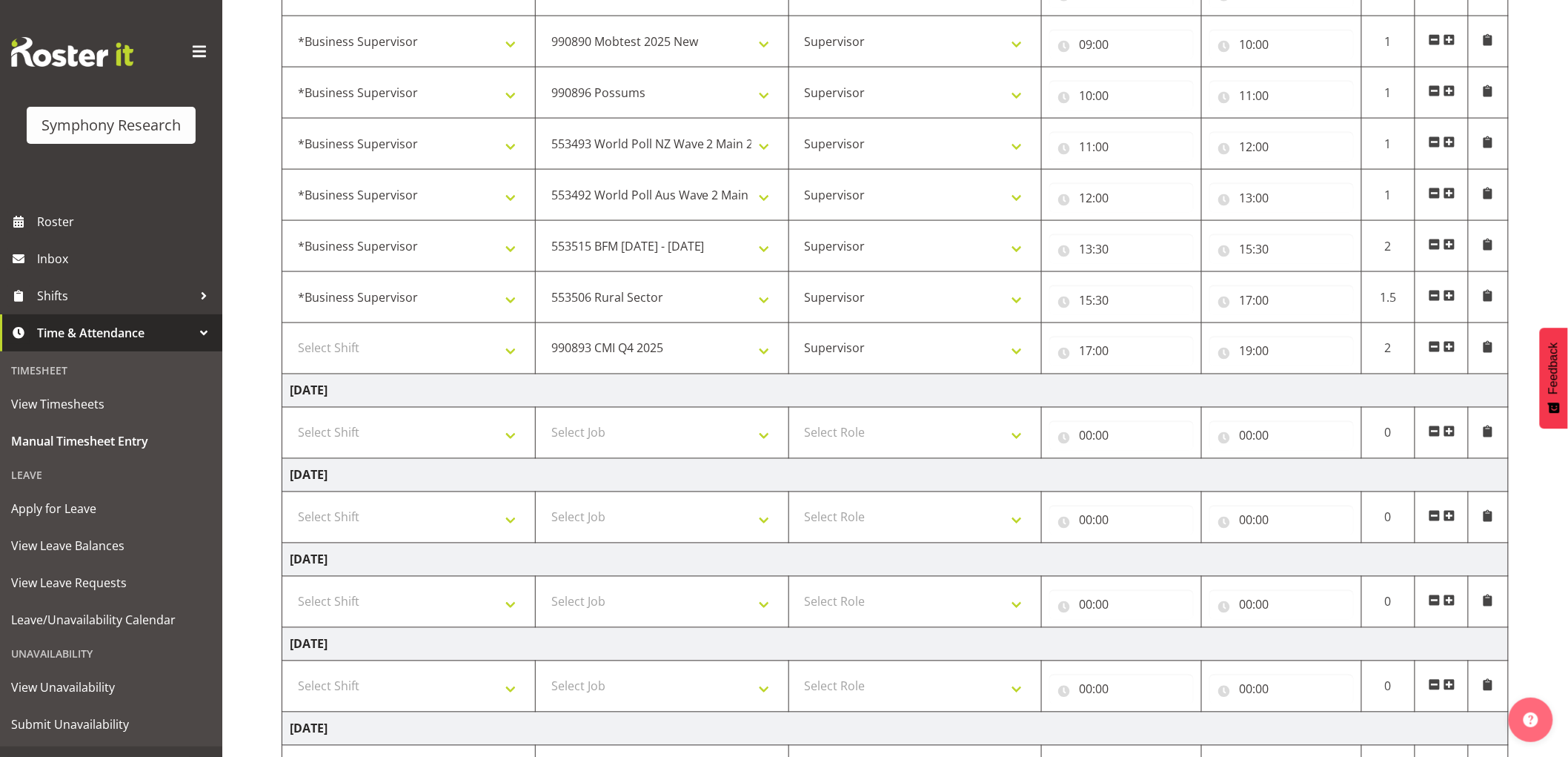
scroll to position [986, 0]
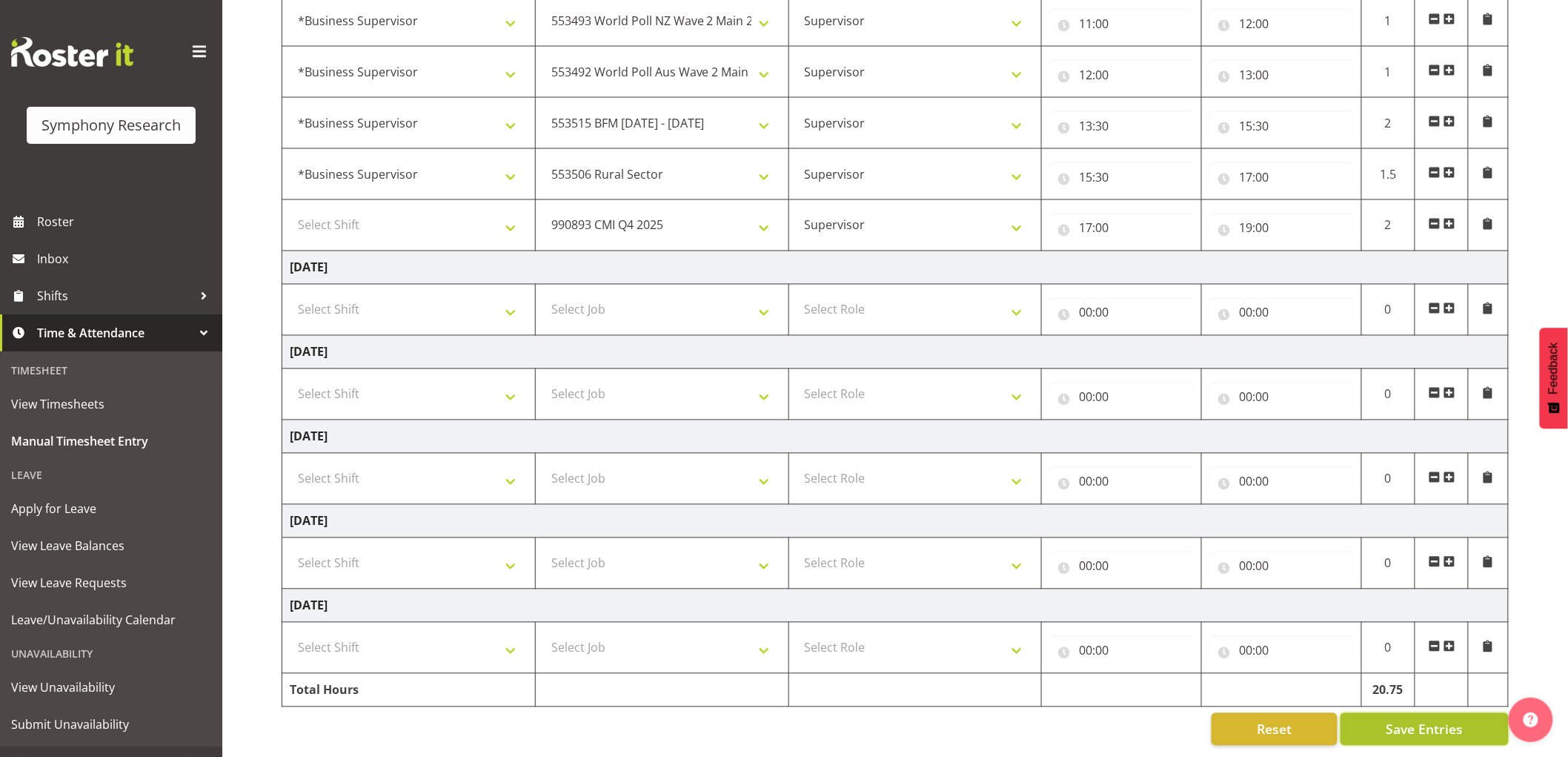
click at [1407, 722] on span "Save Entries" at bounding box center [1425, 730] width 78 height 20
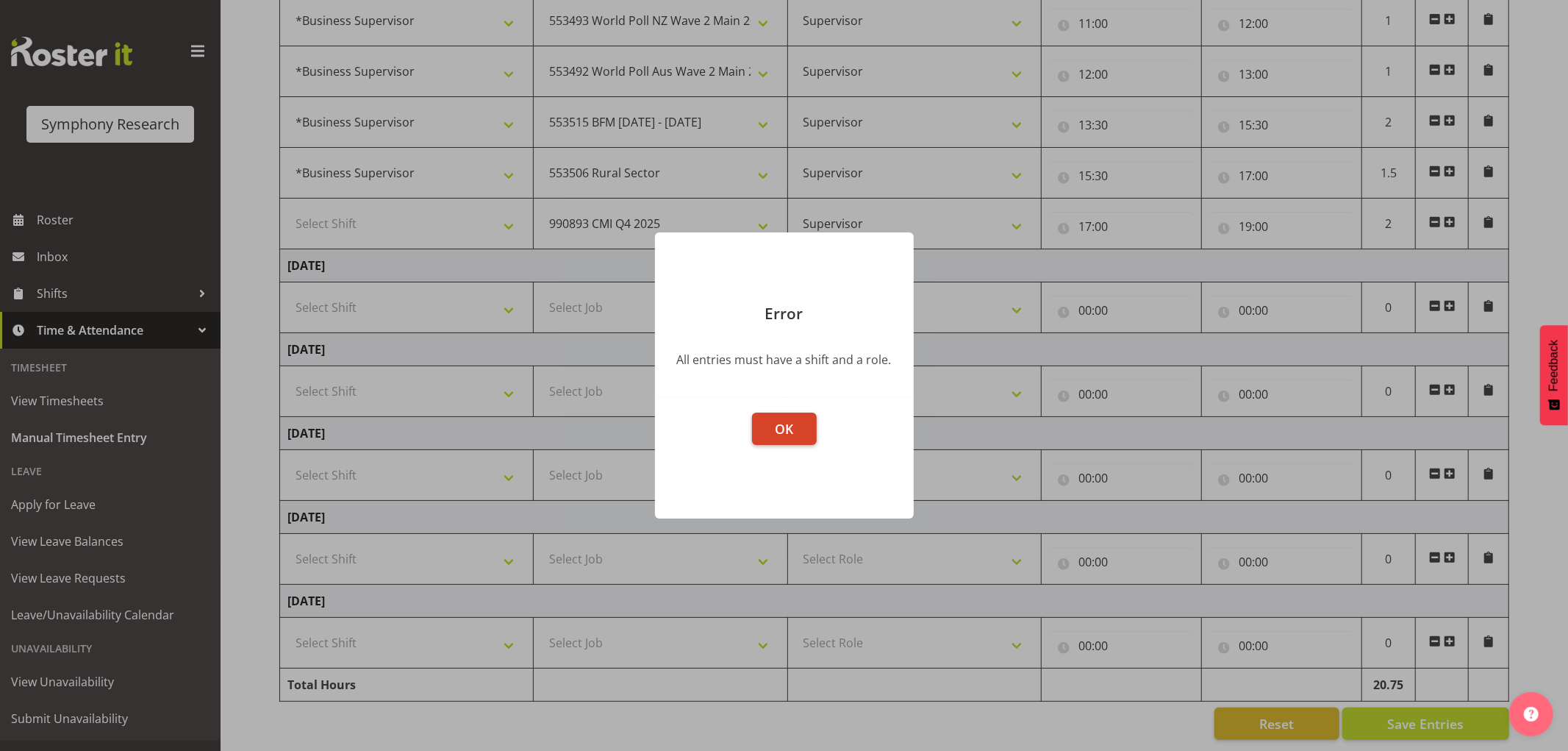
click at [797, 417] on button "OK" at bounding box center [784, 429] width 64 height 32
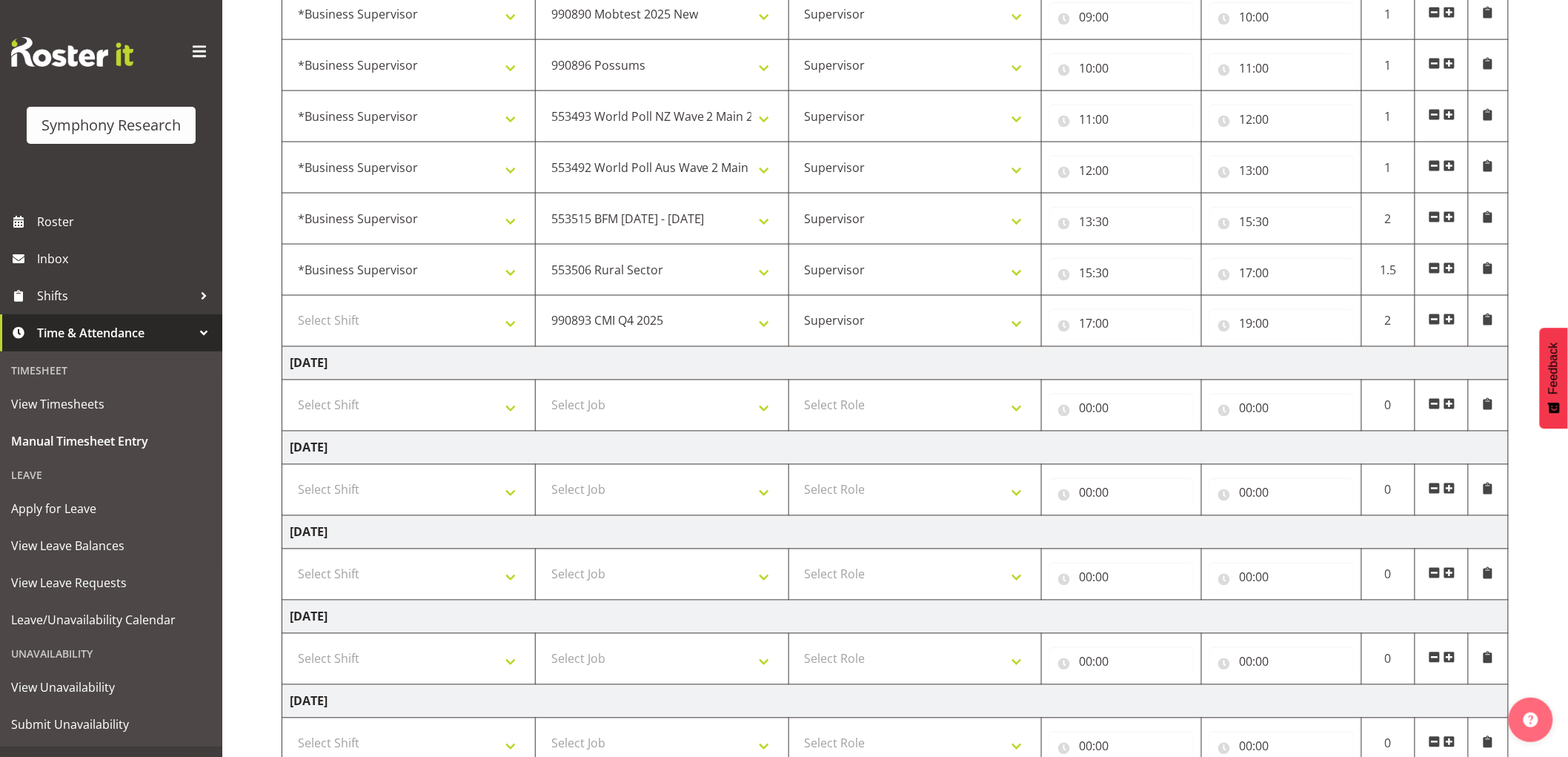
scroll to position [738, 0]
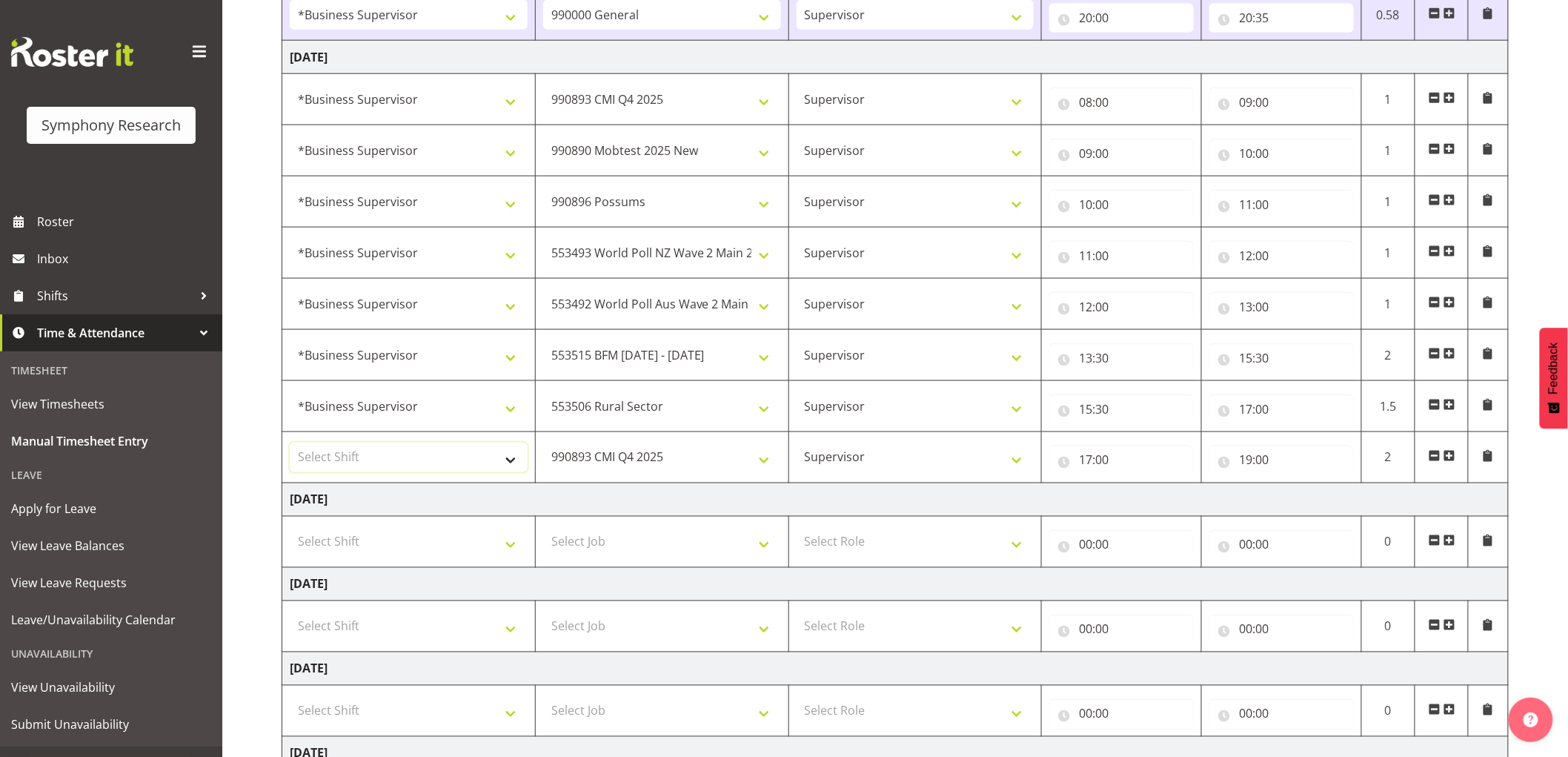
click at [439, 464] on select "Select Shift !!Weekend Residential (Roster IT Shift Label) *Business 9/10am ~ 4…" at bounding box center [408, 458] width 238 height 29
select select "1607"
click at [290, 443] on select "Select Shift !!Weekend Residential (Roster IT Shift Label) *Business 9/10am ~ 4…" at bounding box center [408, 458] width 238 height 29
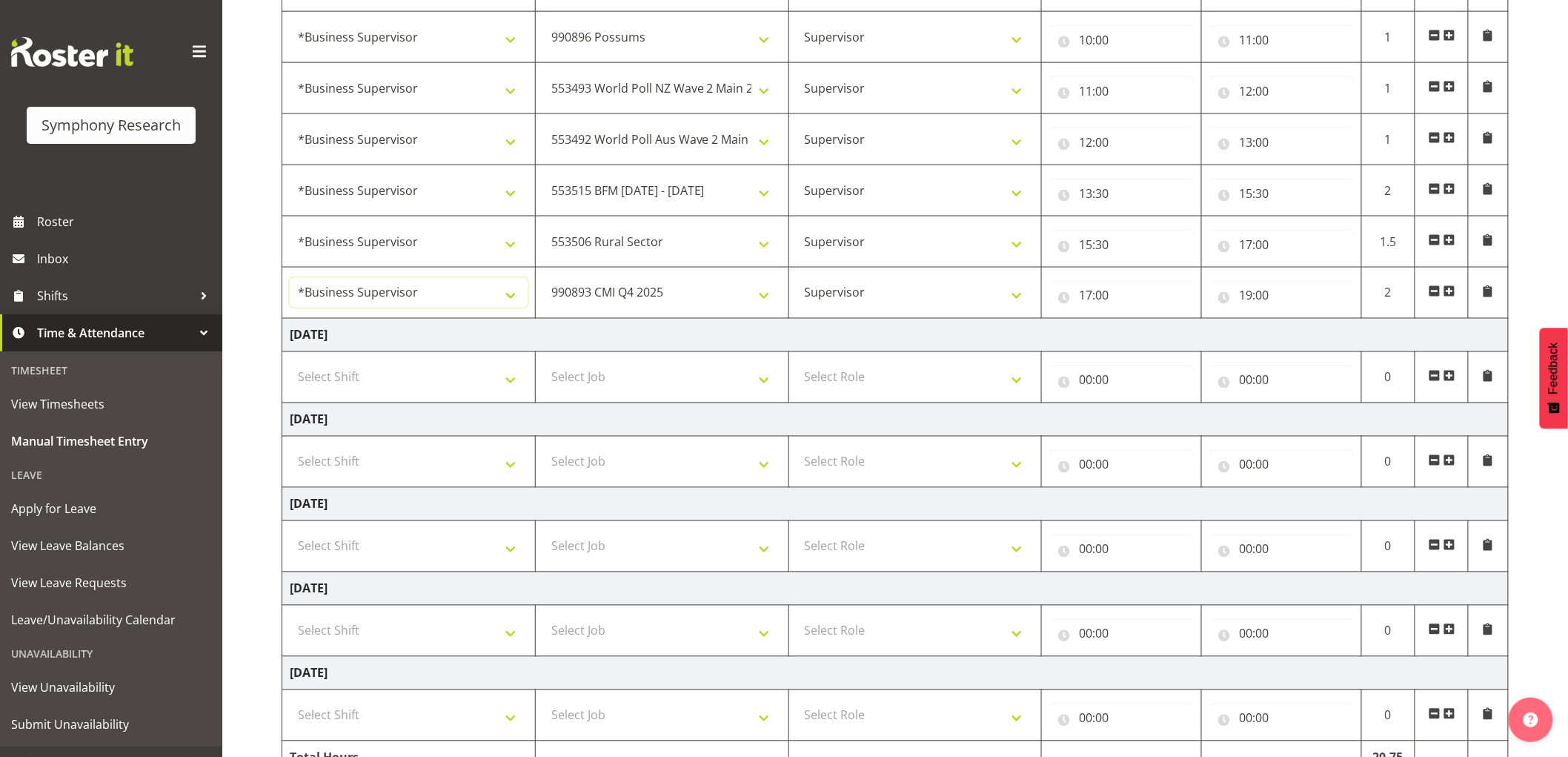
scroll to position [986, 0]
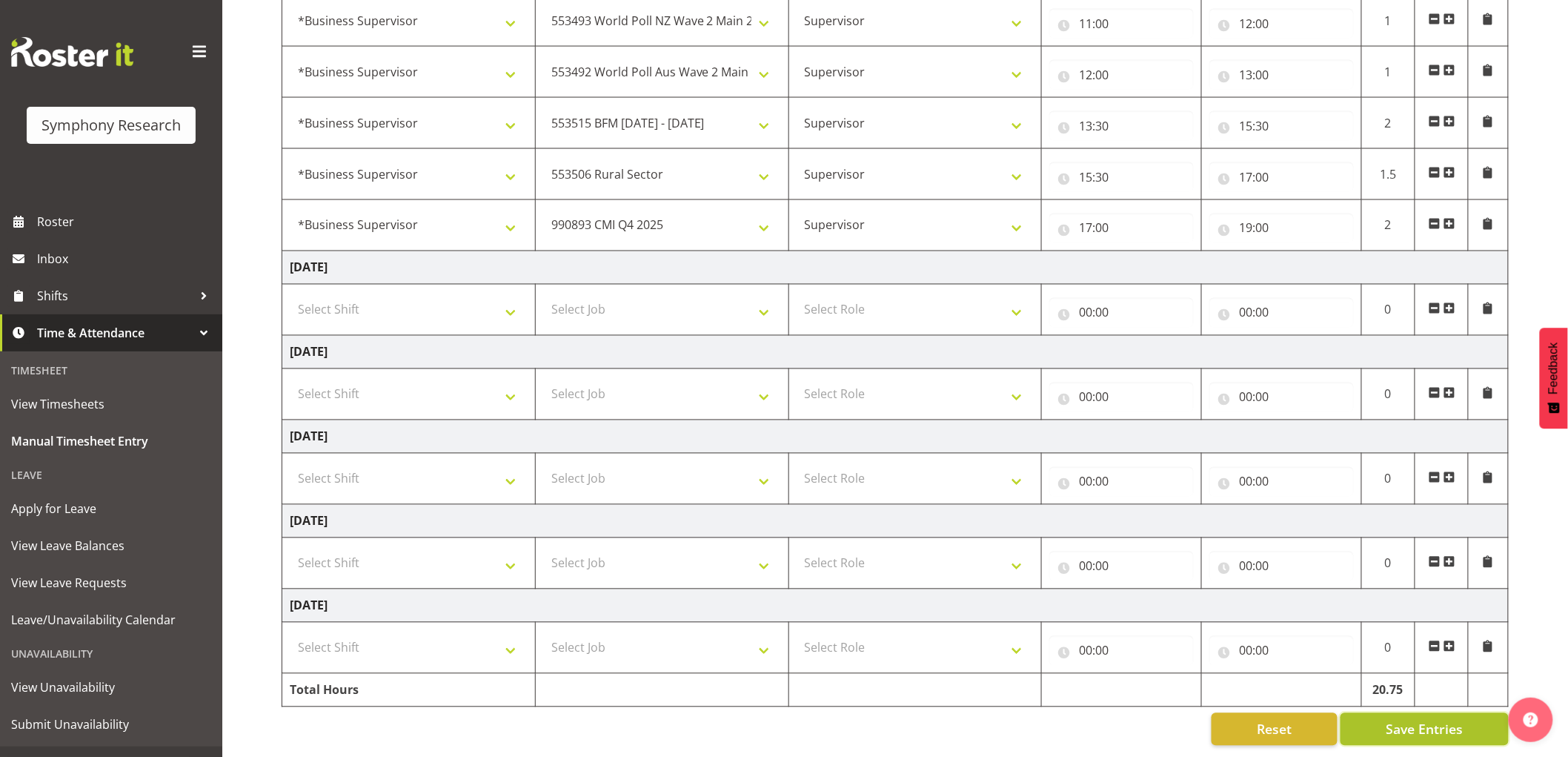
click at [1421, 720] on span "Save Entries" at bounding box center [1425, 730] width 78 height 20
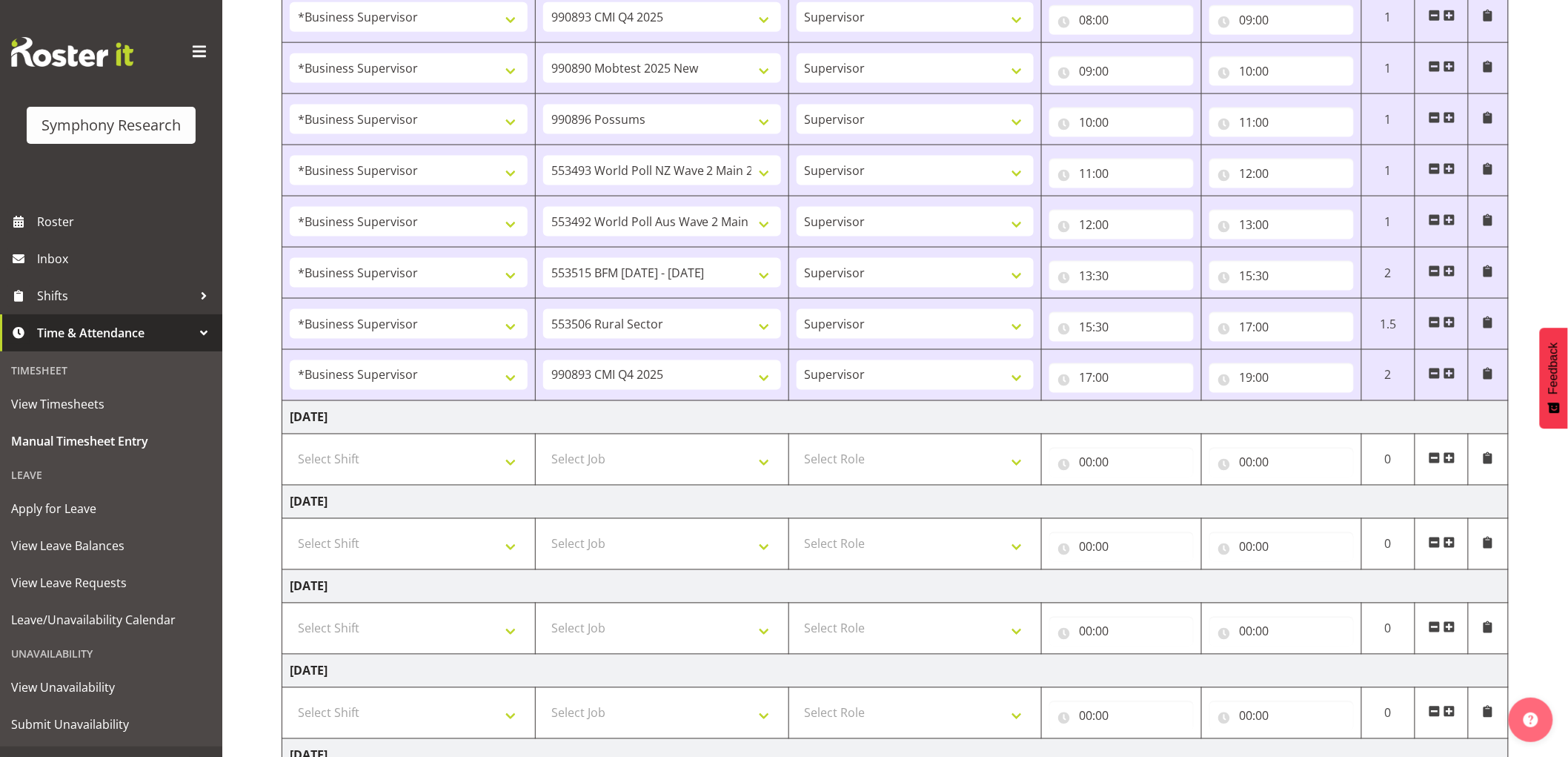
scroll to position [738, 0]
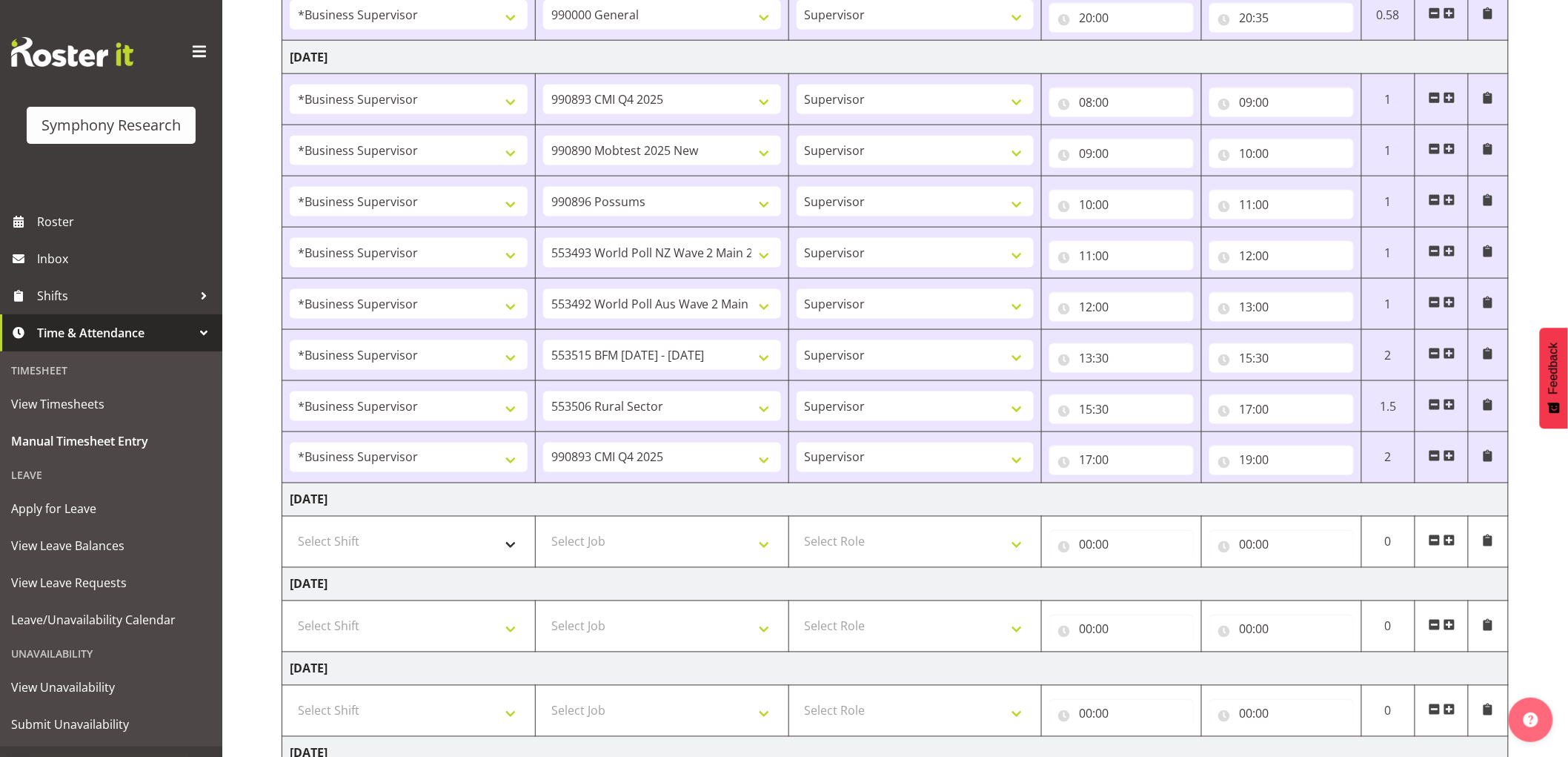
drag, startPoint x: 458, startPoint y: 561, endPoint x: 458, endPoint y: 541, distance: 20.0
click at [458, 553] on td "Select Shift !!Weekend Residential (Roster IT Shift Label) *Business 9/10am ~ 4…" at bounding box center [409, 542] width 253 height 51
click at [458, 538] on select "Select Shift !!Weekend Residential (Roster IT Shift Label) *Business 9/10am ~ 4…" at bounding box center [408, 542] width 238 height 29
click at [404, 534] on select "Select Shift !!Weekend Residential (Roster IT Shift Label) *Business 9/10am ~ 4…" at bounding box center [408, 542] width 238 height 29
click at [1447, 454] on span at bounding box center [1450, 456] width 12 height 12
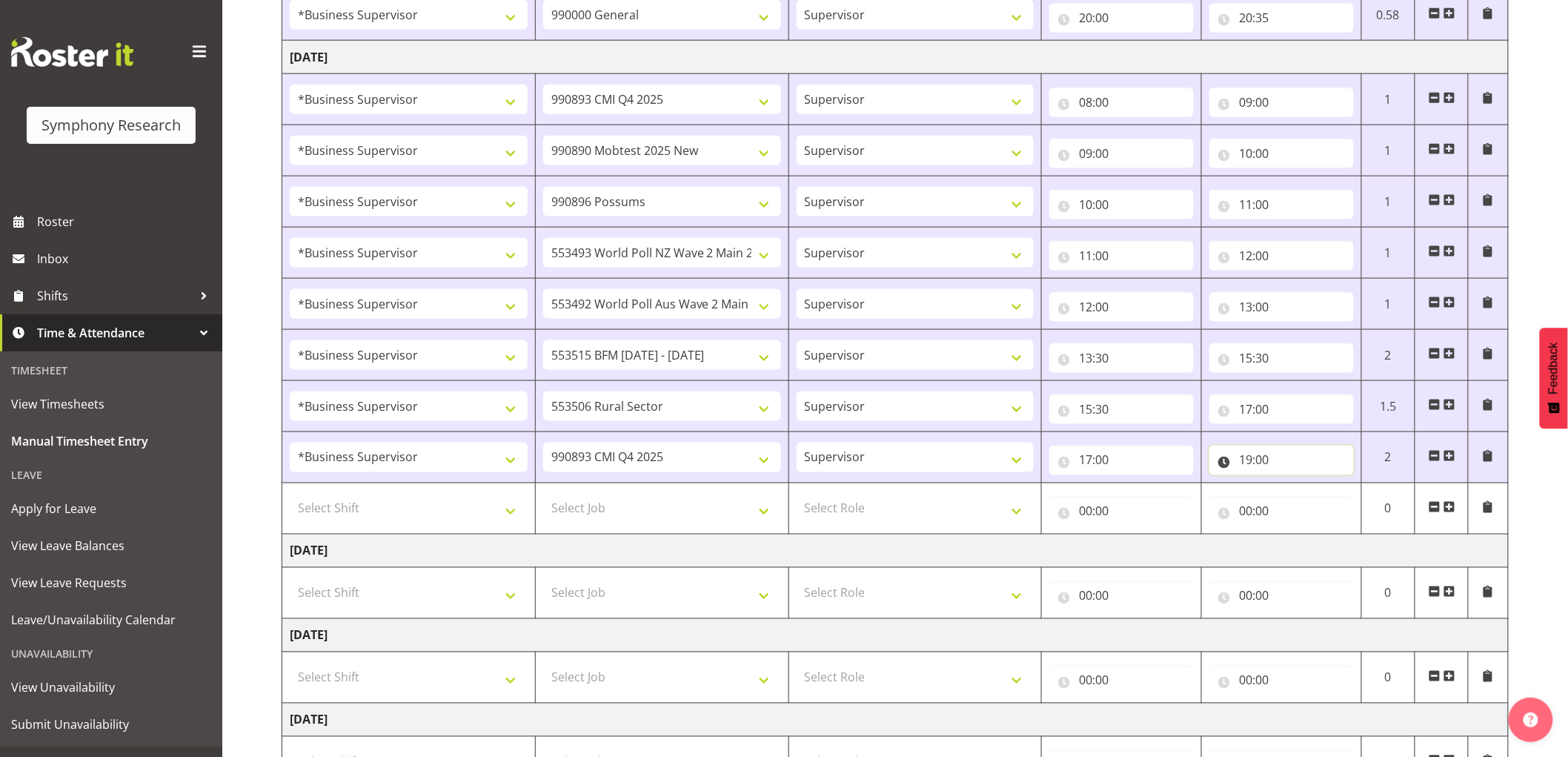
click at [1273, 462] on input "19:00" at bounding box center [1281, 460] width 144 height 29
drag, startPoint x: 1346, startPoint y: 495, endPoint x: 1395, endPoint y: 498, distance: 49.1
click at [1346, 495] on select "00 01 02 03 04 05 06 07 08 09 10 11 12 13 14 15 16 17 18 19 20 21 22 23 24 25 2…" at bounding box center [1349, 499] width 33 height 29
select select "30"
click at [1332, 485] on select "00 01 02 03 04 05 06 07 08 09 10 11 12 13 14 15 16 17 18 19 20 21 22 23 24 25 2…" at bounding box center [1349, 499] width 33 height 29
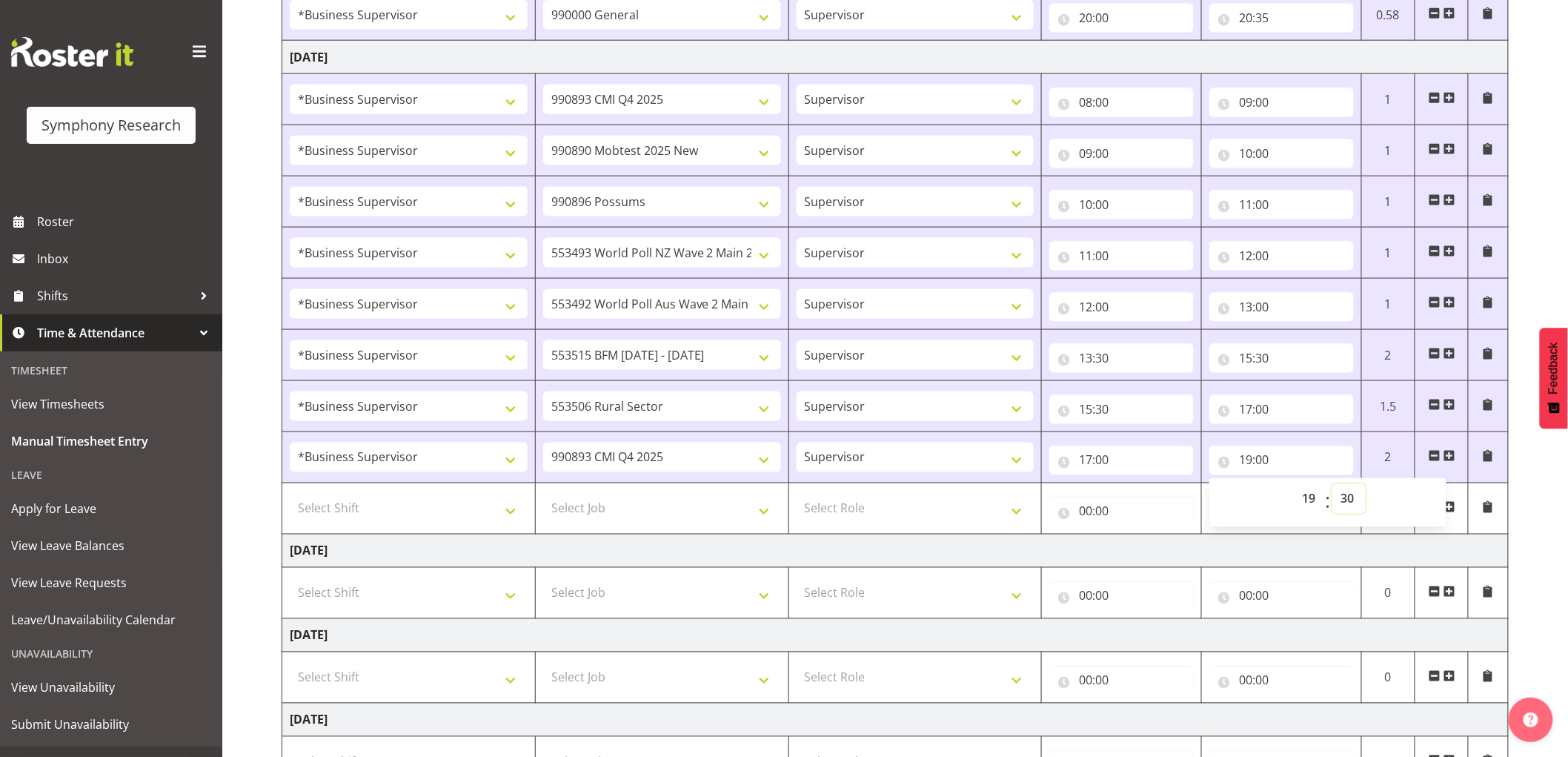
type input "19:30"
click at [411, 501] on select "Select Shift !!Weekend Residential (Roster IT Shift Label) *Business 9/10am ~ 4…" at bounding box center [408, 509] width 238 height 29
select select "1607"
click at [290, 495] on select "Select Shift !!Weekend Residential (Roster IT Shift Label) *Business 9/10am ~ 4…" at bounding box center [408, 509] width 238 height 29
click at [713, 501] on select "Select Job 550060 IF Admin 553492 World Poll Aus Wave 2 Main 2025 553493 World …" at bounding box center [662, 509] width 238 height 29
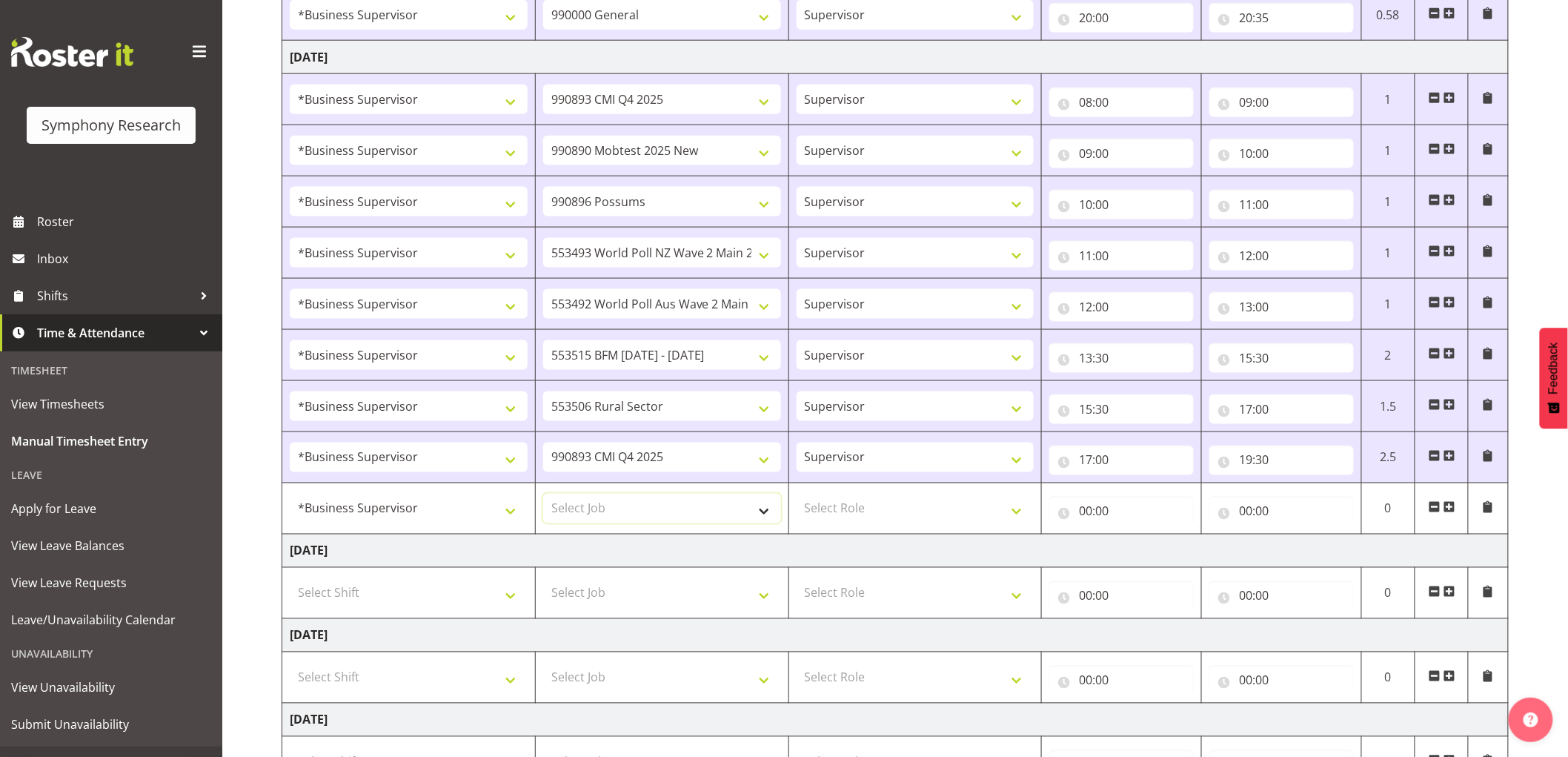
select select "10499"
click at [543, 495] on select "Select Job 550060 IF Admin 553492 World Poll Aus Wave 2 Main 2025 553493 World …" at bounding box center [662, 509] width 238 height 29
click at [863, 499] on select "Select Role Supervisor Interviewing Briefing" at bounding box center [916, 509] width 238 height 29
select select "45"
click at [797, 495] on select "Select Role Supervisor Interviewing Briefing" at bounding box center [916, 509] width 238 height 29
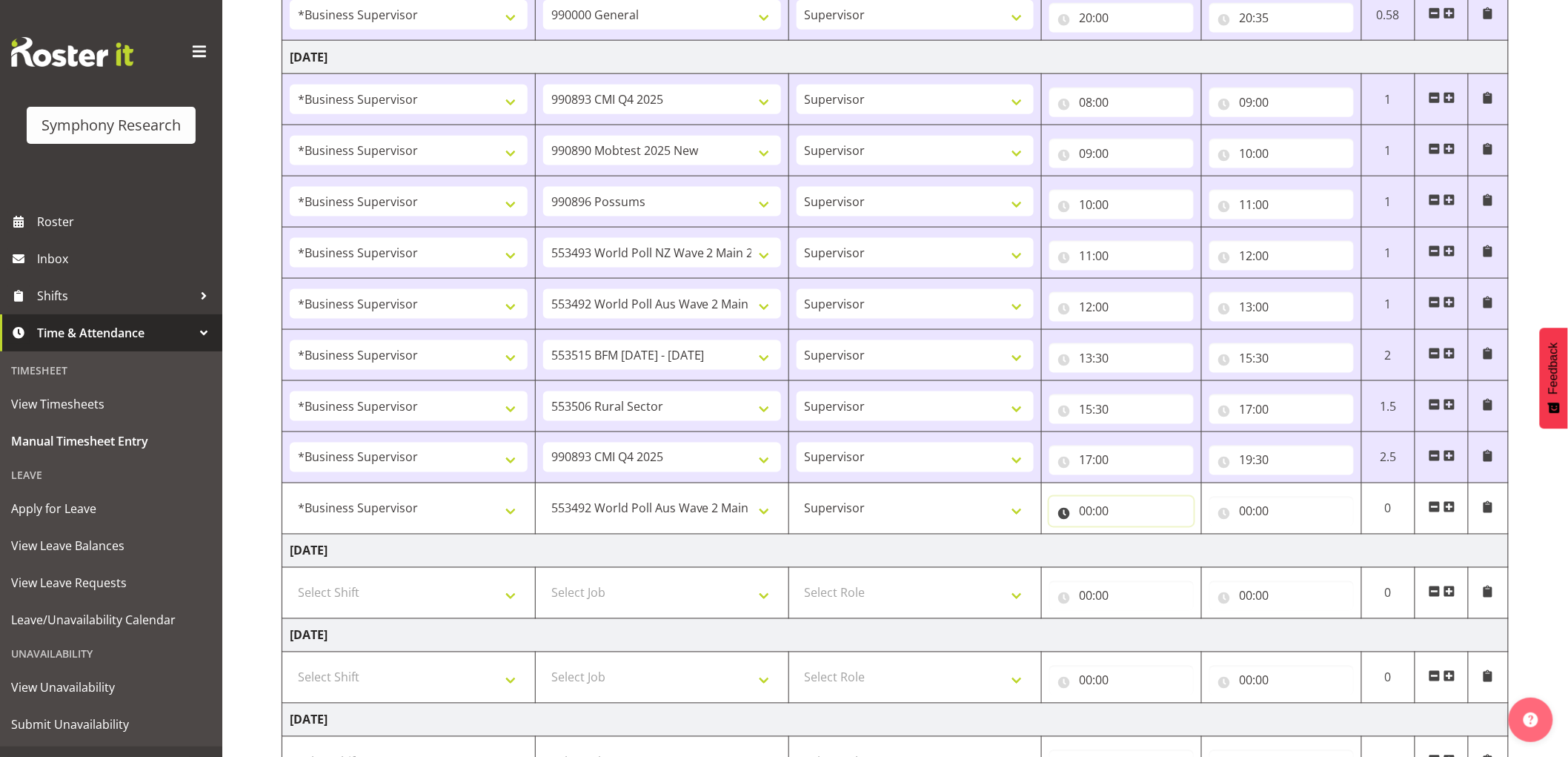
click at [1144, 510] on input "00:00" at bounding box center [1121, 512] width 144 height 29
click at [1145, 549] on select "00 01 02 03 04 05 06 07 08 09 10 11 12 13 14 15 16 17 18 19 20 21 22 23" at bounding box center [1151, 550] width 33 height 29
select select "19"
click at [1134, 536] on select "00 01 02 03 04 05 06 07 08 09 10 11 12 13 14 15 16 17 18 19 20 21 22 23" at bounding box center [1151, 550] width 33 height 29
type input "19:00"
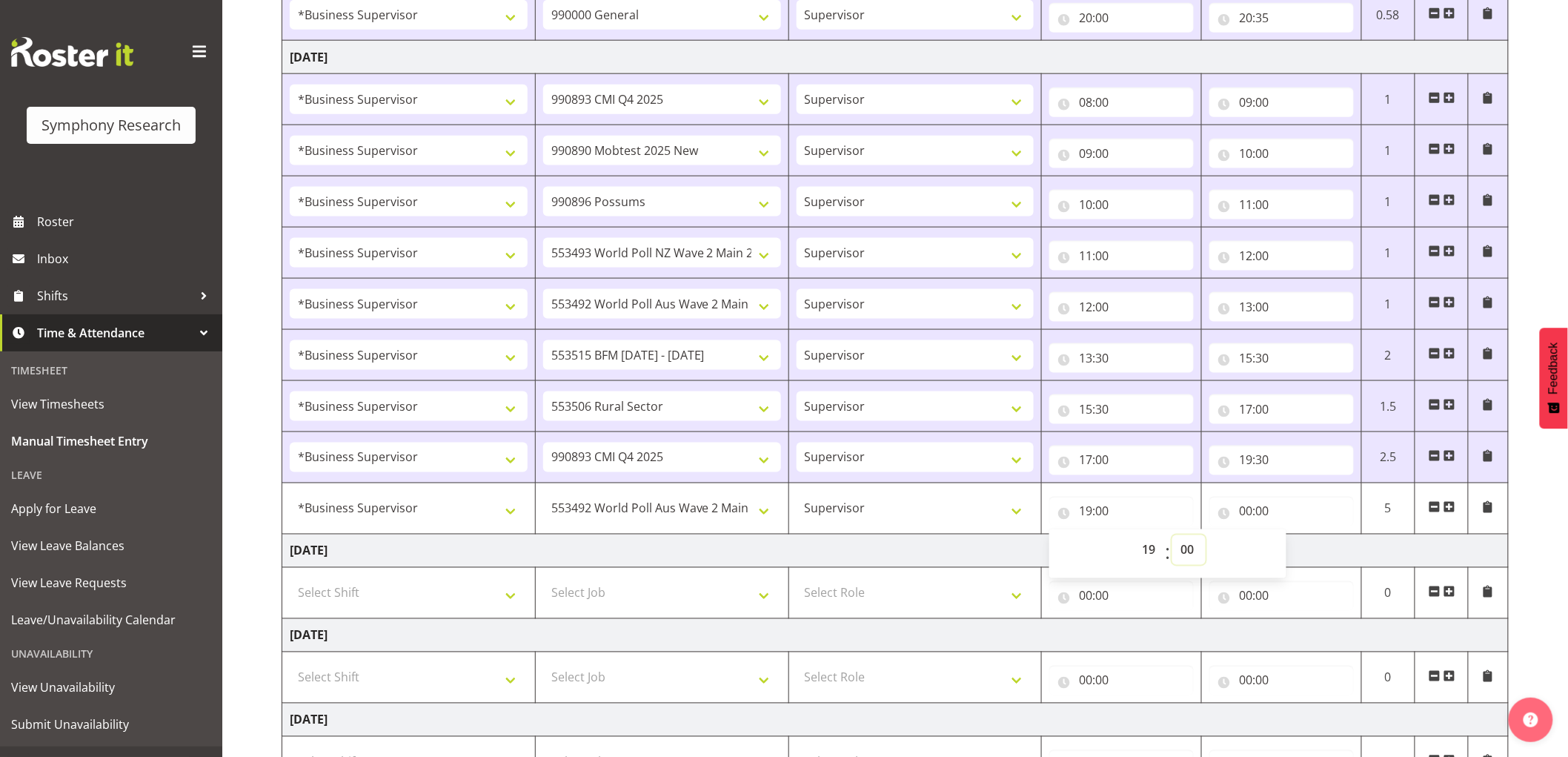
drag, startPoint x: 1184, startPoint y: 551, endPoint x: 1194, endPoint y: 558, distance: 12.2
click at [1187, 552] on select "00 01 02 03 04 05 06 07 08 09 10 11 12 13 14 15 16 17 18 19 20 21 22 23 24 25 2…" at bounding box center [1189, 550] width 33 height 29
select select "30"
click at [1172, 536] on select "00 01 02 03 04 05 06 07 08 09 10 11 12 13 14 15 16 17 18 19 20 21 22 23 24 25 2…" at bounding box center [1189, 550] width 33 height 29
type input "19:30"
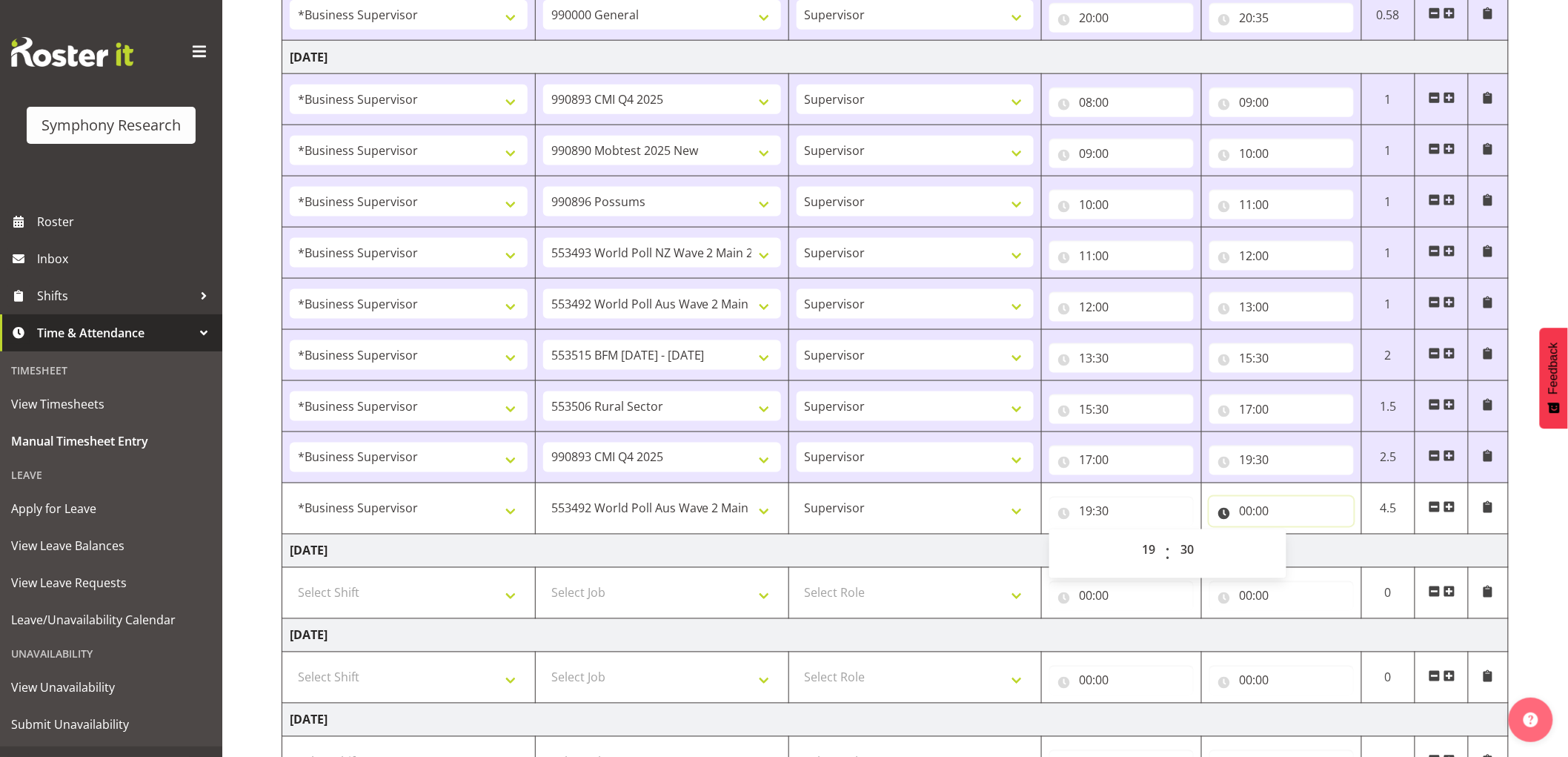
drag, startPoint x: 1248, startPoint y: 514, endPoint x: 1334, endPoint y: 545, distance: 91.4
click at [1250, 514] on input "00:00" at bounding box center [1281, 512] width 144 height 29
drag, startPoint x: 1312, startPoint y: 546, endPoint x: 1336, endPoint y: 564, distance: 30.0
click at [1314, 545] on select "00 01 02 03 04 05 06 07 08 09 10 11 12 13 14 15 16 17 18 19 20 21 22 23" at bounding box center [1311, 550] width 33 height 29
select select "20"
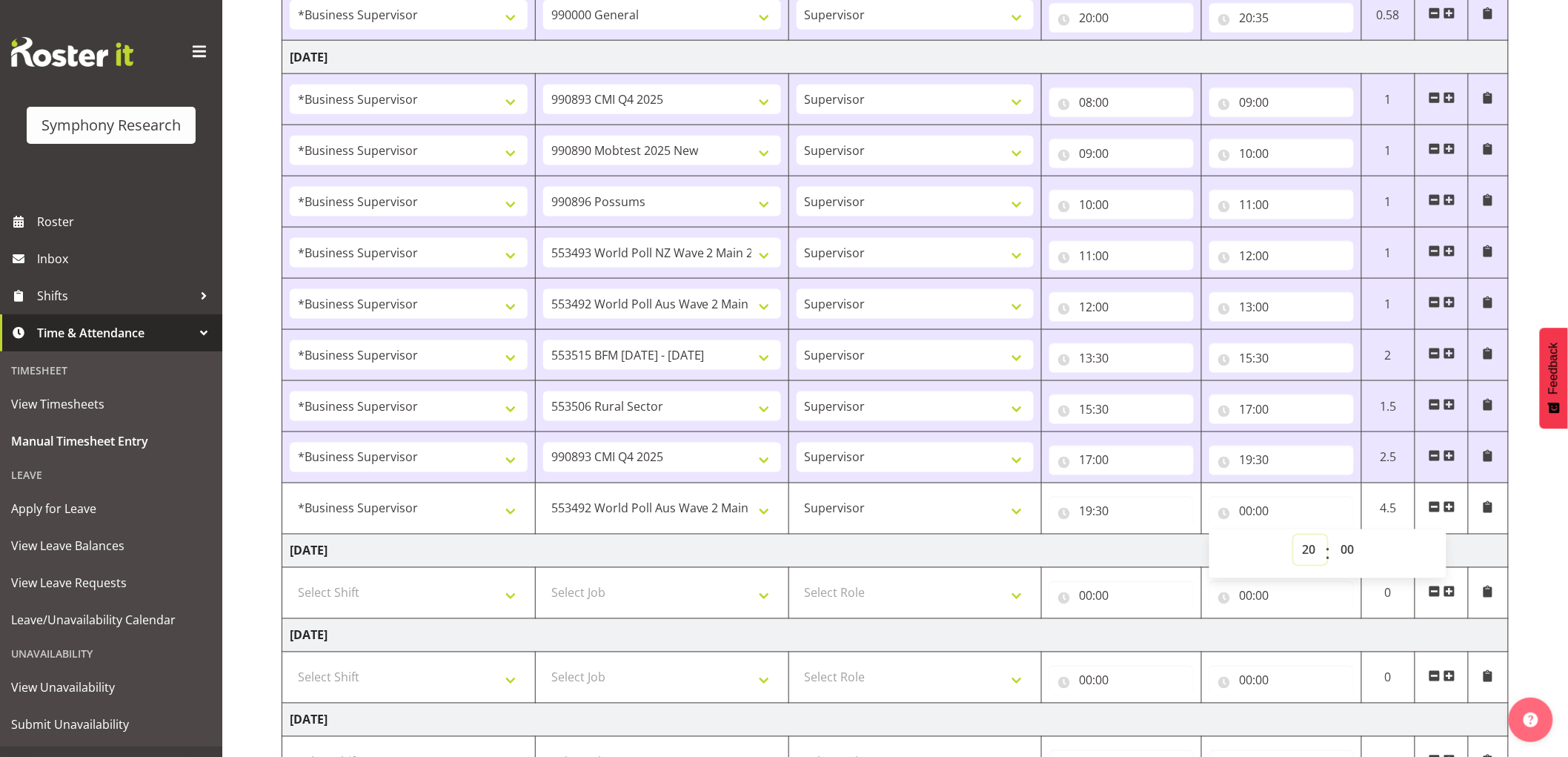
click at [1294, 536] on select "00 01 02 03 04 05 06 07 08 09 10 11 12 13 14 15 16 17 18 19 20 21 22 23" at bounding box center [1311, 550] width 33 height 29
type input "20:00"
click at [1342, 549] on select "00 01 02 03 04 05 06 07 08 09 10 11 12 13 14 15 16 17 18 19 20 21 22 23 24 25 2…" at bounding box center [1349, 550] width 33 height 29
select select "20"
click at [1332, 536] on select "00 01 02 03 04 05 06 07 08 09 10 11 12 13 14 15 16 17 18 19 20 21 22 23 24 25 2…" at bounding box center [1349, 550] width 33 height 29
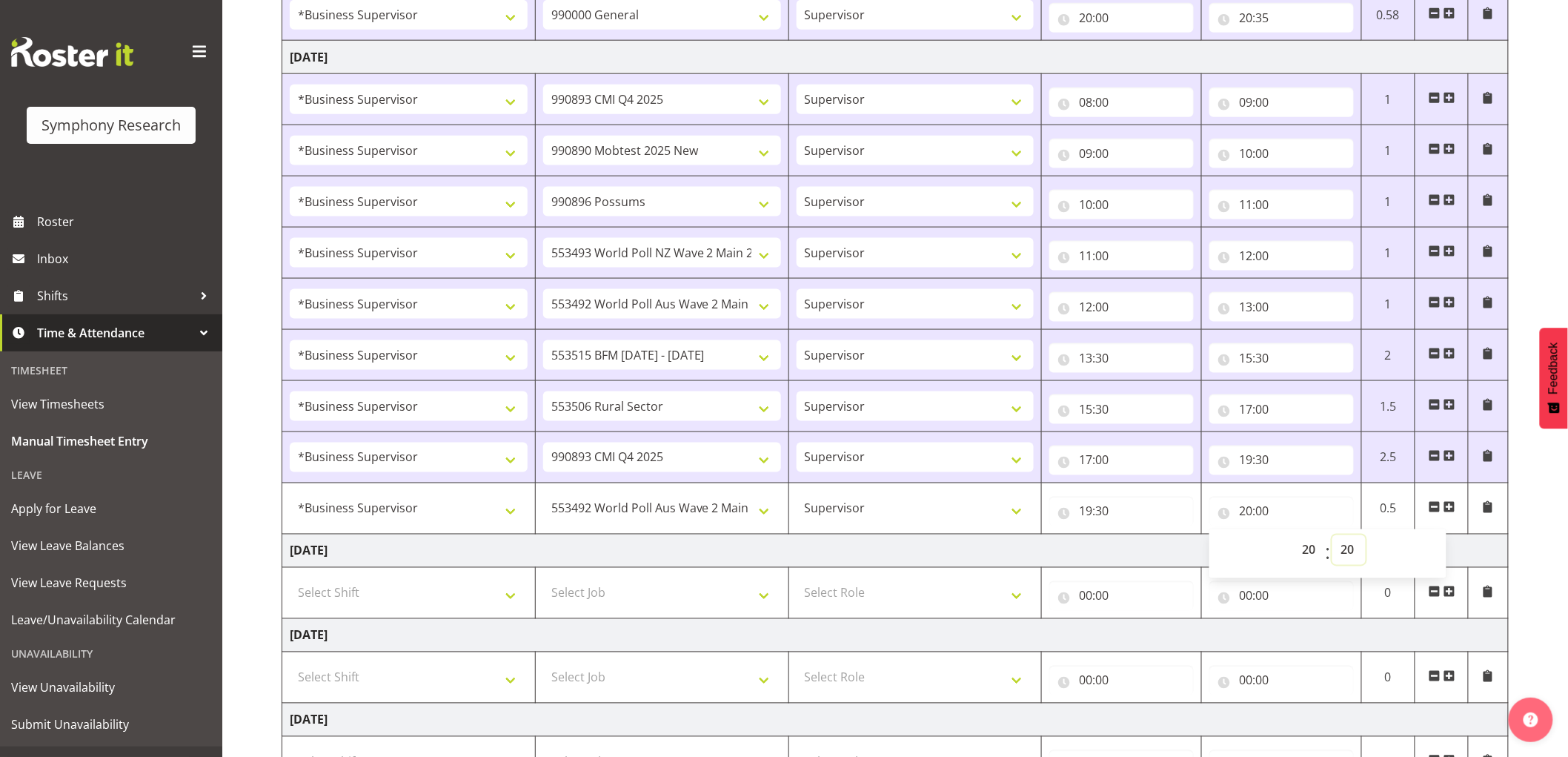
type input "20:20"
click at [1450, 510] on span at bounding box center [1450, 507] width 12 height 12
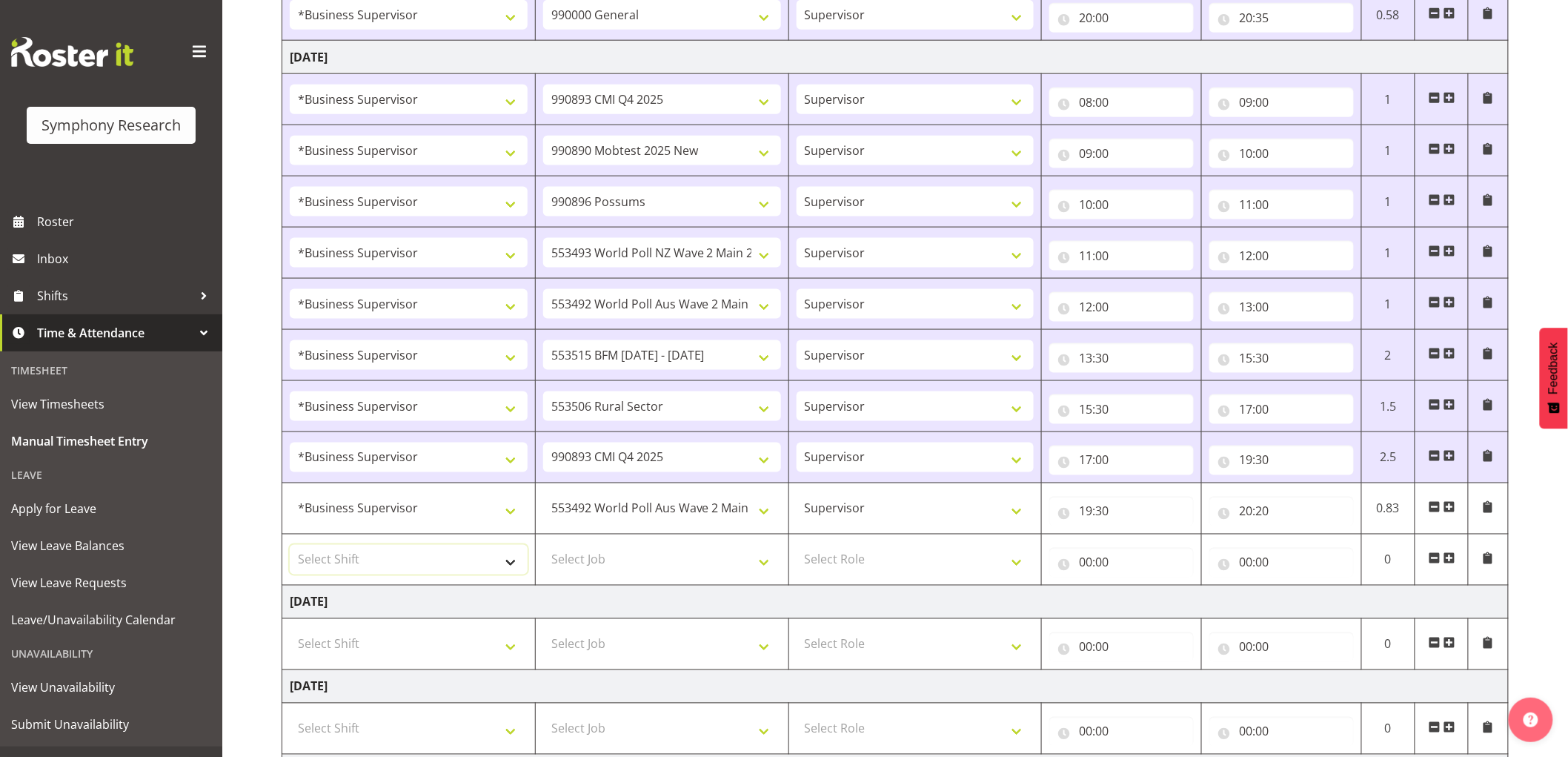
click at [390, 568] on select "Select Shift !!Weekend Residential (Roster IT Shift Label) *Business 9/10am ~ 4…" at bounding box center [408, 560] width 238 height 29
select select "1607"
click at [290, 546] on select "Select Shift !!Weekend Residential (Roster IT Shift Label) *Business 9/10am ~ 4…" at bounding box center [408, 560] width 238 height 29
click at [643, 573] on select "Select Job 550060 IF Admin 553492 World Poll Aus Wave 2 Main 2025 553493 World …" at bounding box center [662, 560] width 238 height 29
select select "10633"
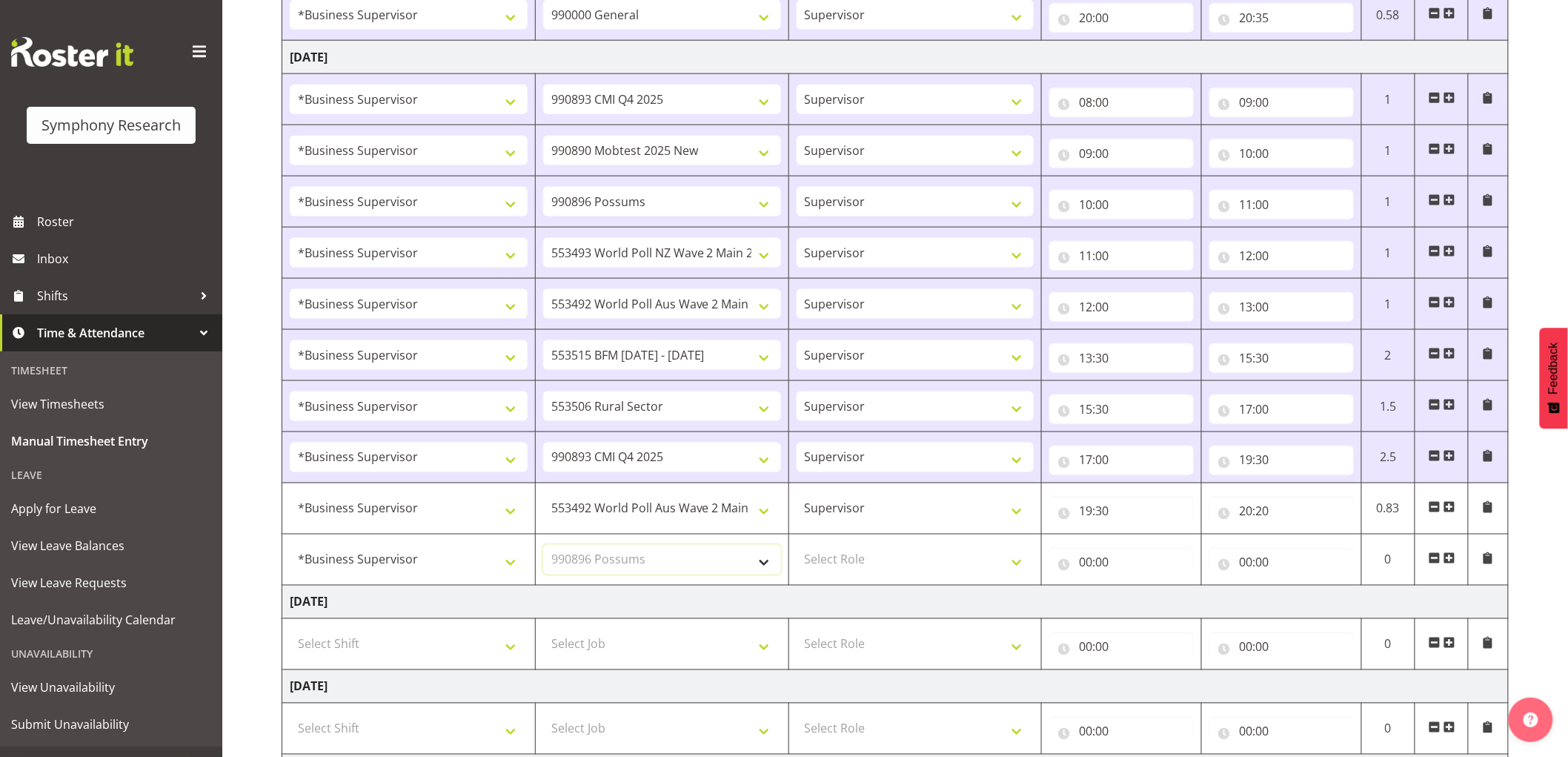
click at [543, 546] on select "Select Job 550060 IF Admin 553492 World Poll Aus Wave 2 Main 2025 553493 World …" at bounding box center [662, 560] width 238 height 29
click at [971, 564] on select "Select Role Supervisor Interviewing Briefing" at bounding box center [916, 560] width 238 height 29
select select "45"
click at [797, 546] on select "Select Role Supervisor Interviewing Briefing" at bounding box center [916, 560] width 238 height 29
drag, startPoint x: 1069, startPoint y: 568, endPoint x: 1112, endPoint y: 586, distance: 46.6
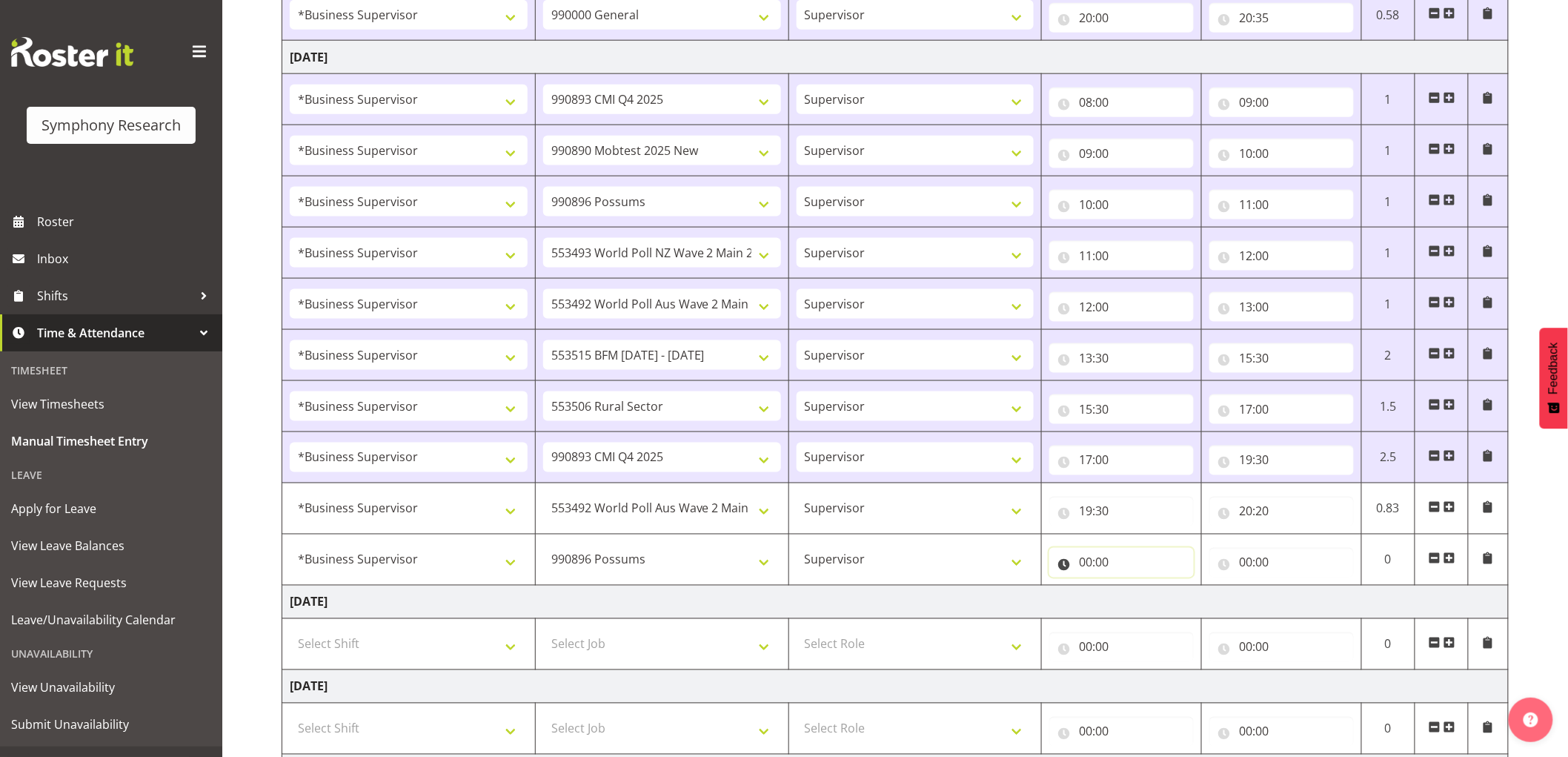
click at [1069, 568] on input "00:00" at bounding box center [1121, 563] width 144 height 29
click at [1151, 605] on select "00 01 02 03 04 05 06 07 08 09 10 11 12 13 14 15 16 17 18 19 20 21 22 23" at bounding box center [1151, 601] width 33 height 29
select select "20"
click at [1134, 588] on select "00 01 02 03 04 05 06 07 08 09 10 11 12 13 14 15 16 17 18 19 20 21 22 23" at bounding box center [1151, 601] width 33 height 29
type input "20:00"
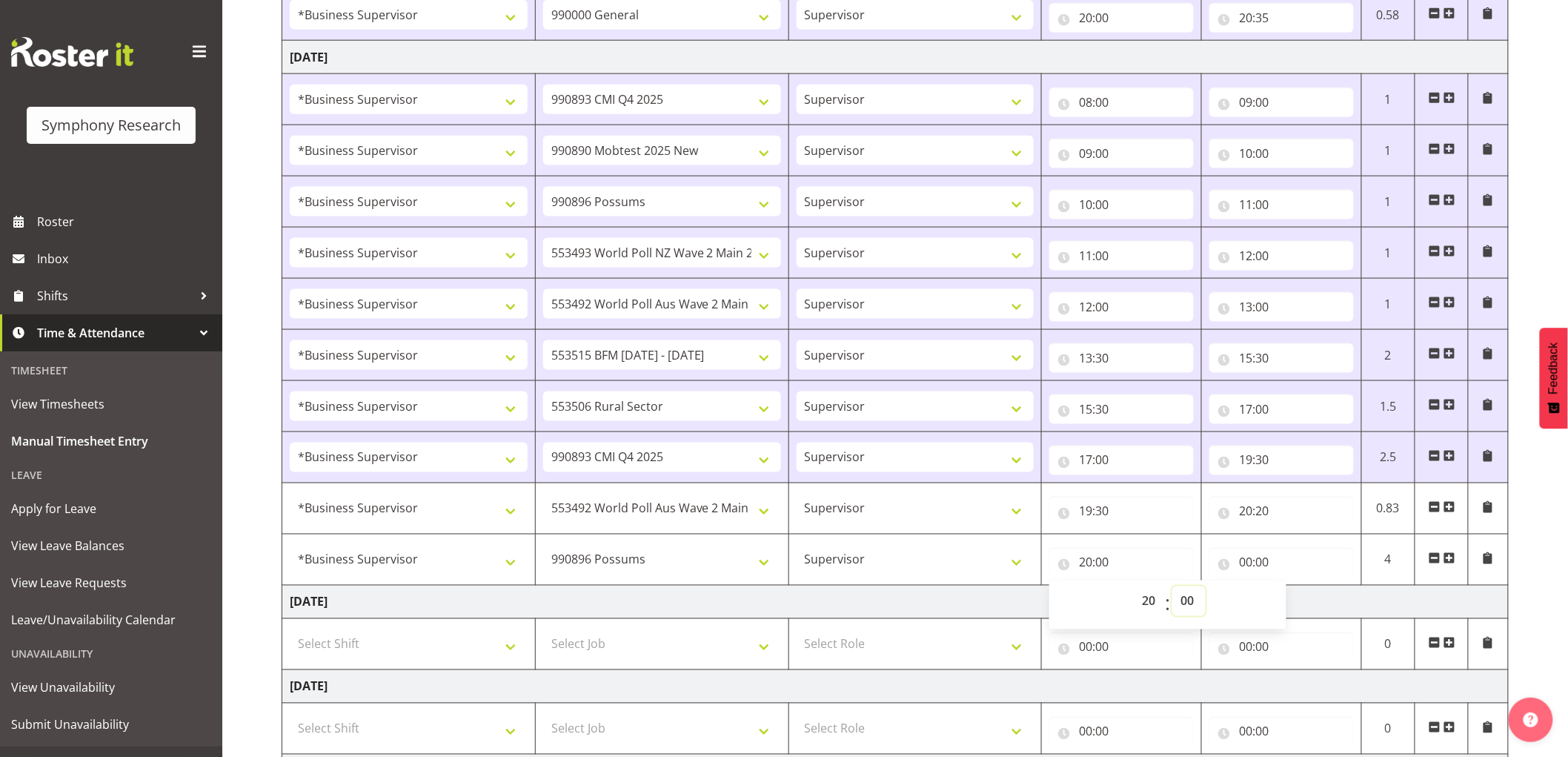
drag, startPoint x: 1176, startPoint y: 598, endPoint x: 1184, endPoint y: 604, distance: 10.0
click at [1177, 598] on select "00 01 02 03 04 05 06 07 08 09 10 11 12 13 14 15 16 17 18 19 20 21 22 23 24 25 2…" at bounding box center [1189, 601] width 33 height 29
select select "20"
click at [1172, 588] on select "00 01 02 03 04 05 06 07 08 09 10 11 12 13 14 15 16 17 18 19 20 21 22 23 24 25 2…" at bounding box center [1189, 601] width 33 height 29
type input "20:20"
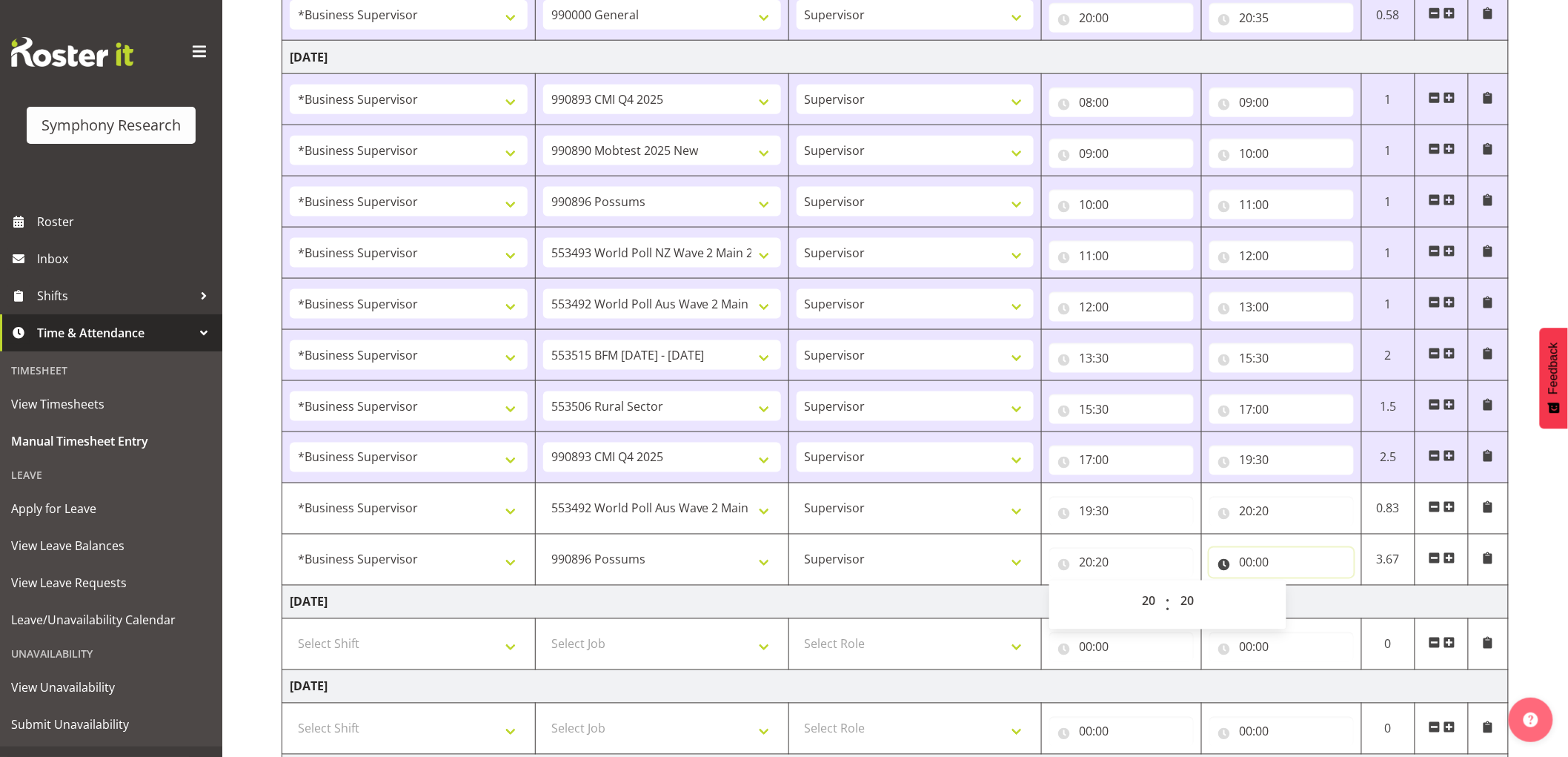
click at [1258, 564] on input "00:00" at bounding box center [1281, 563] width 144 height 29
click at [1318, 601] on select "00 01 02 03 04 05 06 07 08 09 10 11 12 13 14 15 16 17 18 19 20 21 22 23" at bounding box center [1311, 601] width 33 height 29
select select "21"
click at [1294, 588] on select "00 01 02 03 04 05 06 07 08 09 10 11 12 13 14 15 16 17 18 19 20 21 22 23" at bounding box center [1311, 601] width 33 height 29
type input "21:00"
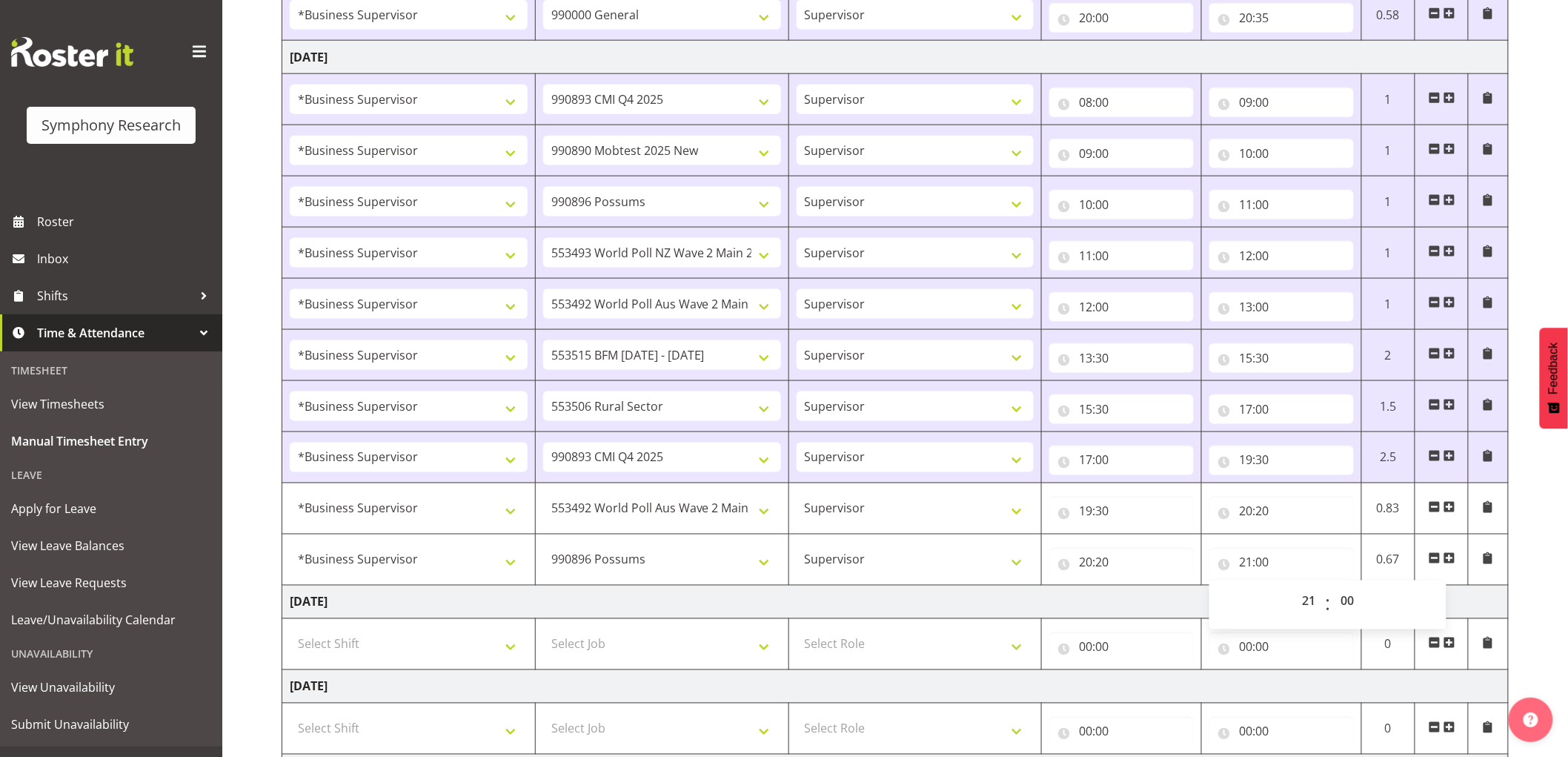
click at [1120, 610] on td "[DATE]" at bounding box center [895, 602] width 1226 height 33
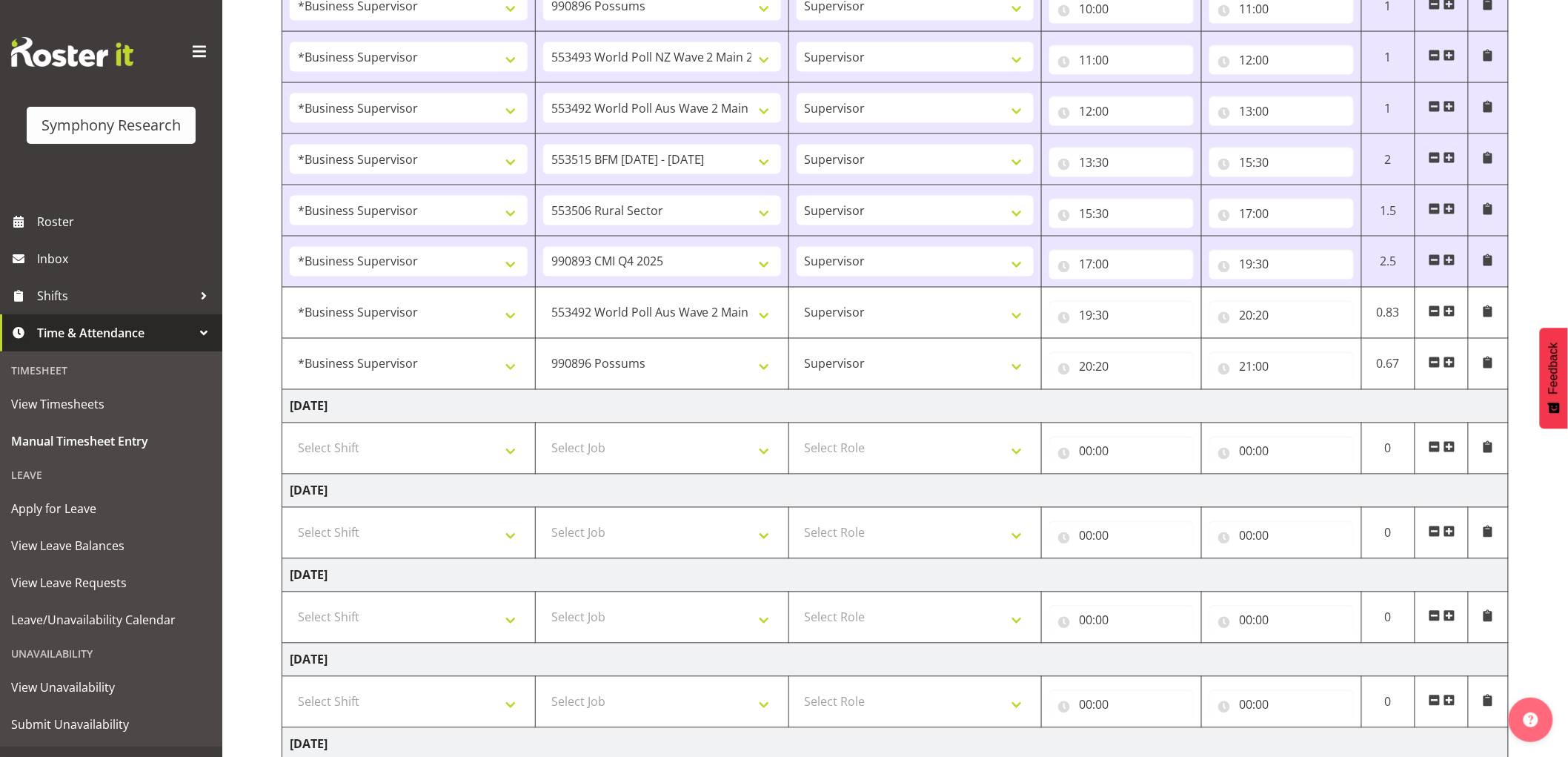
scroll to position [1087, 0]
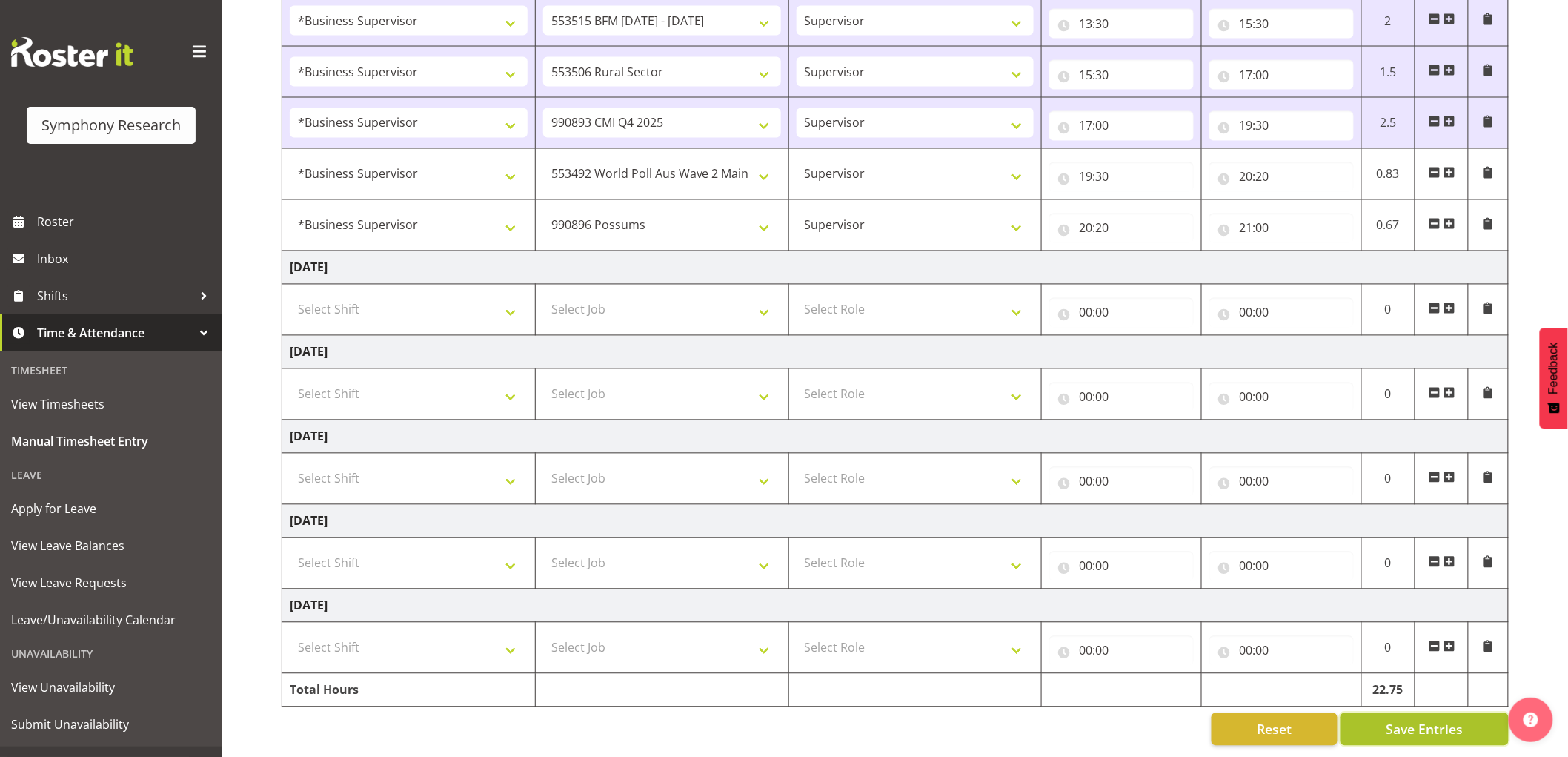
click at [1441, 720] on span "Save Entries" at bounding box center [1425, 730] width 78 height 20
